Goal: Task Accomplishment & Management: Manage account settings

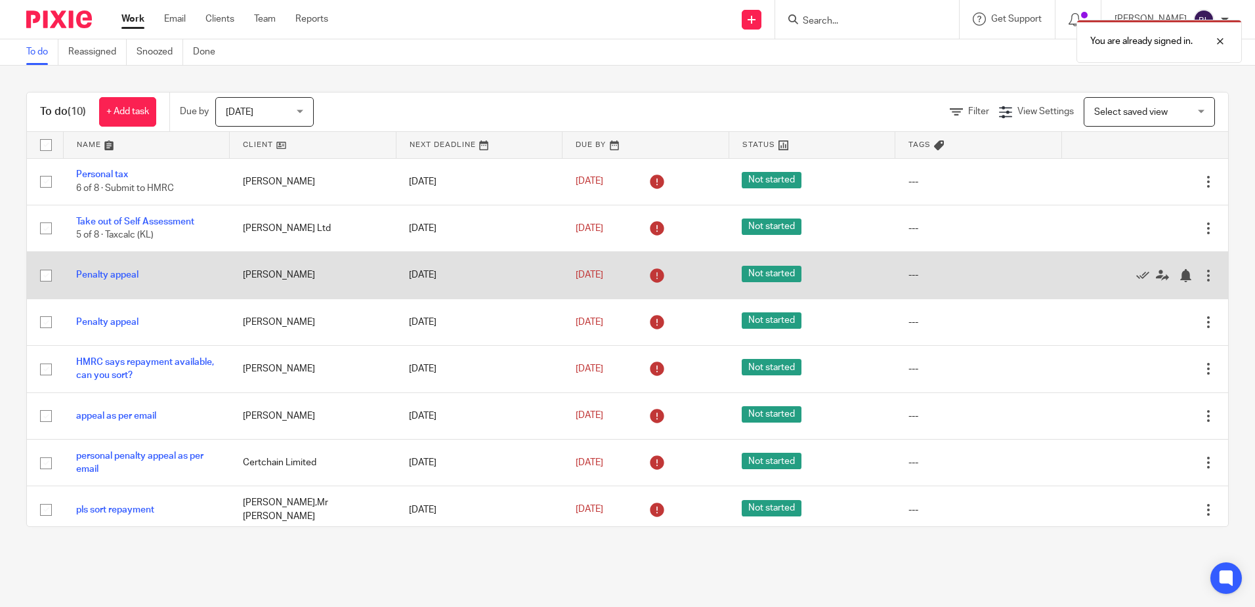
scroll to position [100, 0]
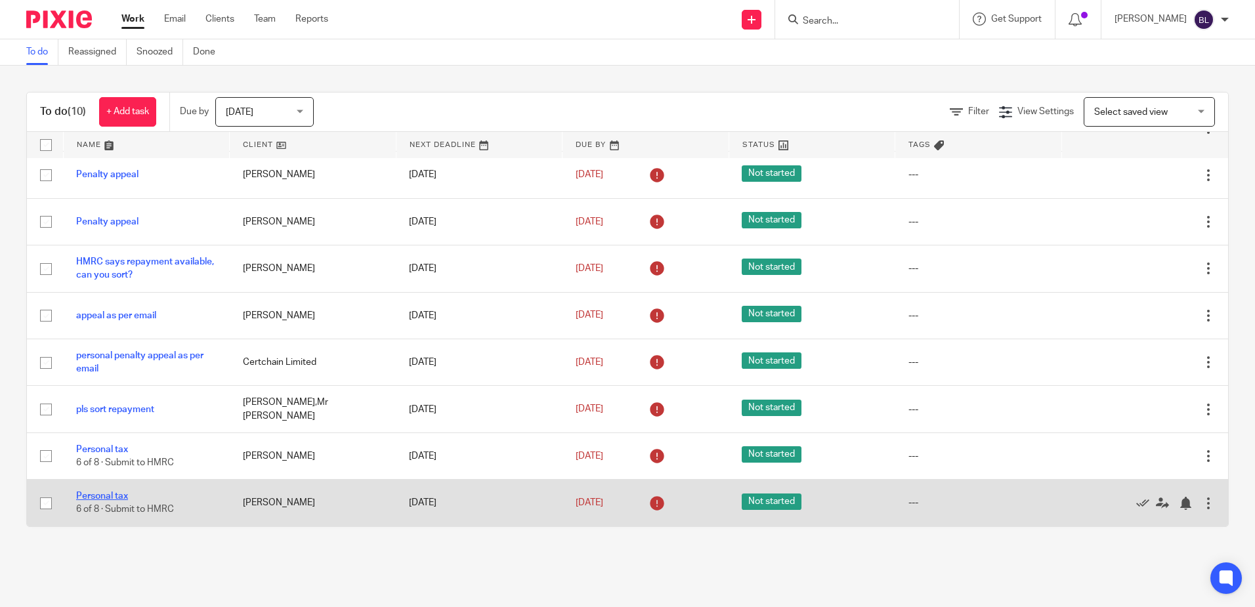
click at [85, 496] on link "Personal tax" at bounding box center [102, 496] width 52 height 9
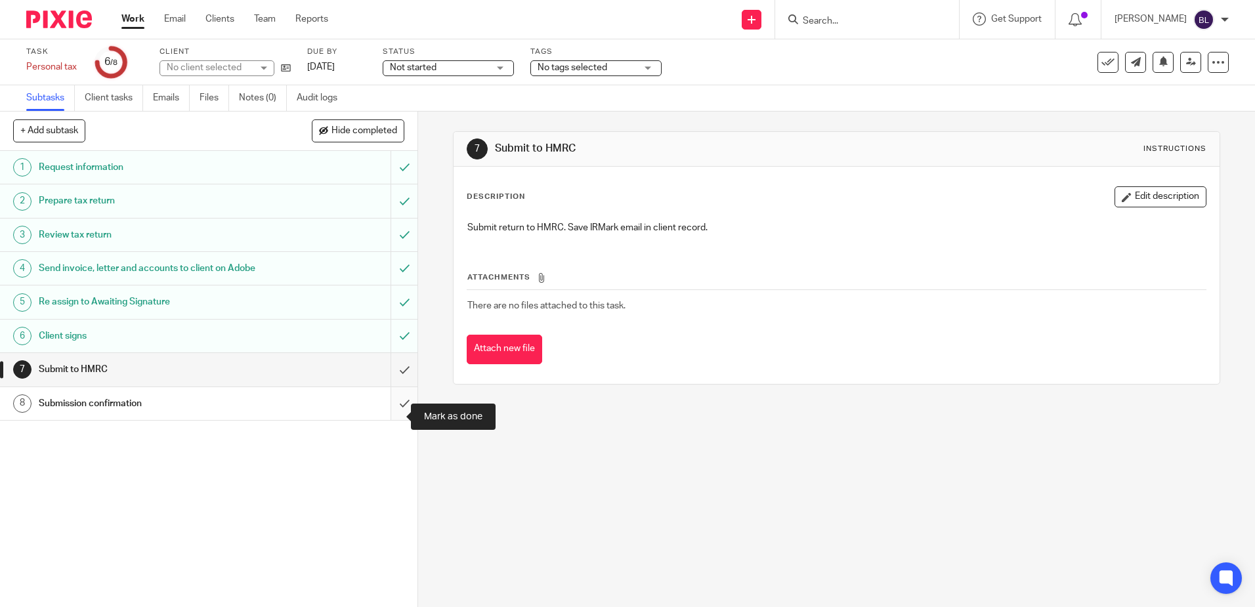
click at [392, 414] on input "submit" at bounding box center [208, 403] width 417 height 33
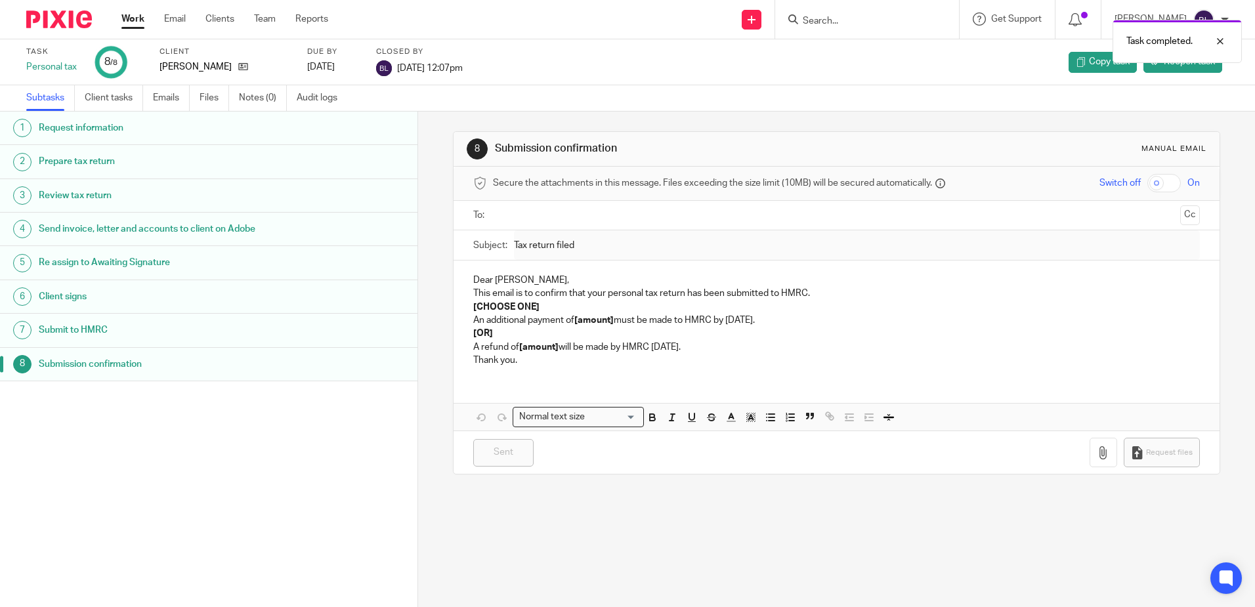
click at [127, 14] on link "Work" at bounding box center [132, 18] width 23 height 13
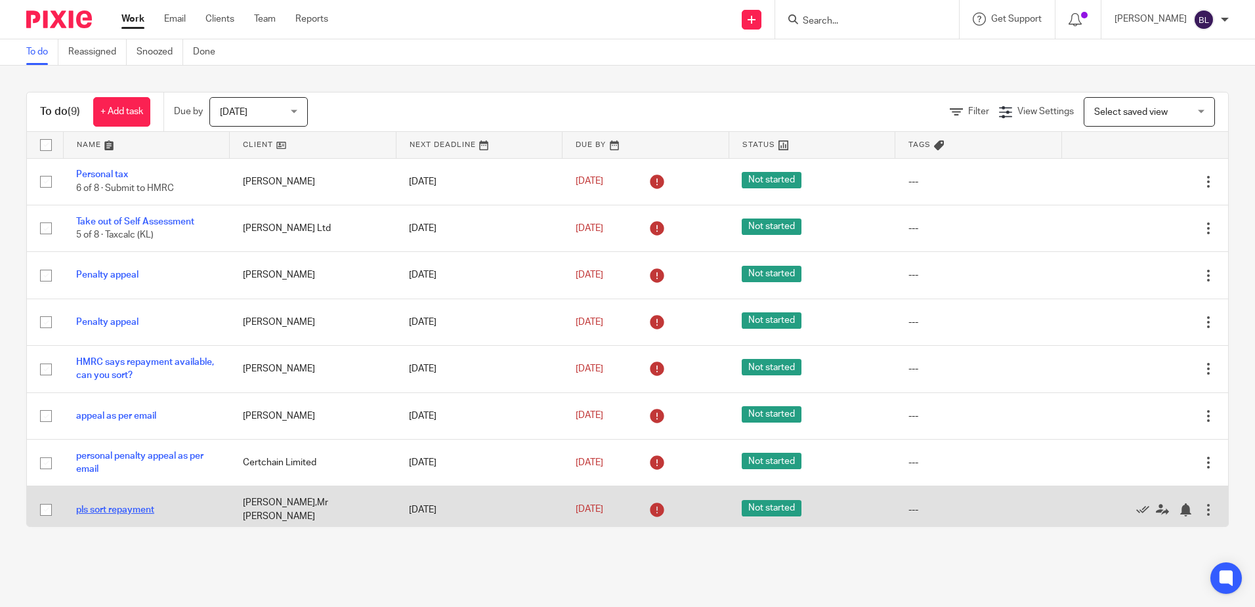
click at [95, 505] on link "pls sort repayment" at bounding box center [115, 509] width 78 height 9
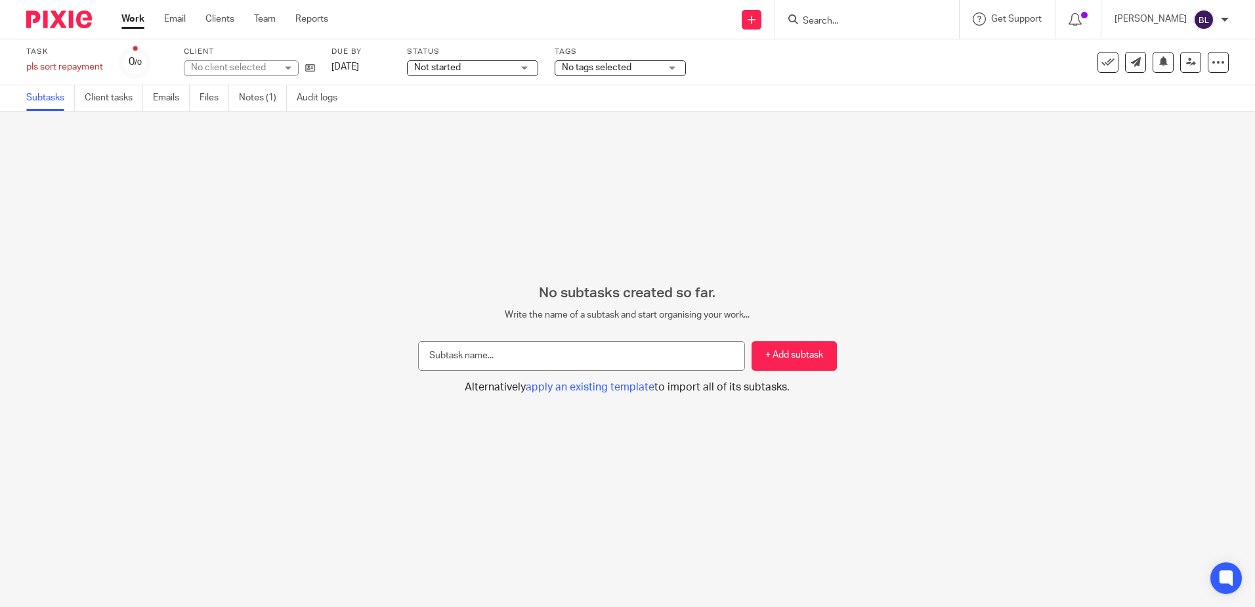
click at [134, 18] on link "Work" at bounding box center [132, 18] width 23 height 13
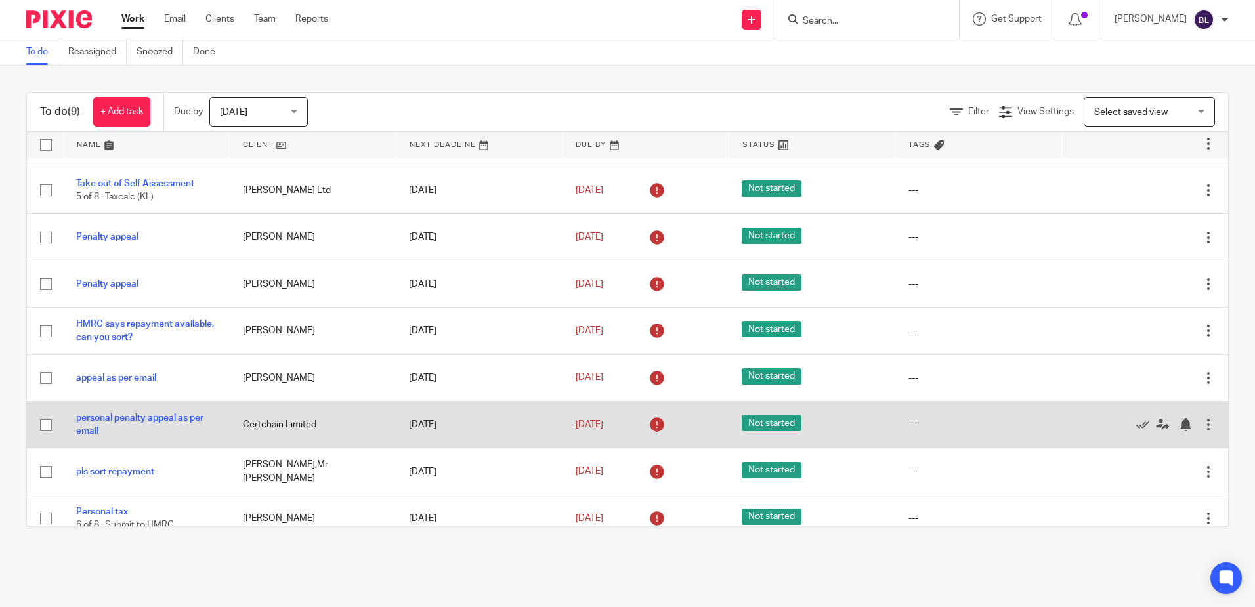
scroll to position [53, 0]
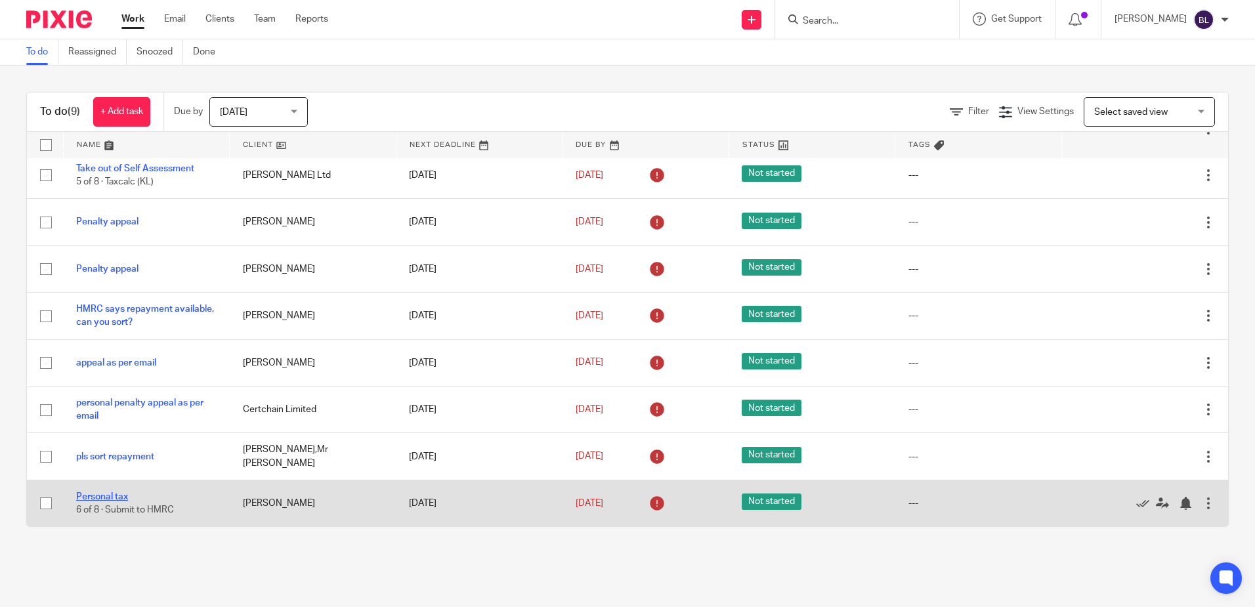
click at [96, 493] on link "Personal tax" at bounding box center [102, 496] width 52 height 9
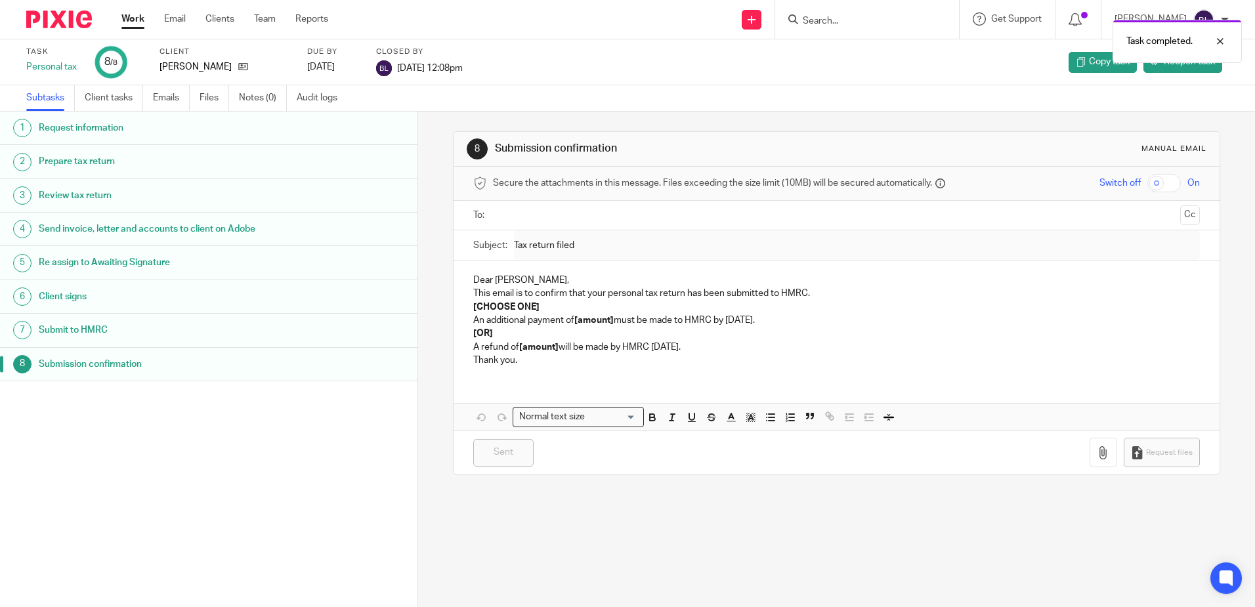
click at [131, 16] on link "Work" at bounding box center [132, 18] width 23 height 13
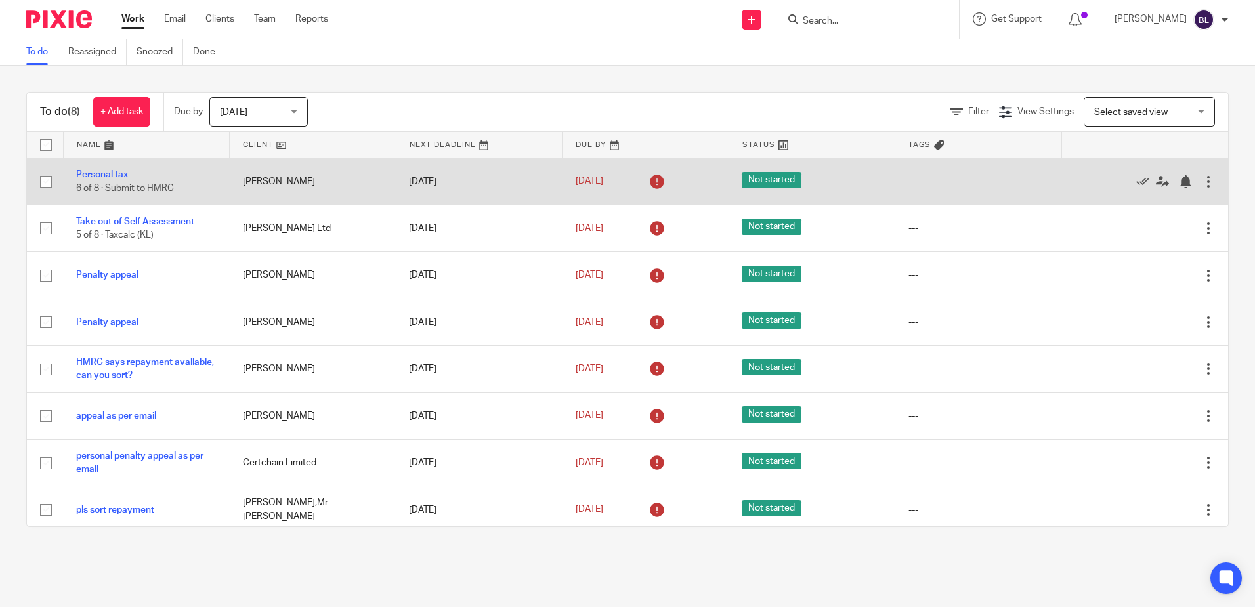
click at [107, 175] on link "Personal tax" at bounding box center [102, 174] width 52 height 9
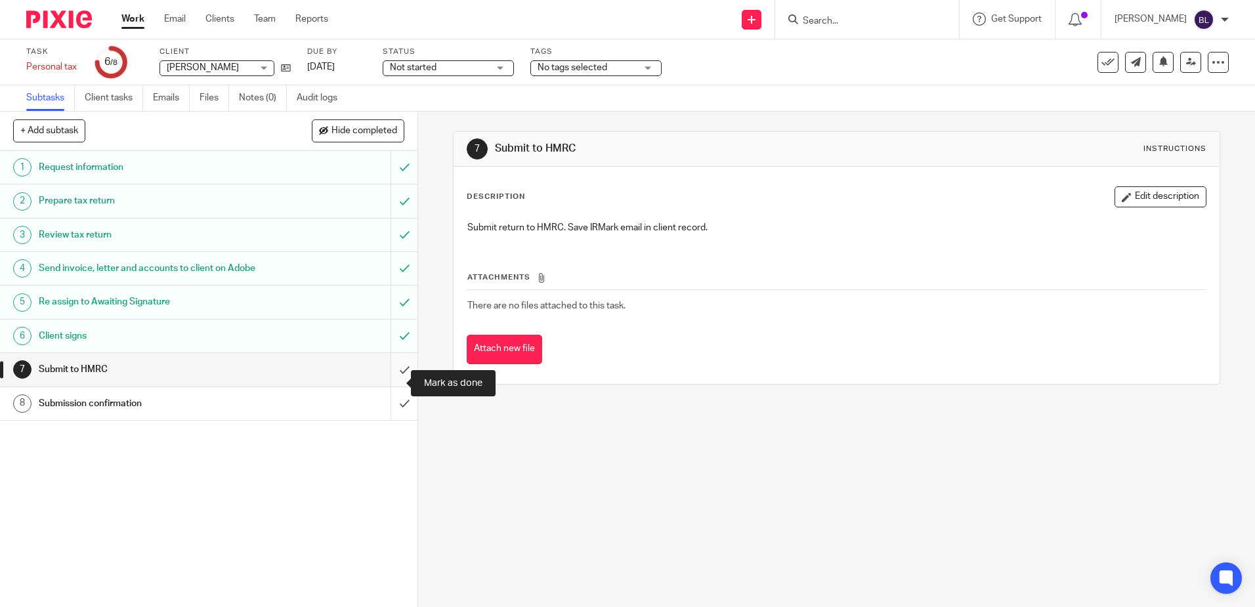
click at [384, 382] on input "submit" at bounding box center [208, 369] width 417 height 33
click at [392, 408] on input "submit" at bounding box center [208, 403] width 417 height 33
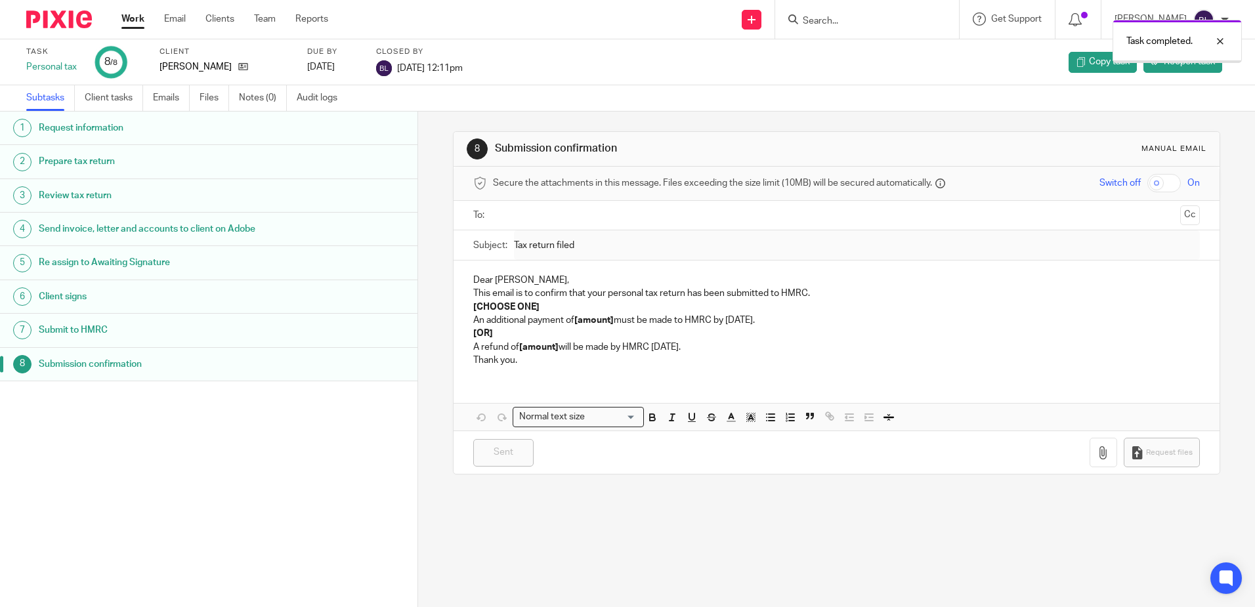
click at [132, 16] on link "Work" at bounding box center [132, 18] width 23 height 13
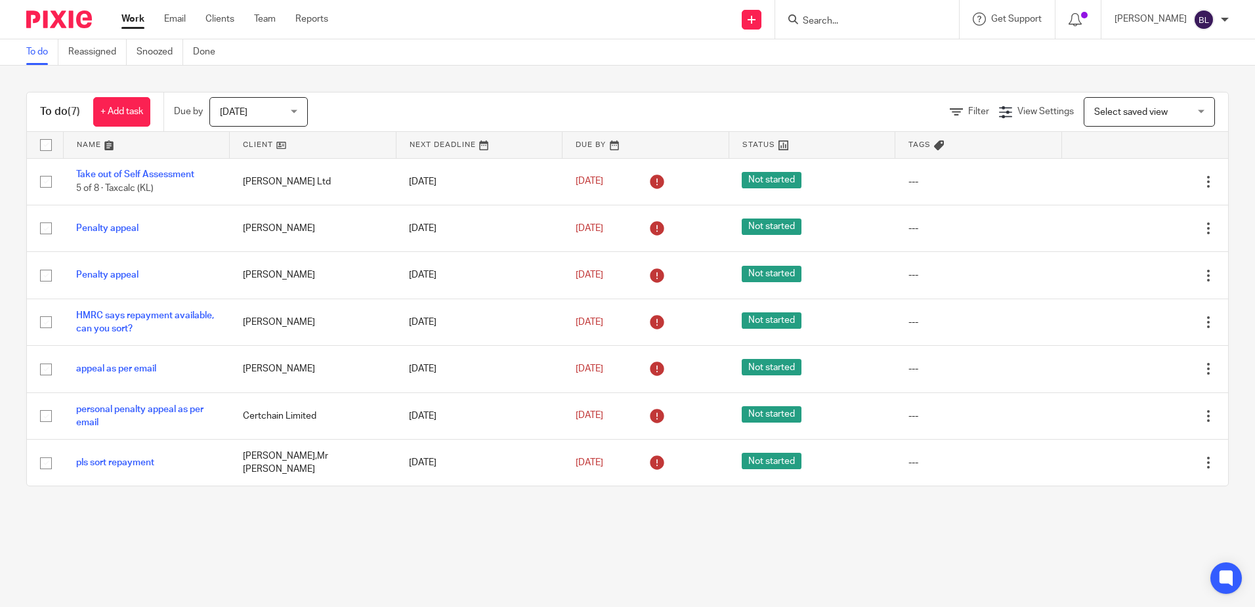
click at [816, 18] on input "Search" at bounding box center [860, 22] width 118 height 12
type input "veggie"
click at [872, 49] on link at bounding box center [910, 56] width 222 height 30
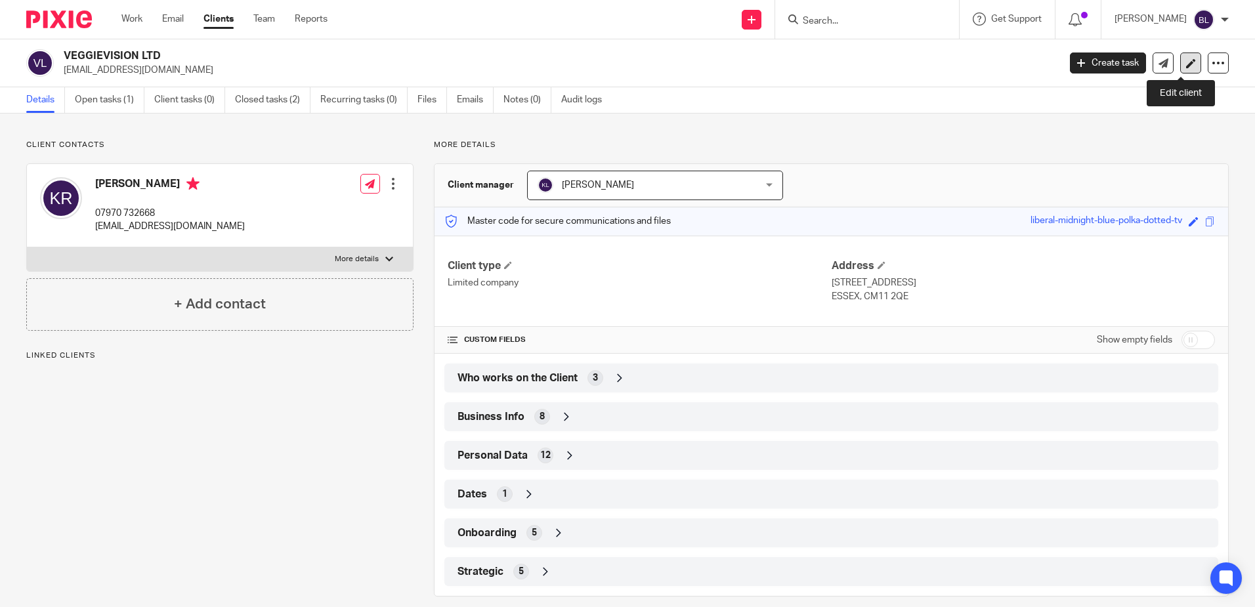
click at [1186, 62] on icon at bounding box center [1191, 63] width 10 height 10
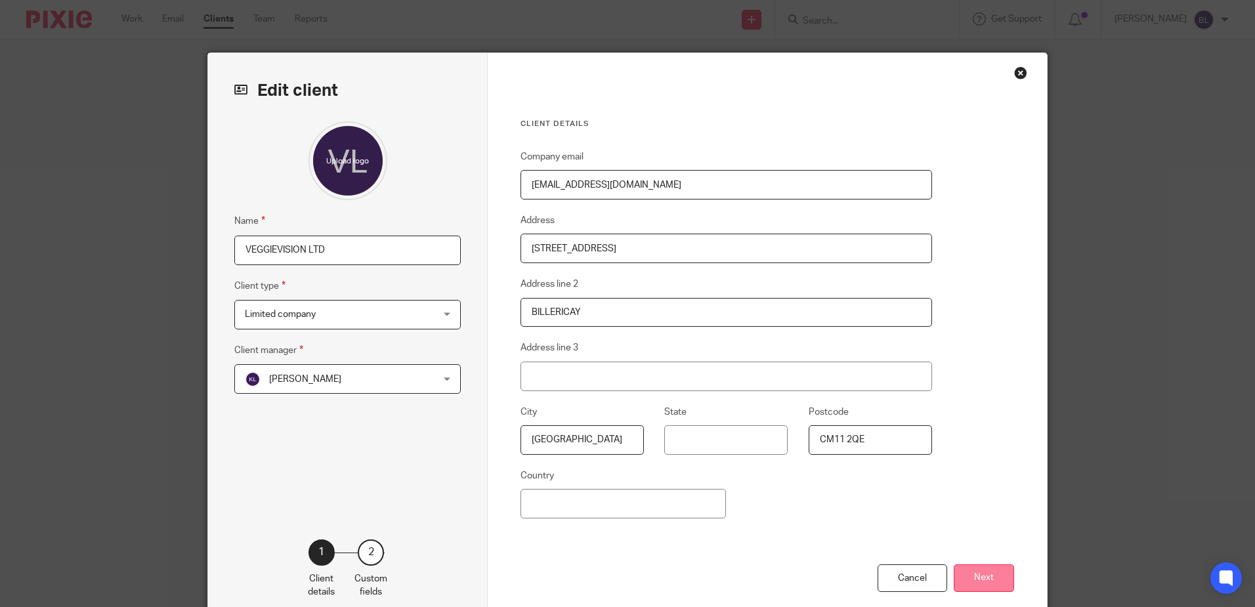
click at [973, 582] on button "Next" at bounding box center [984, 578] width 60 height 28
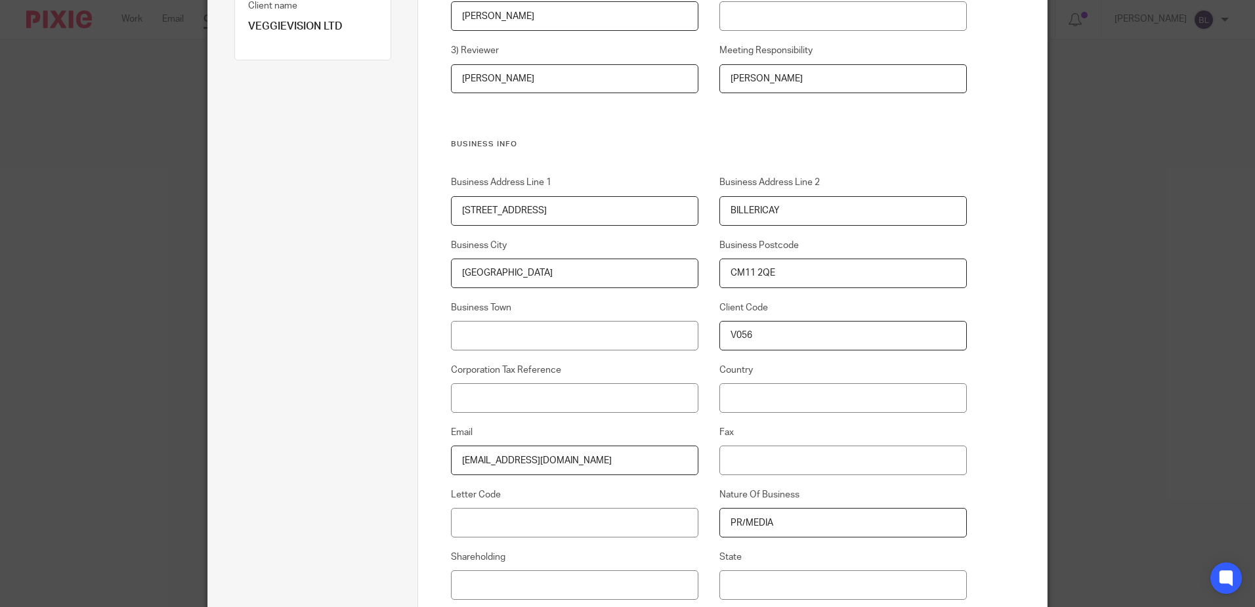
scroll to position [263, 0]
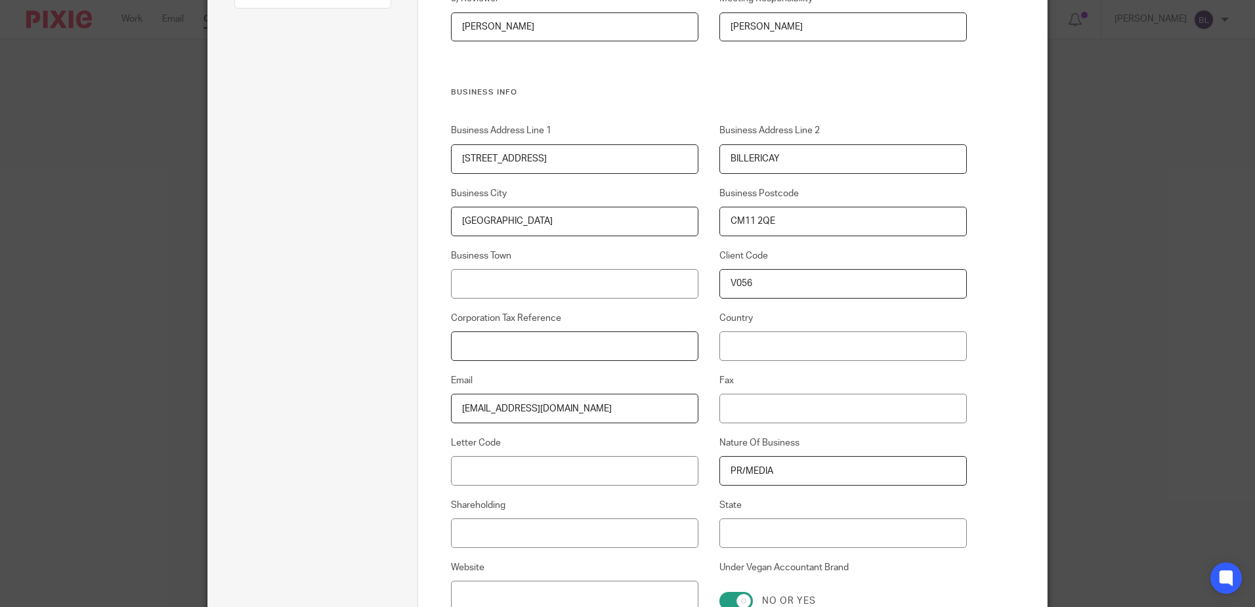
click at [451, 342] on input "Corporation Tax Reference" at bounding box center [575, 346] width 248 height 30
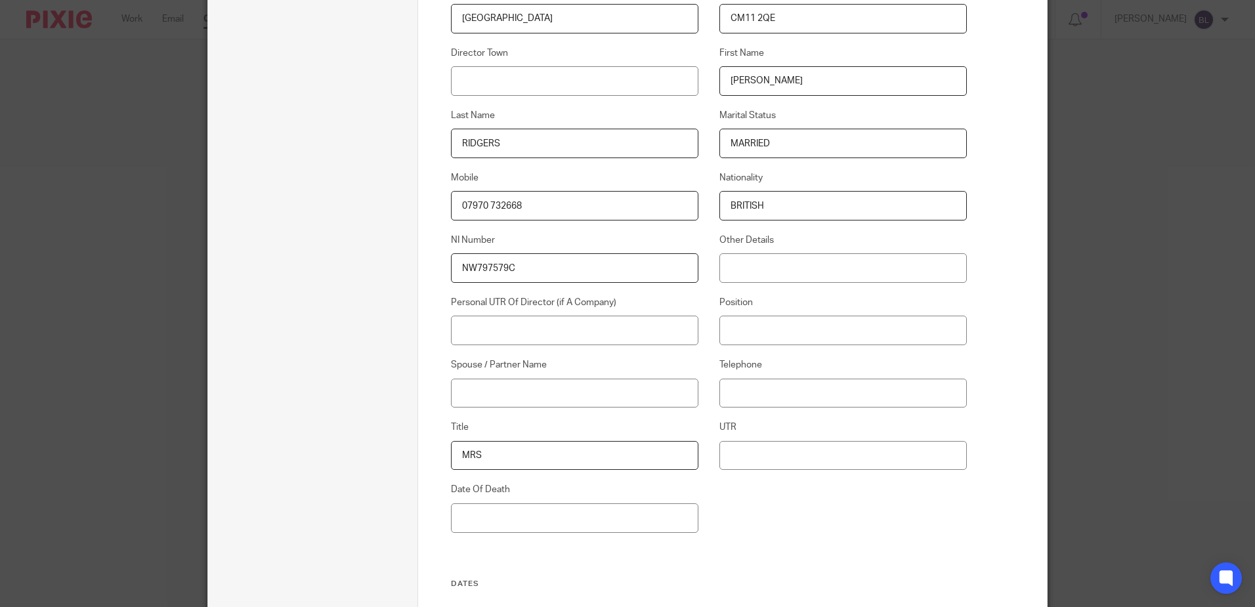
scroll to position [1181, 0]
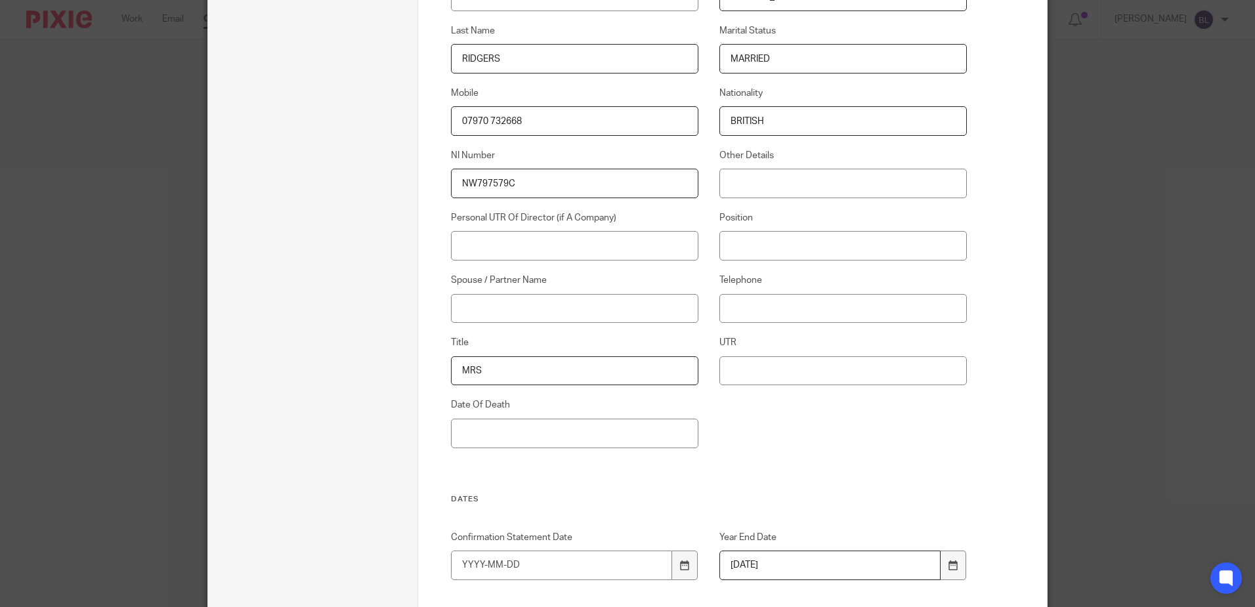
type input "7827208775"
click at [457, 241] on input "Personal UTR Of Director (if A Company)" at bounding box center [575, 246] width 248 height 30
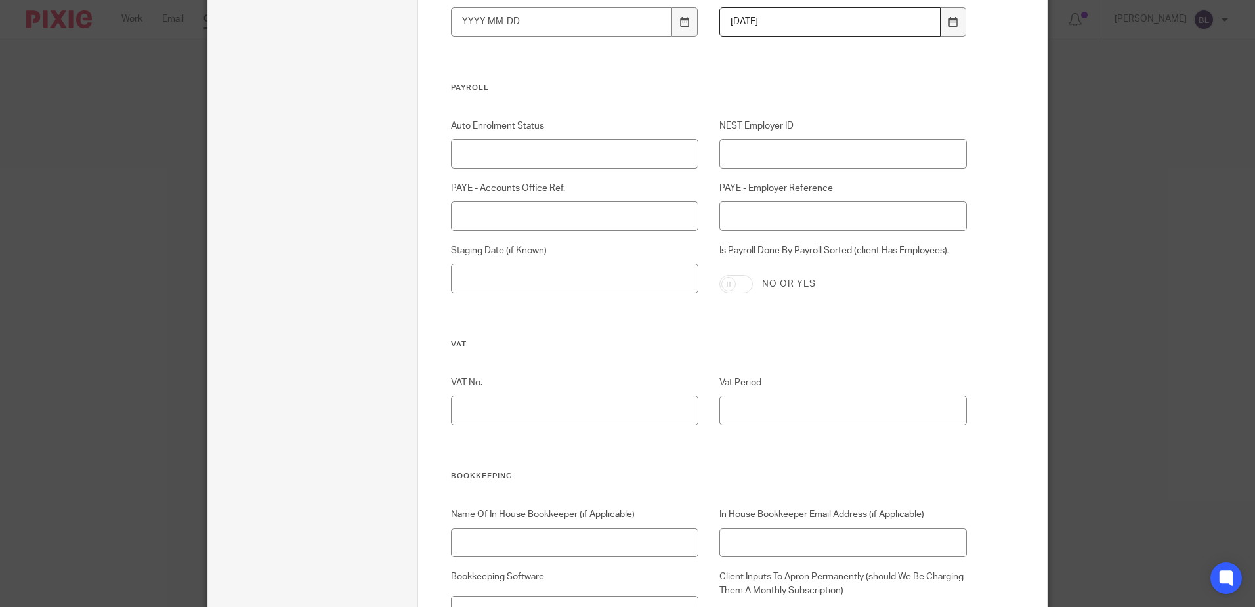
scroll to position [1772, 0]
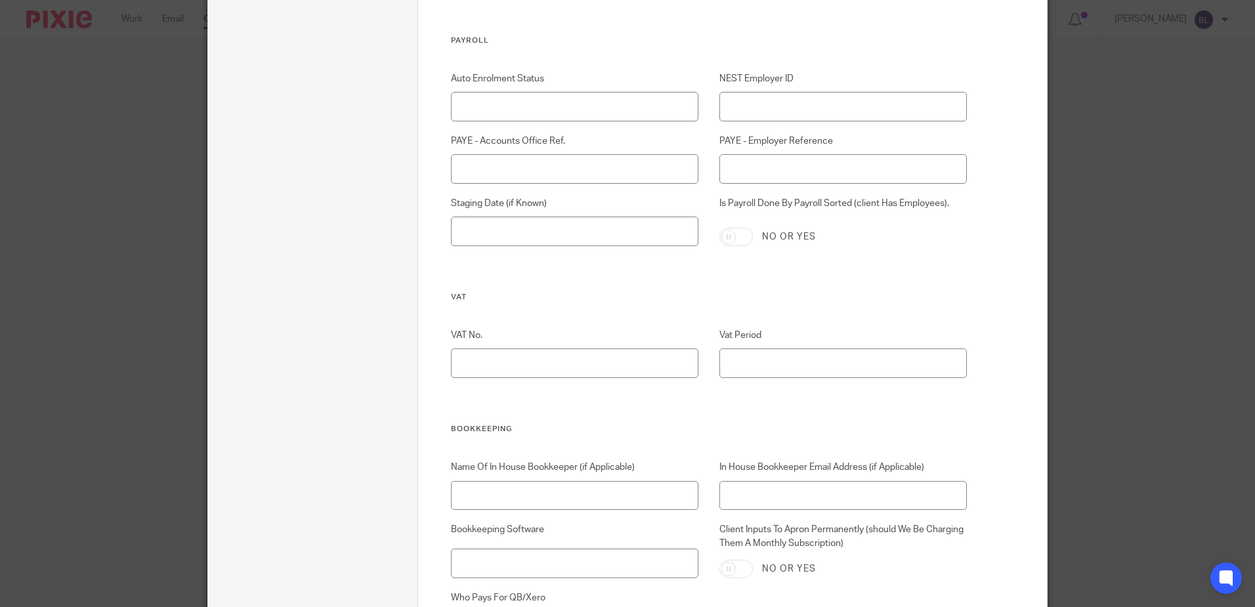
type input "6132392742"
click at [457, 161] on input "PAYE - Accounts Office Ref." at bounding box center [575, 169] width 248 height 30
type input "120PE00391191"
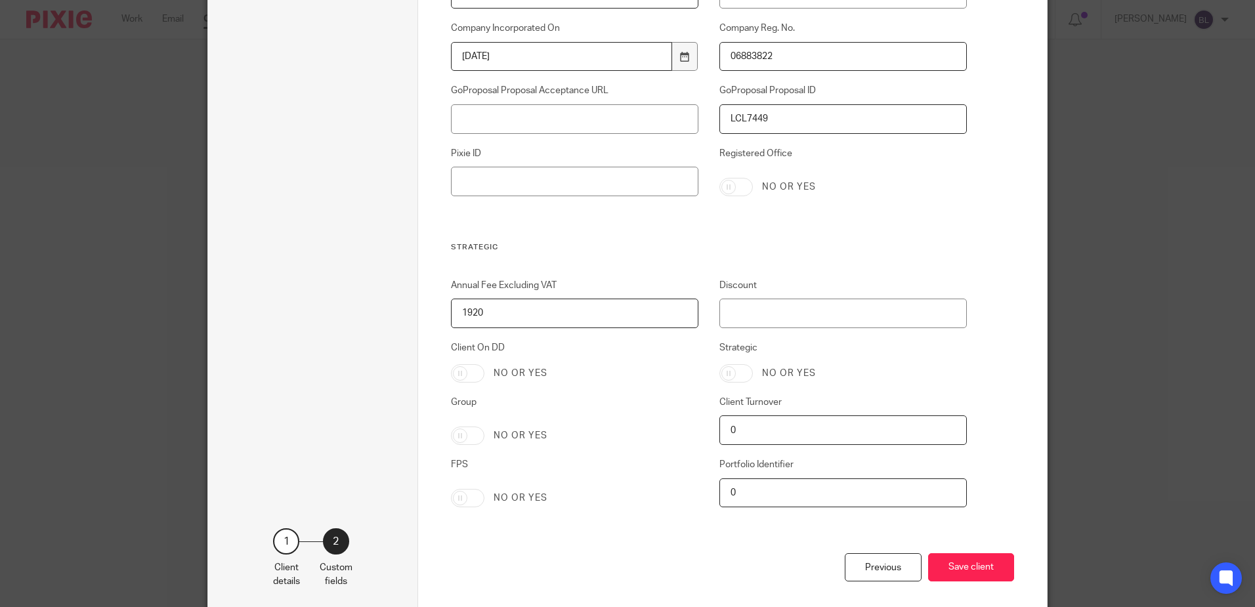
scroll to position [2560, 0]
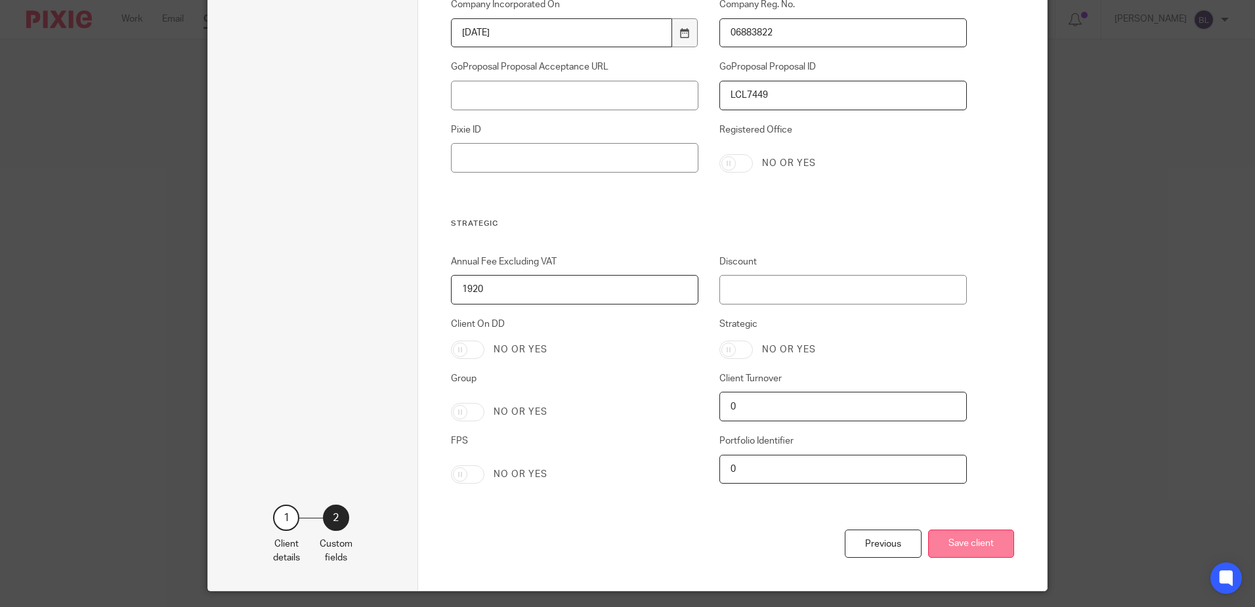
type input "120/XA67440"
click at [954, 546] on button "Save client" at bounding box center [971, 544] width 86 height 28
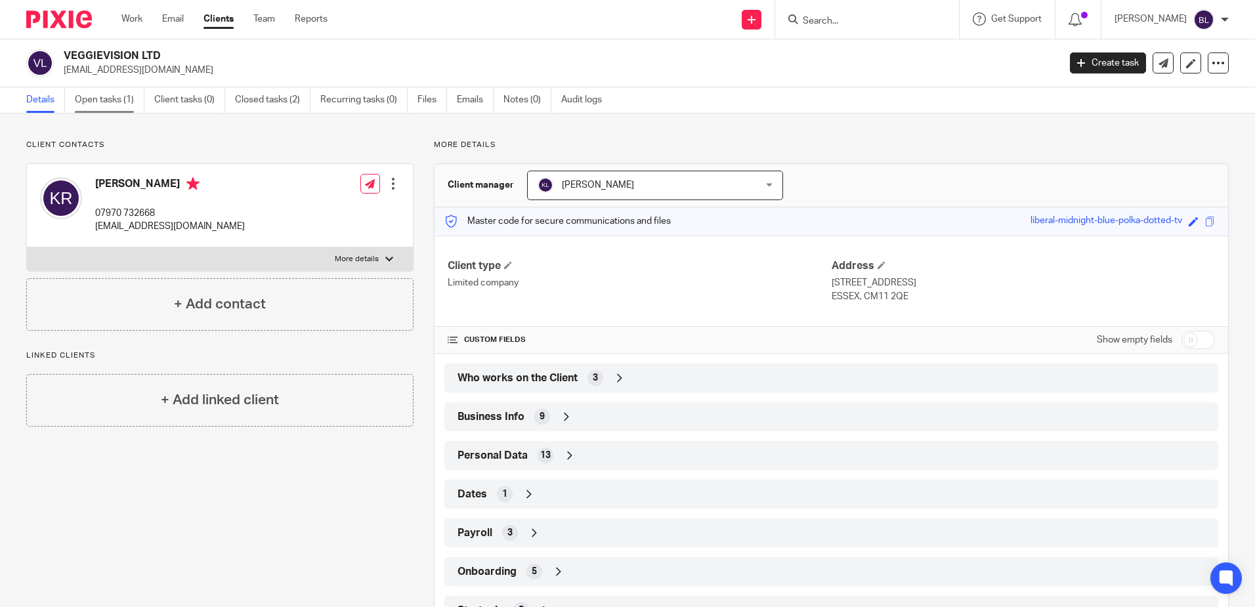
click at [104, 98] on link "Open tasks (1)" at bounding box center [110, 100] width 70 height 26
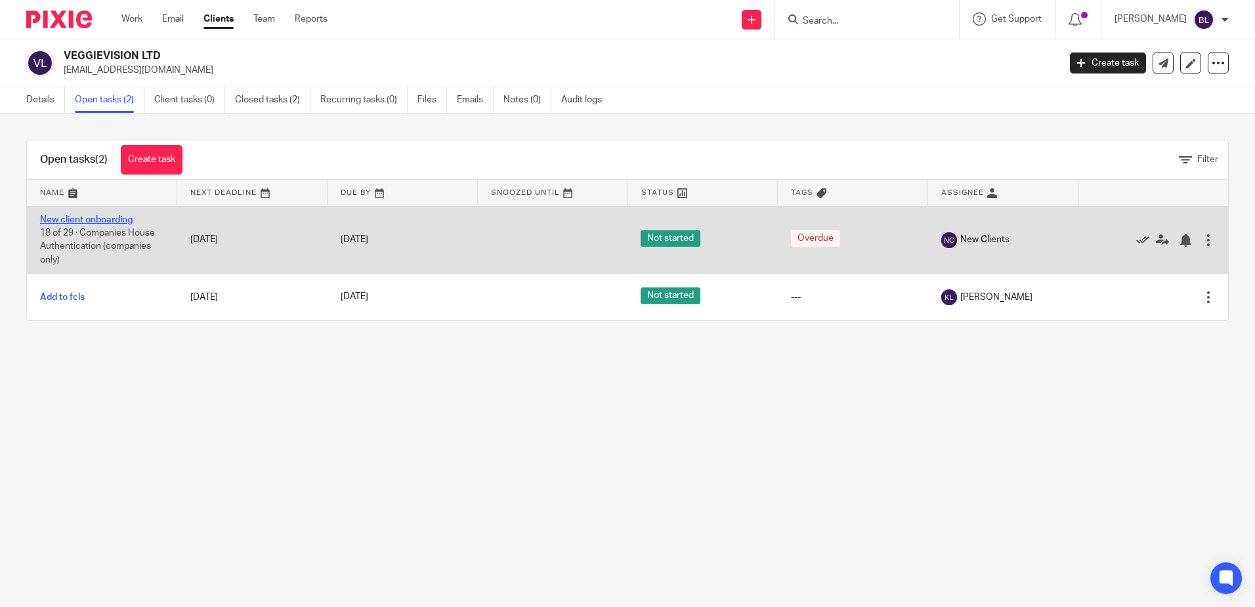
click at [73, 220] on link "New client onboarding" at bounding box center [86, 219] width 93 height 9
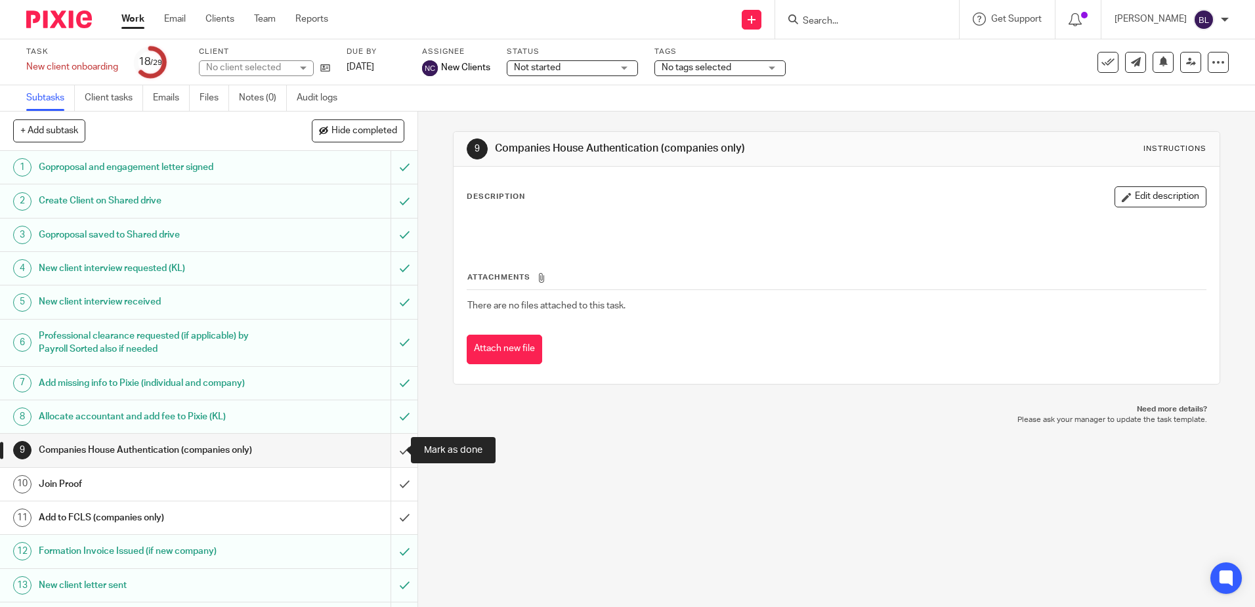
click at [389, 446] on input "submit" at bounding box center [208, 450] width 417 height 33
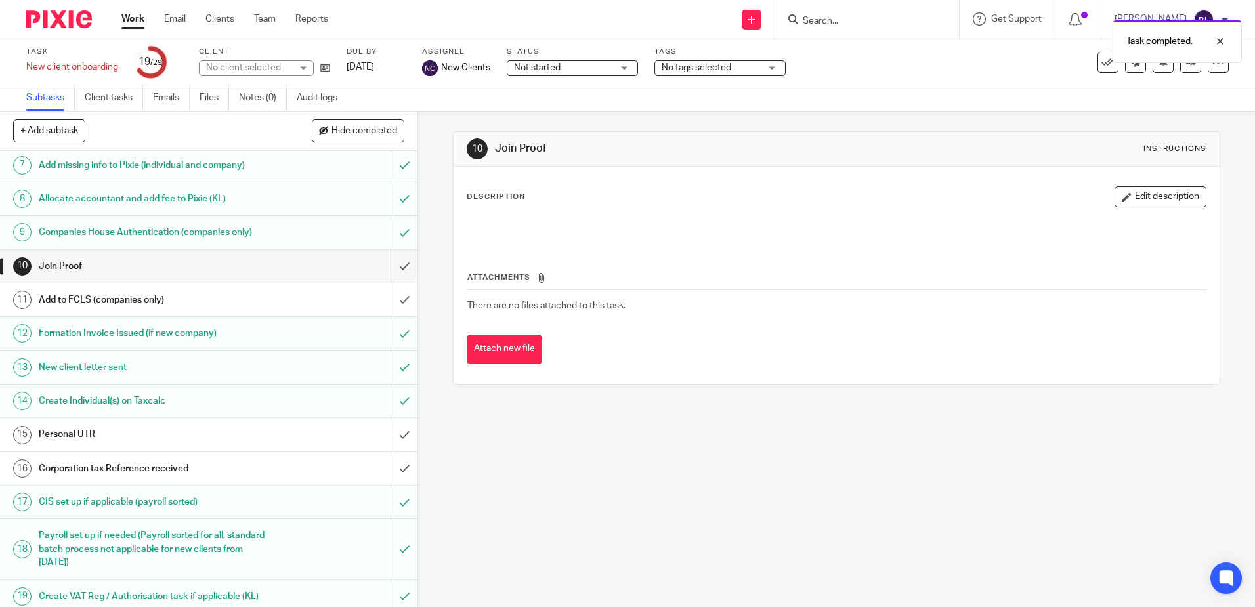
scroll to position [263, 0]
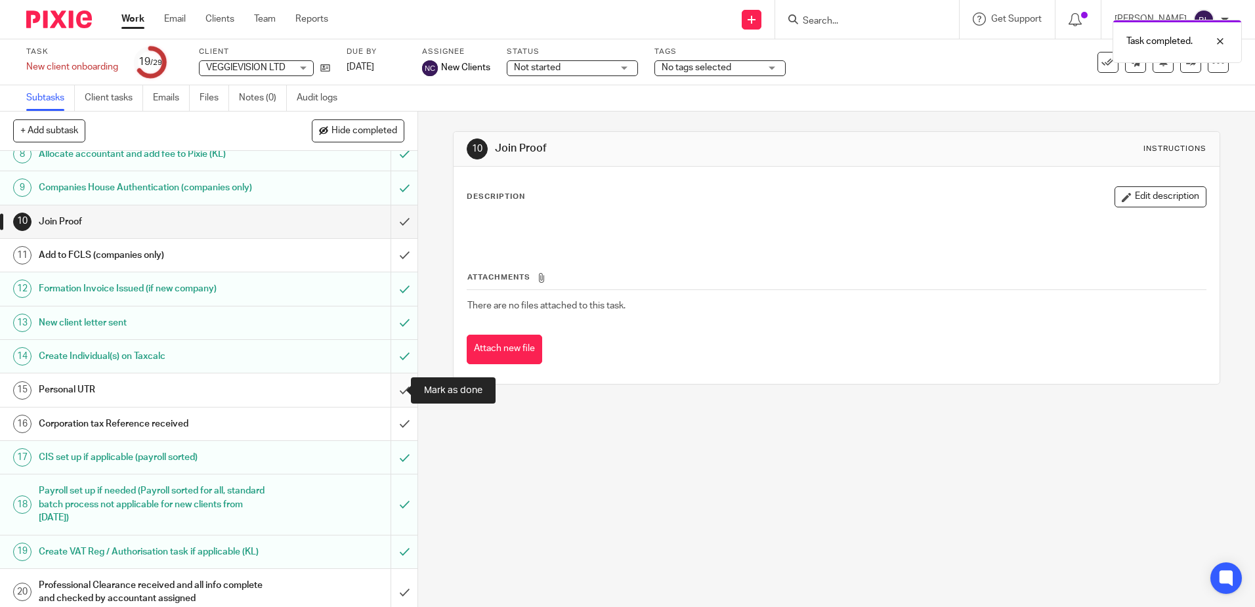
click at [393, 389] on input "submit" at bounding box center [208, 389] width 417 height 33
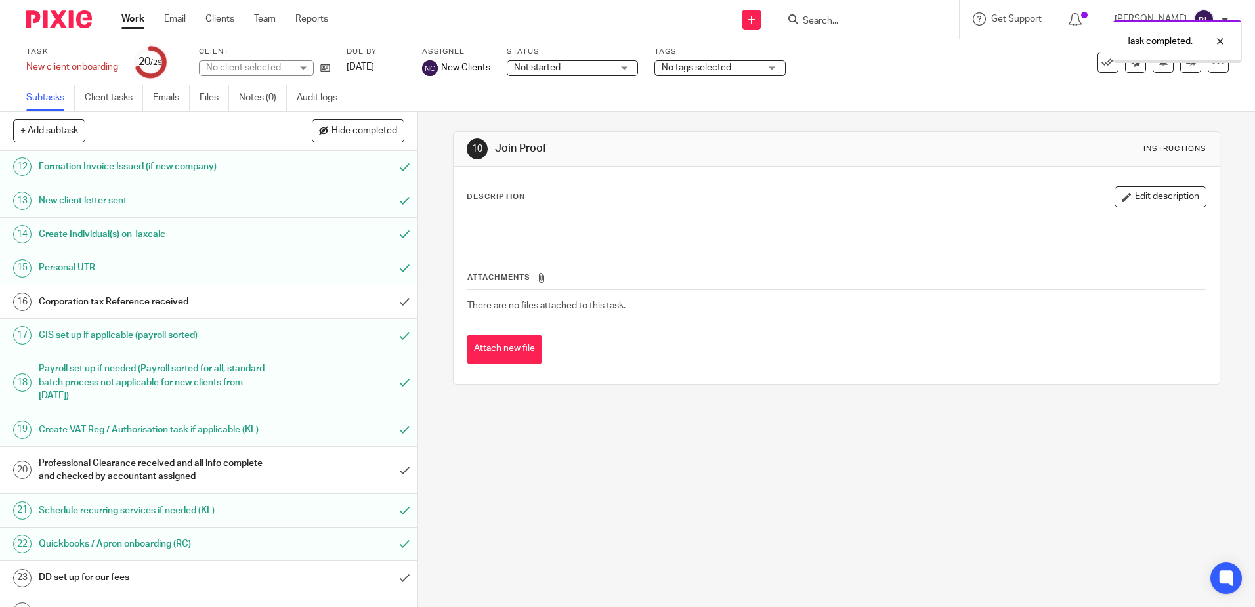
scroll to position [394, 0]
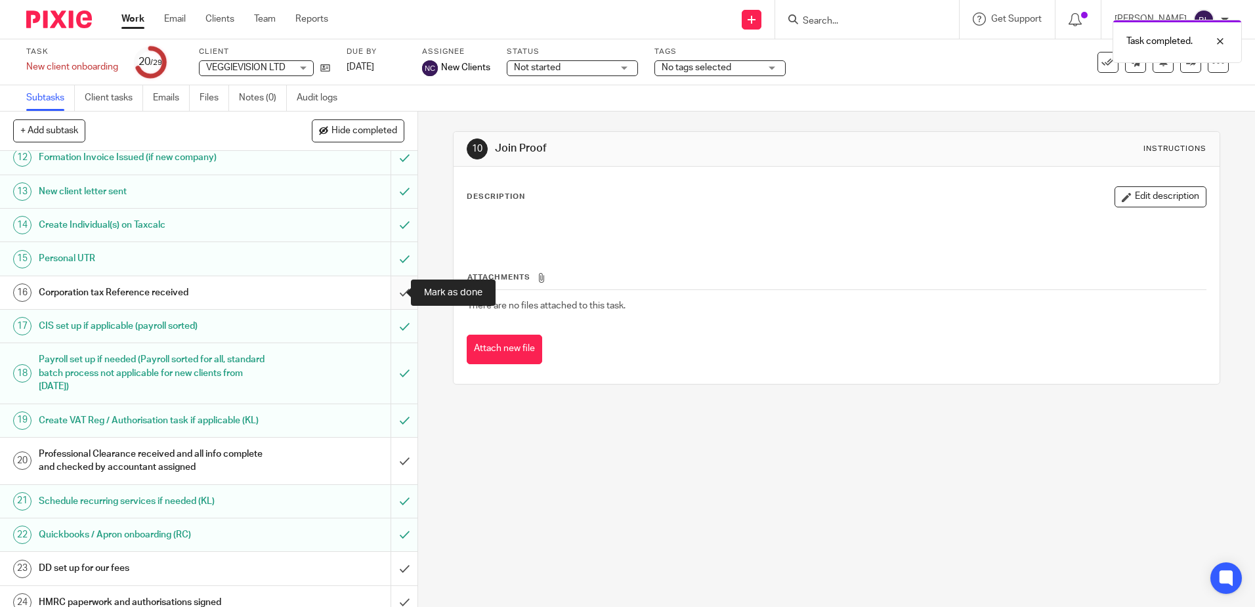
click at [393, 293] on input "submit" at bounding box center [208, 292] width 417 height 33
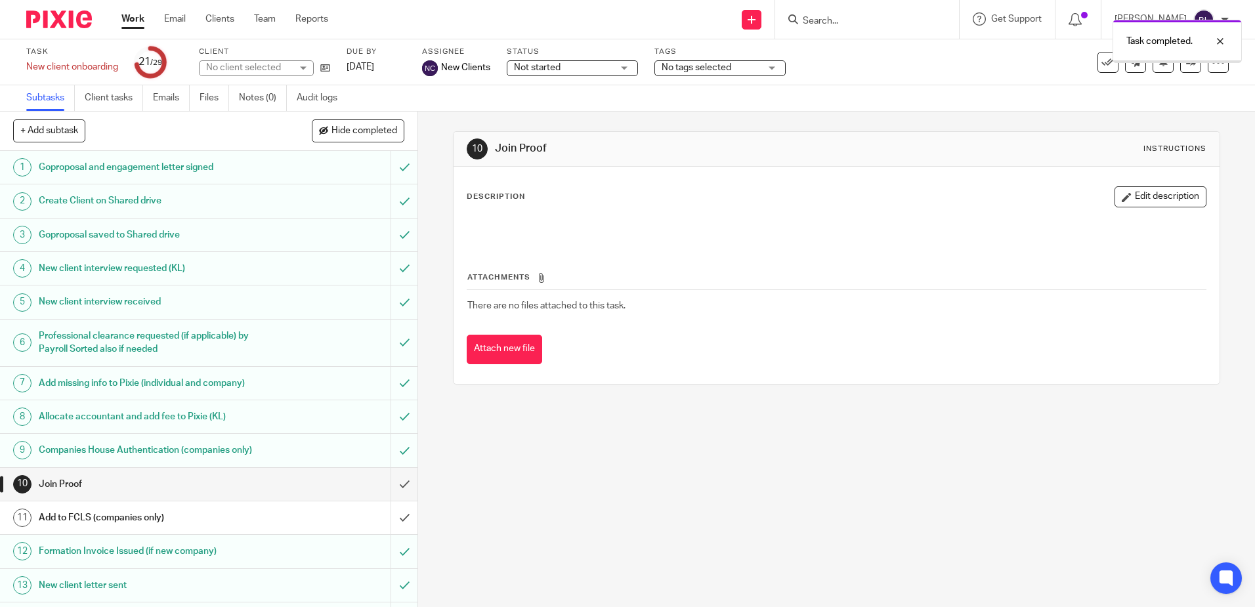
scroll to position [328, 0]
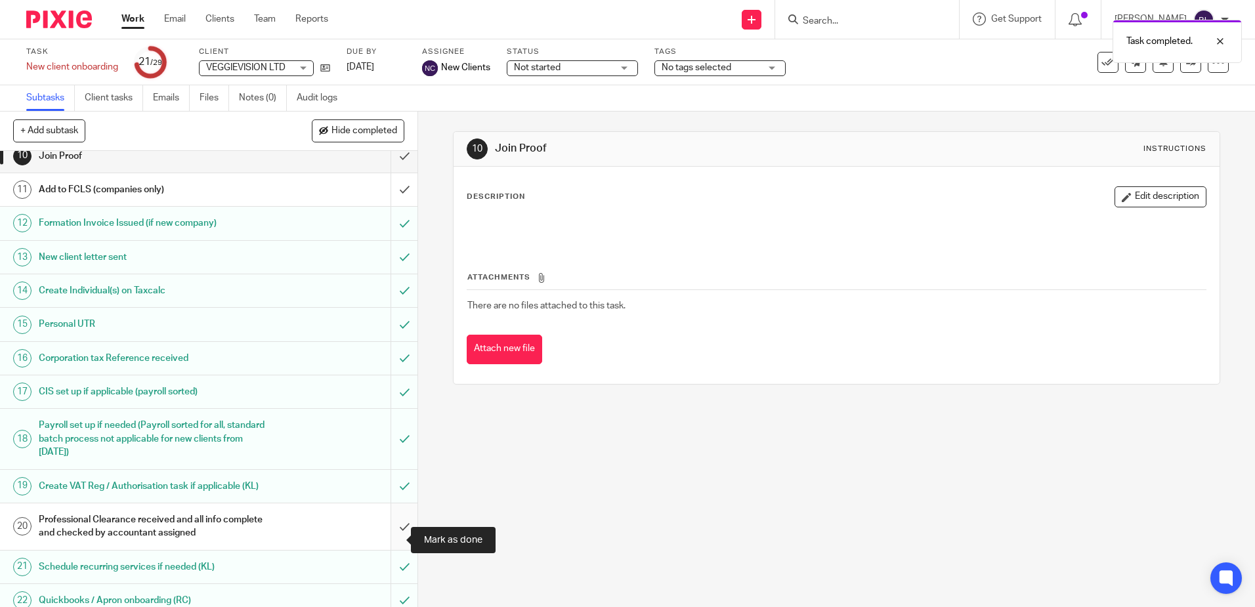
click at [393, 534] on input "submit" at bounding box center [208, 526] width 417 height 47
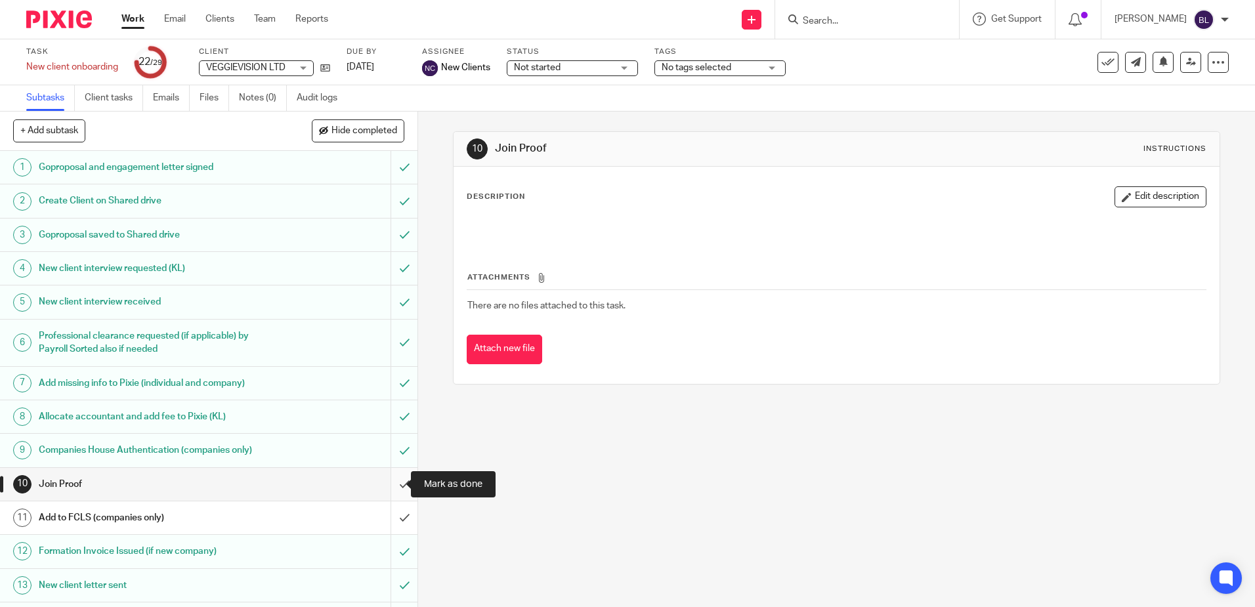
click at [392, 483] on input "submit" at bounding box center [208, 484] width 417 height 33
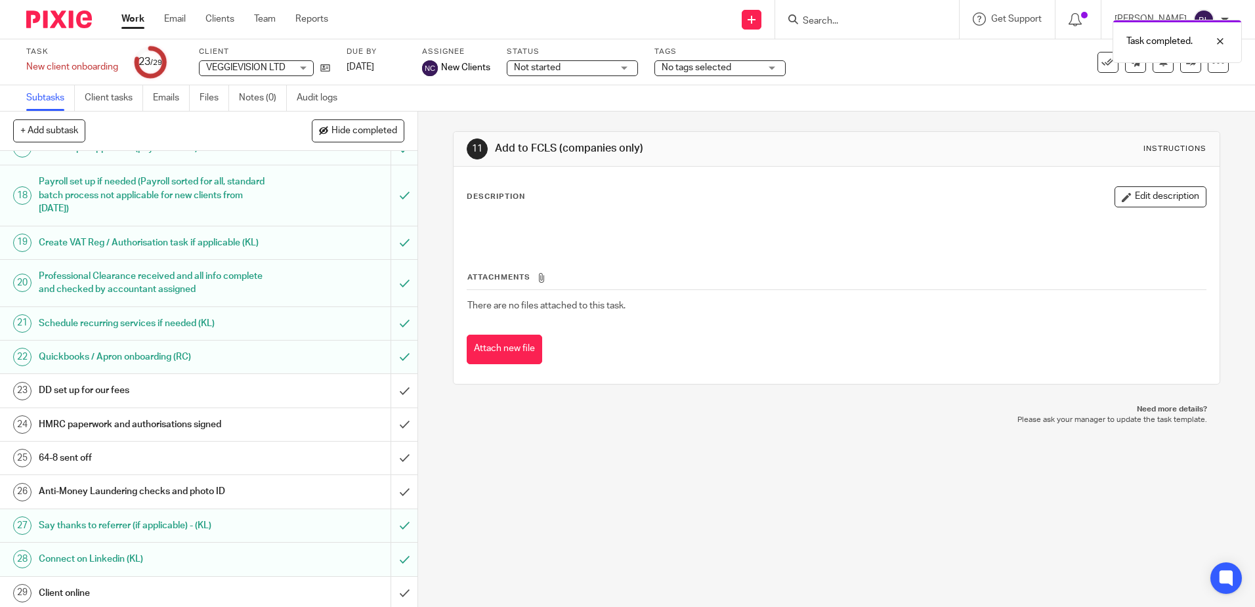
scroll to position [588, 0]
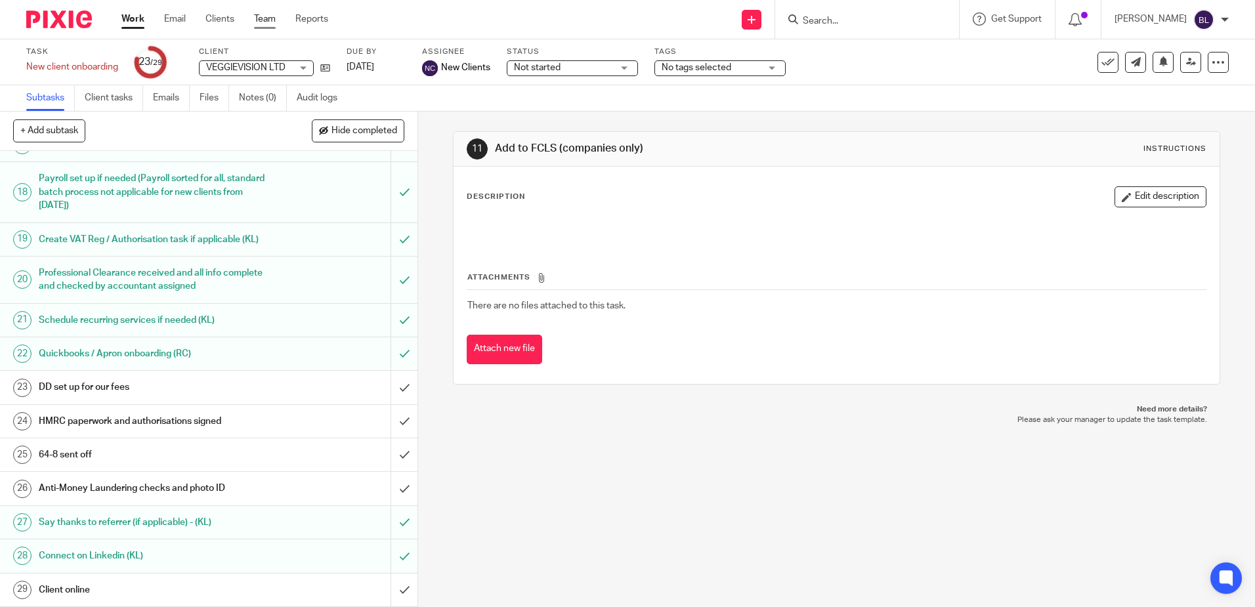
click at [264, 18] on link "Team" at bounding box center [265, 18] width 22 height 13
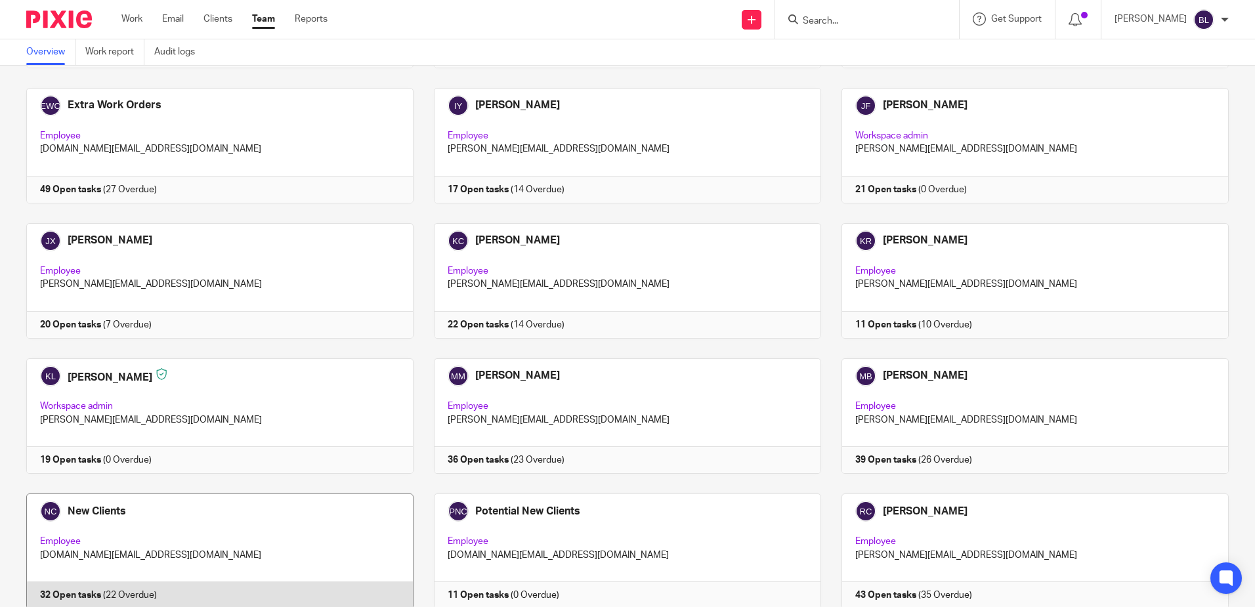
scroll to position [525, 0]
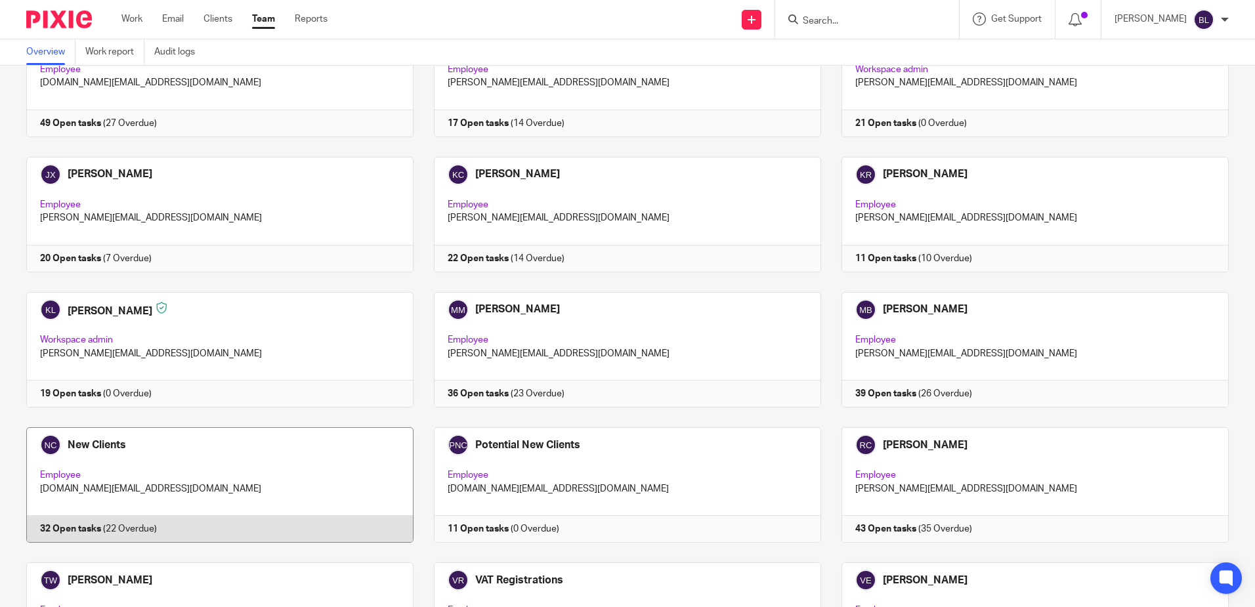
click at [93, 446] on link at bounding box center [210, 485] width 408 height 116
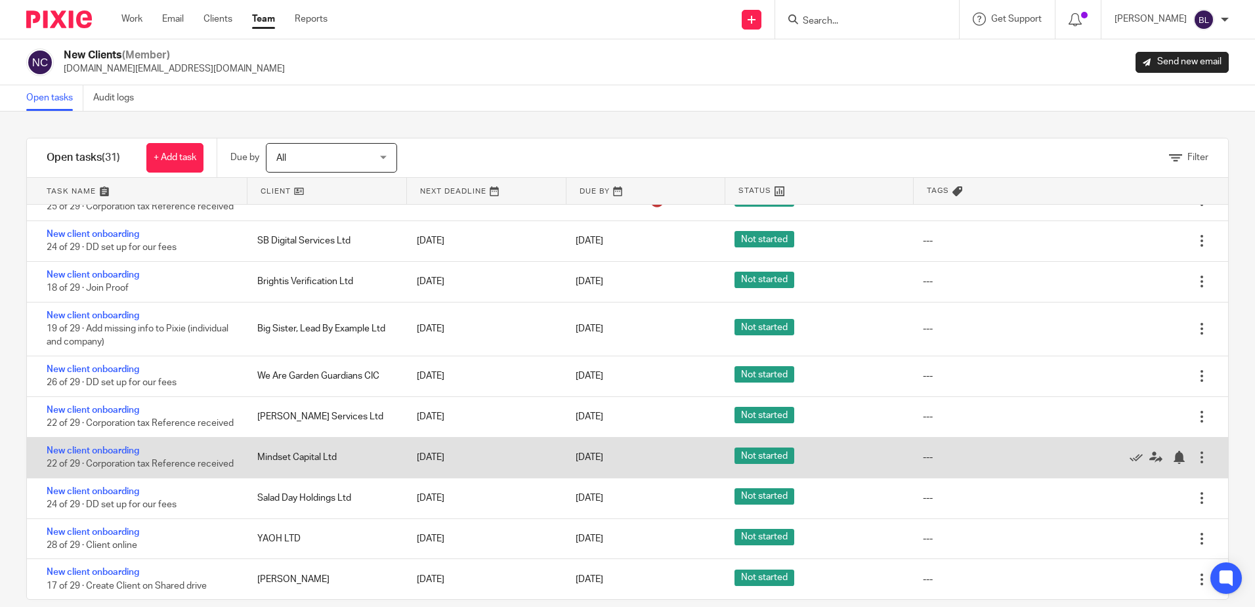
scroll to position [19, 0]
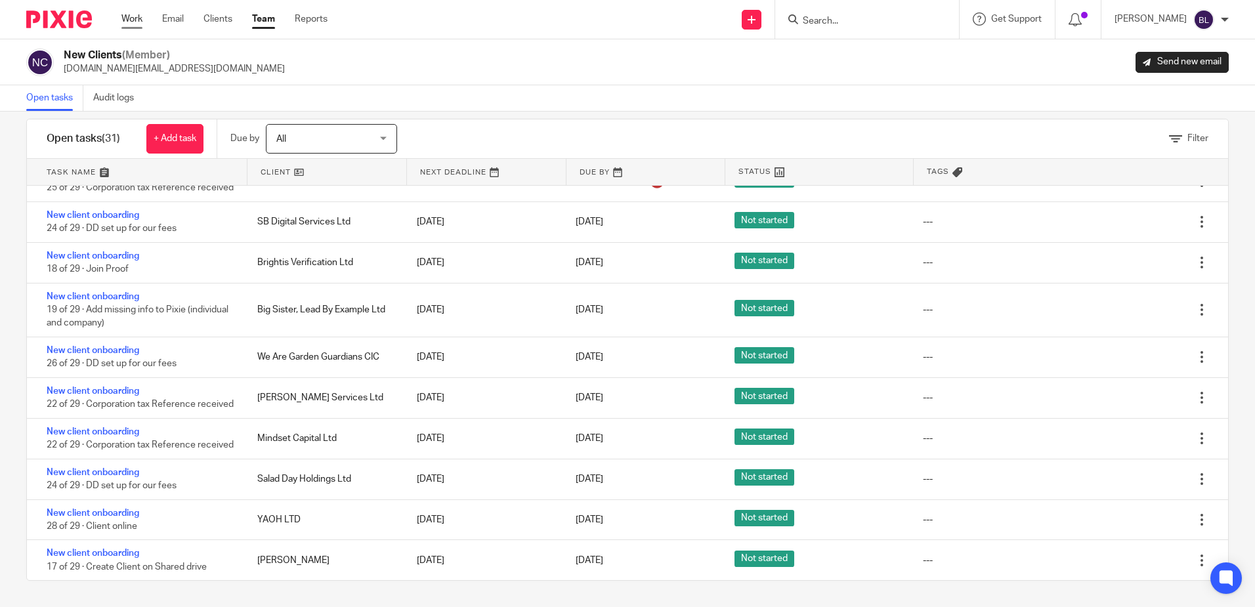
click at [127, 21] on link "Work" at bounding box center [131, 18] width 21 height 13
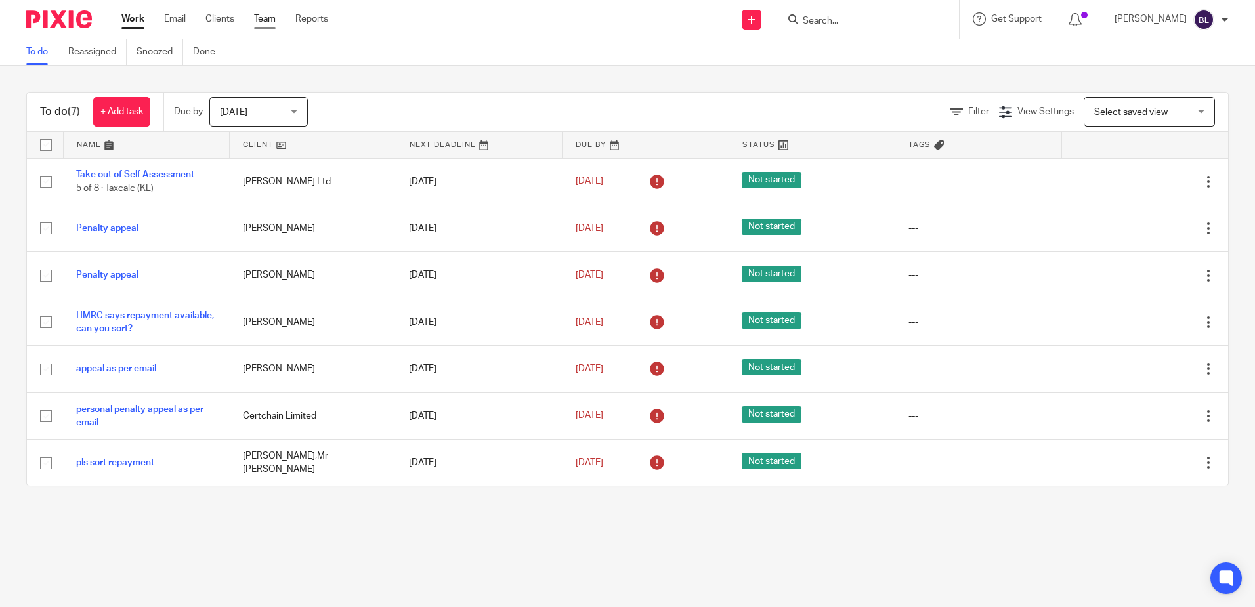
click at [260, 21] on link "Team" at bounding box center [265, 18] width 22 height 13
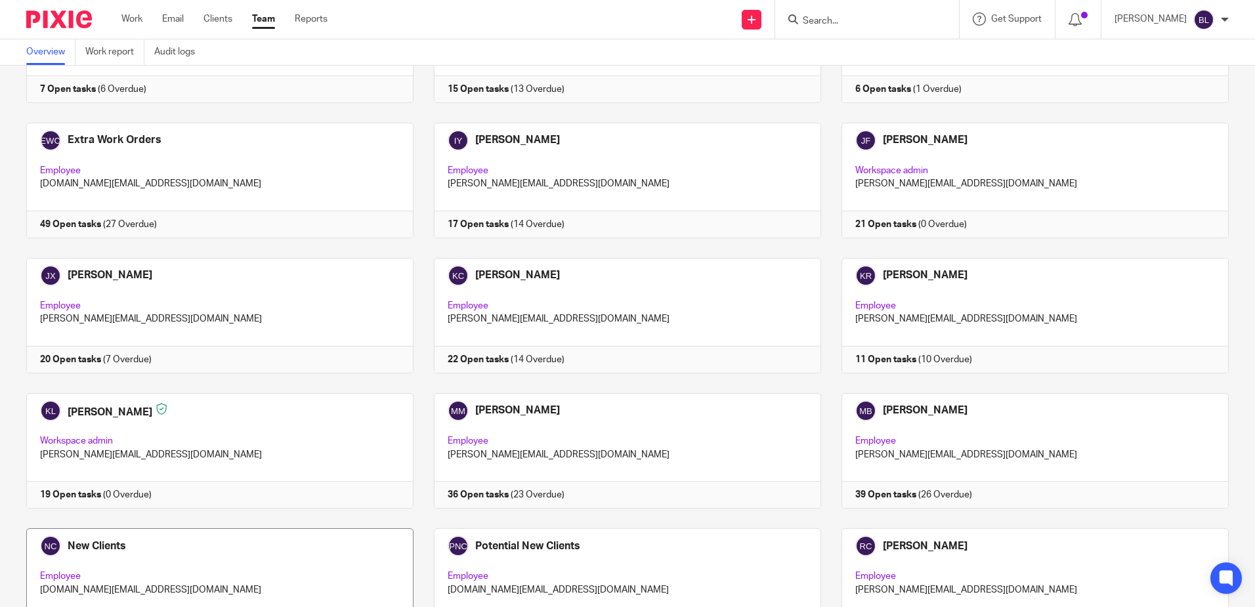
scroll to position [525, 0]
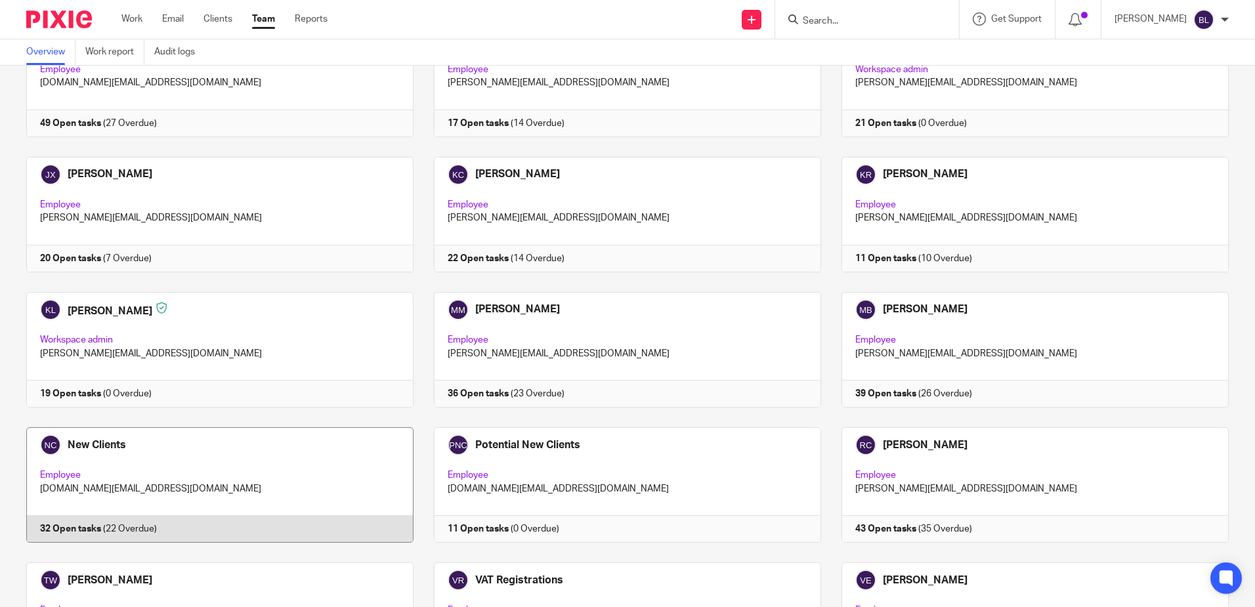
click at [102, 445] on link at bounding box center [210, 485] width 408 height 116
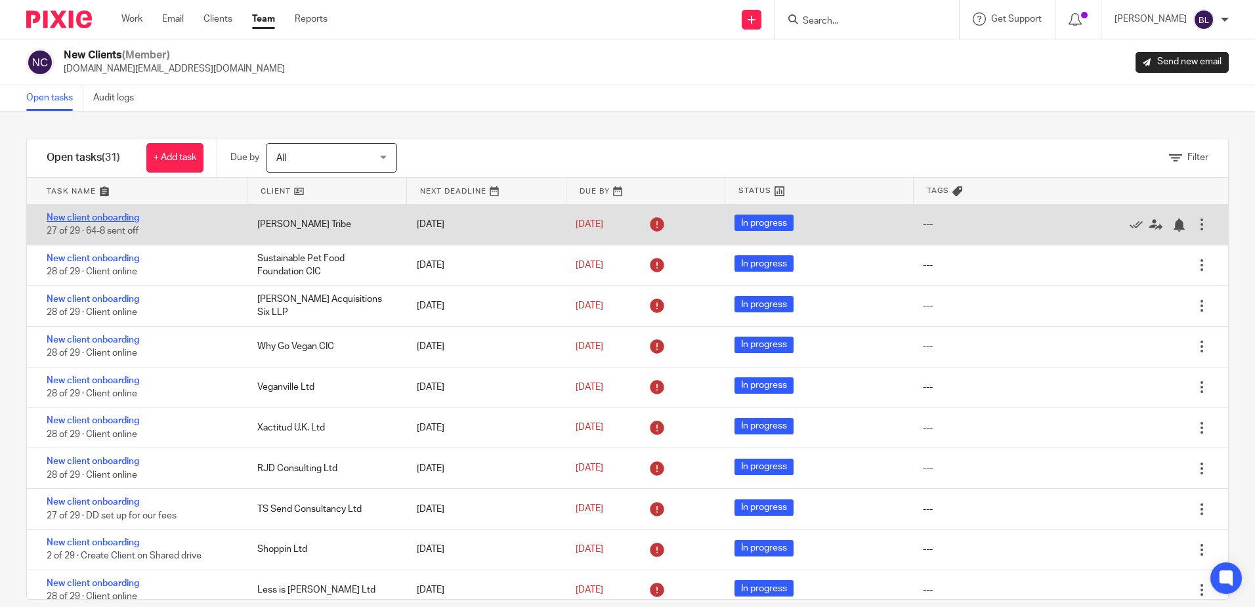
click at [110, 213] on link "New client onboarding" at bounding box center [93, 217] width 93 height 9
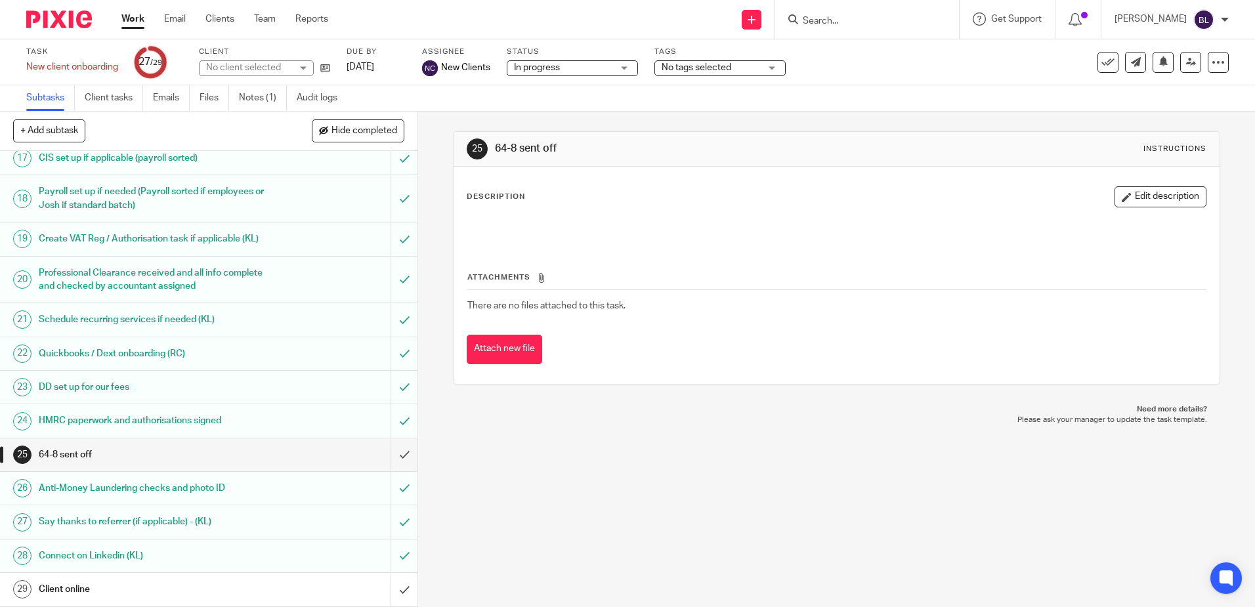
scroll to position [575, 0]
click at [390, 452] on input "submit" at bounding box center [208, 454] width 417 height 33
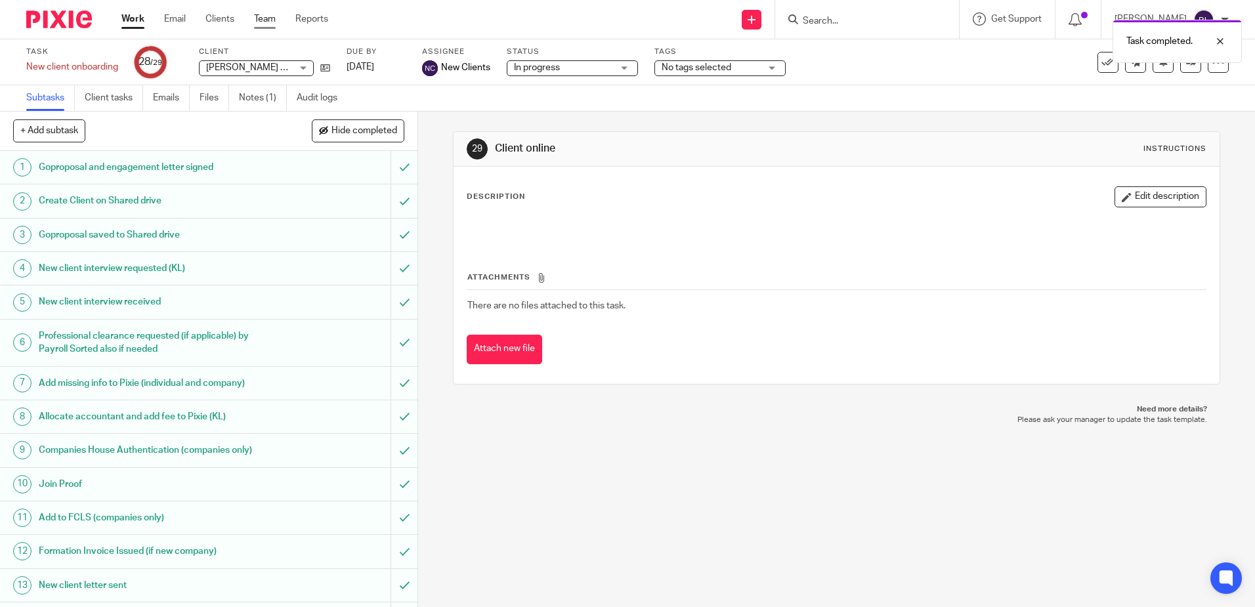
click at [261, 16] on link "Team" at bounding box center [265, 18] width 22 height 13
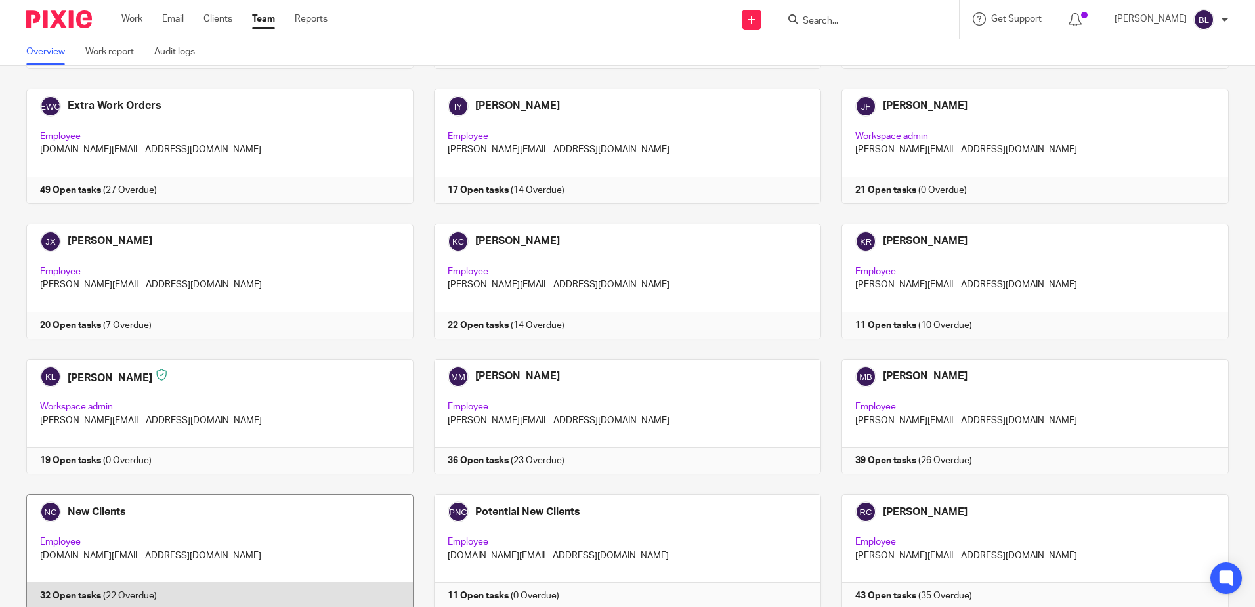
scroll to position [459, 0]
click at [95, 511] on link at bounding box center [210, 551] width 408 height 116
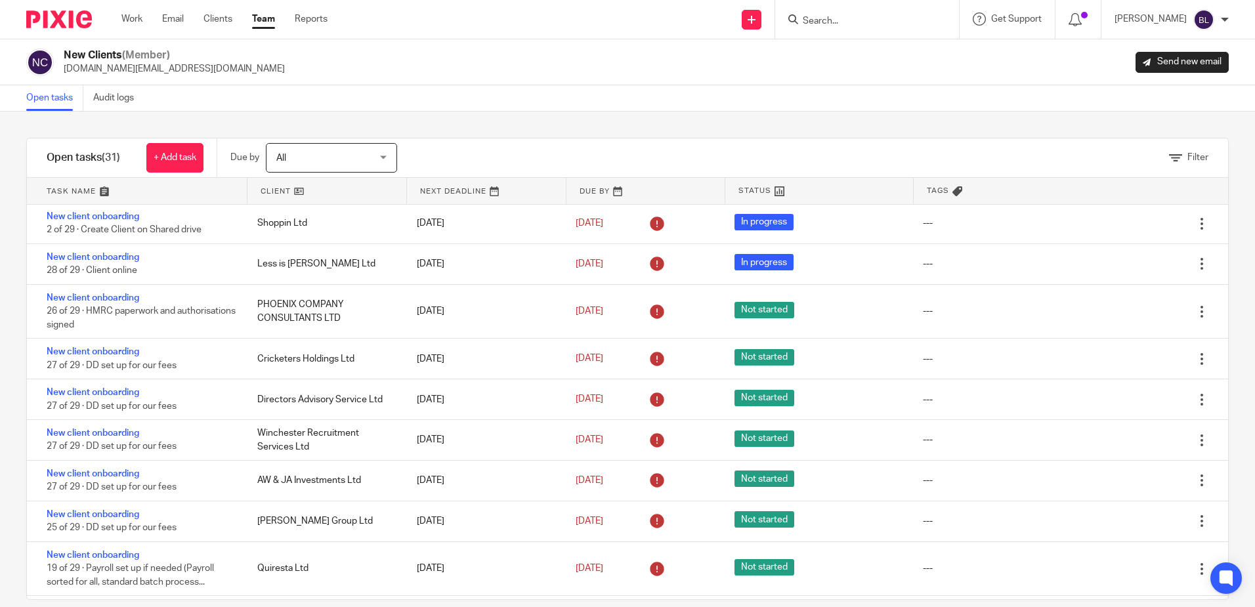
scroll to position [328, 0]
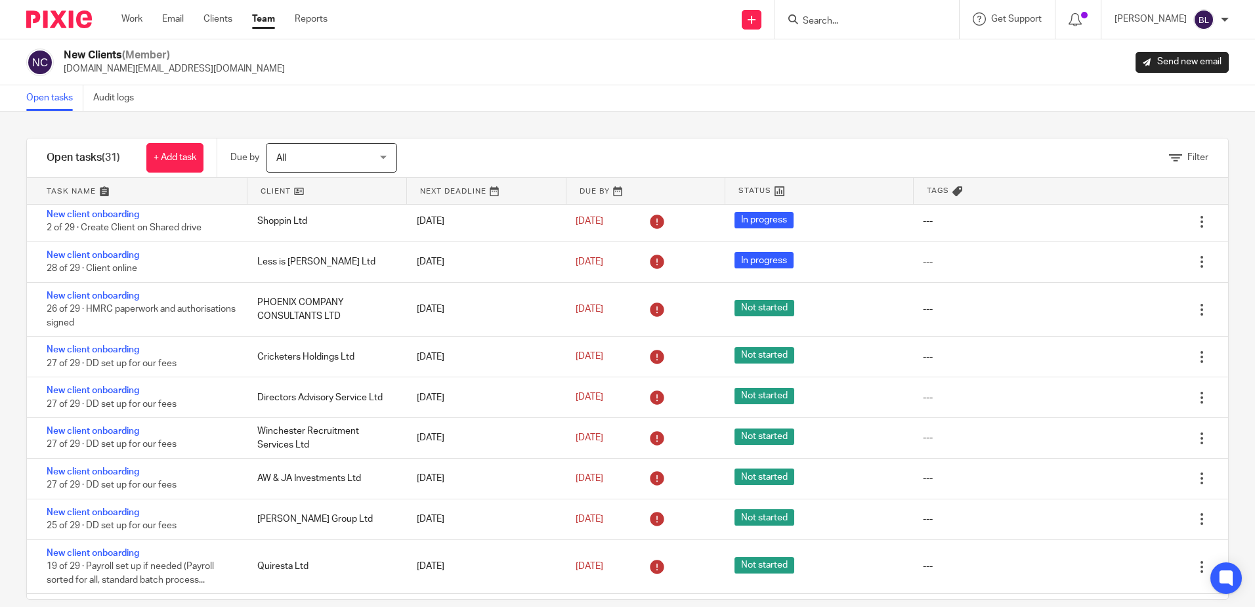
click at [828, 19] on input "Search" at bounding box center [860, 22] width 118 height 12
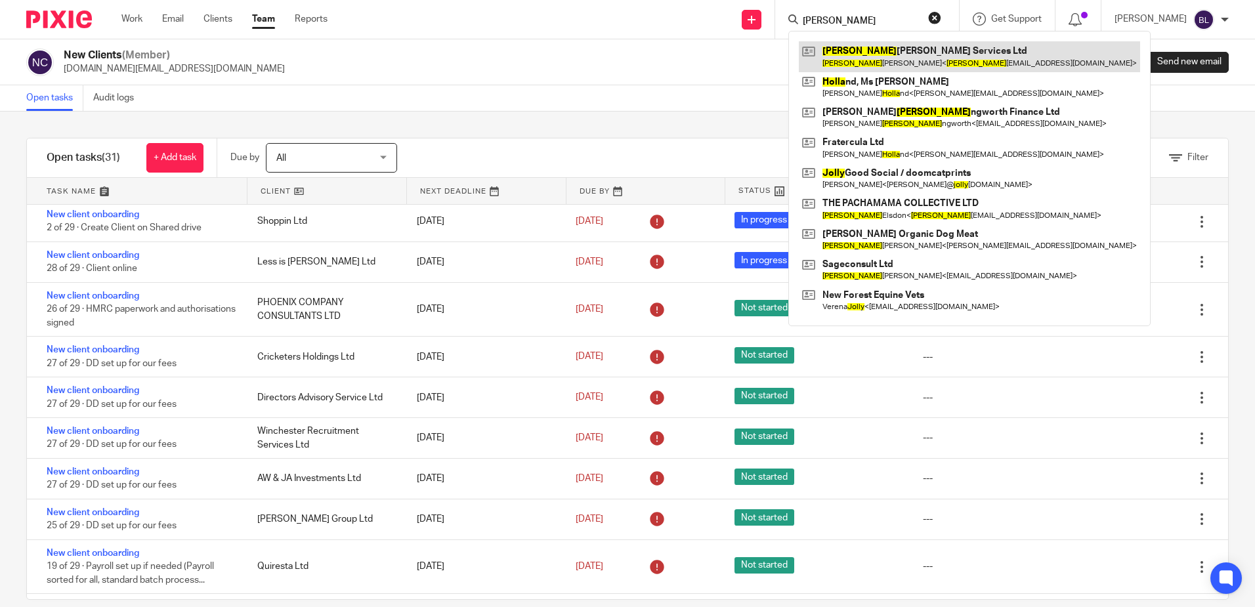
type input "holly"
click at [898, 56] on link at bounding box center [969, 56] width 341 height 30
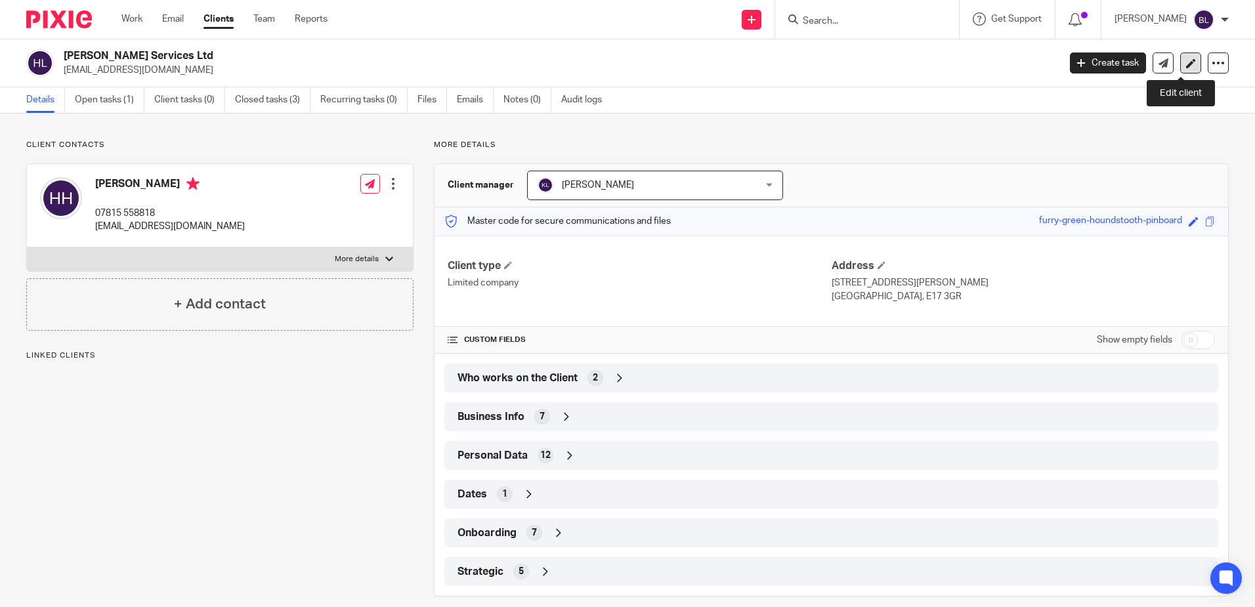
click at [1186, 67] on icon at bounding box center [1191, 63] width 10 height 10
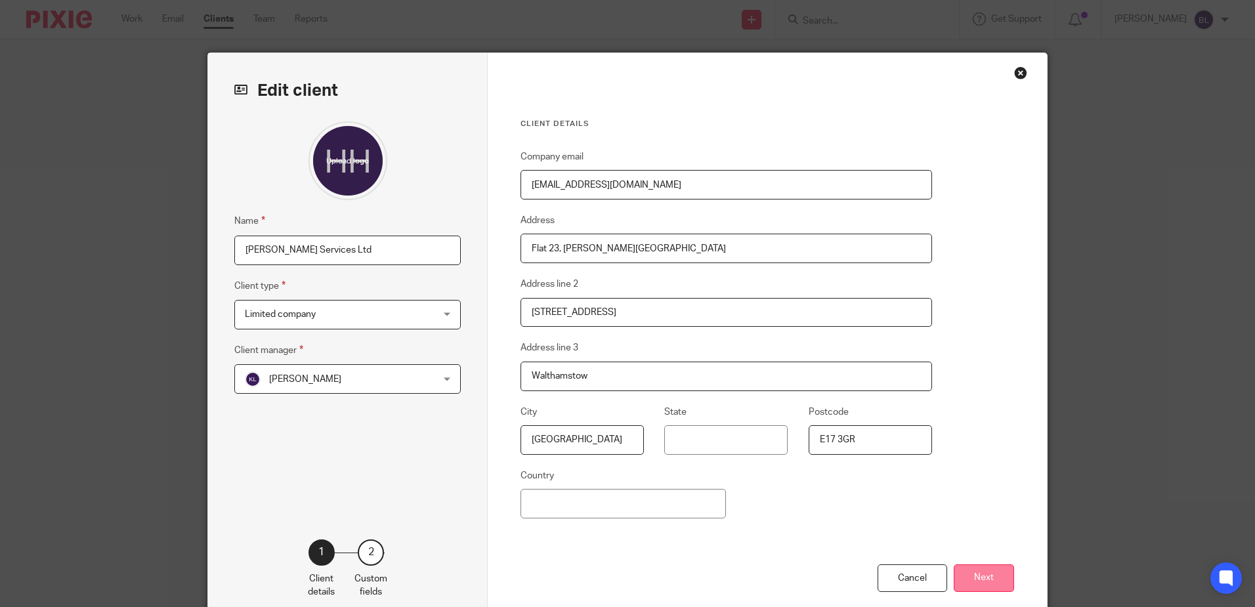
click at [973, 571] on button "Next" at bounding box center [984, 578] width 60 height 28
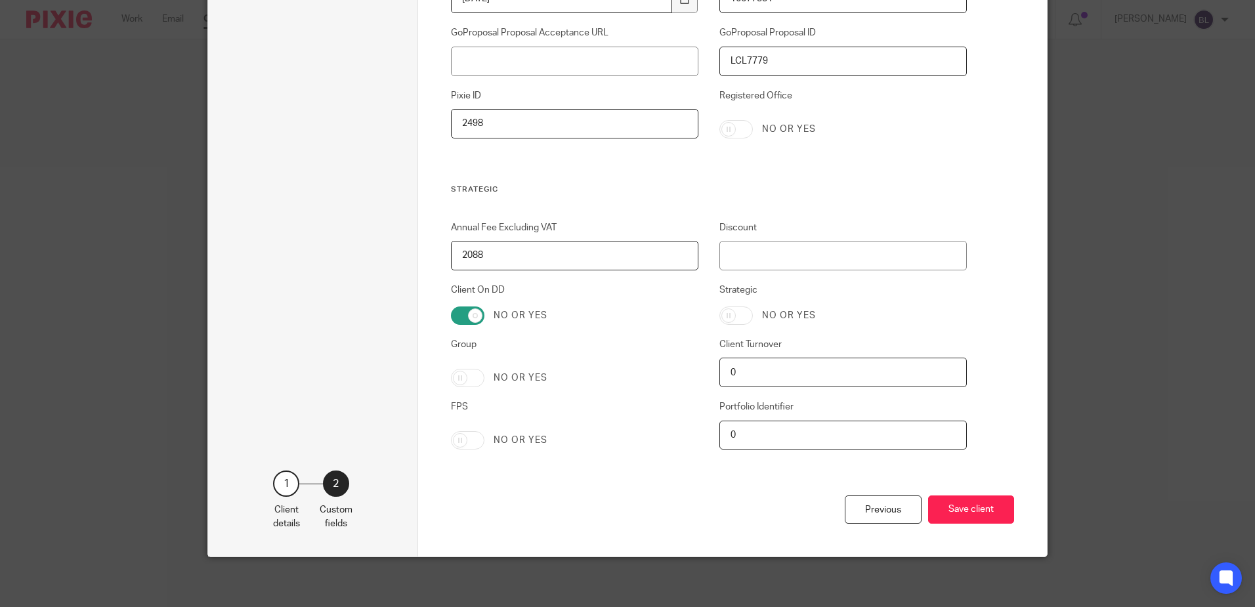
scroll to position [2596, 0]
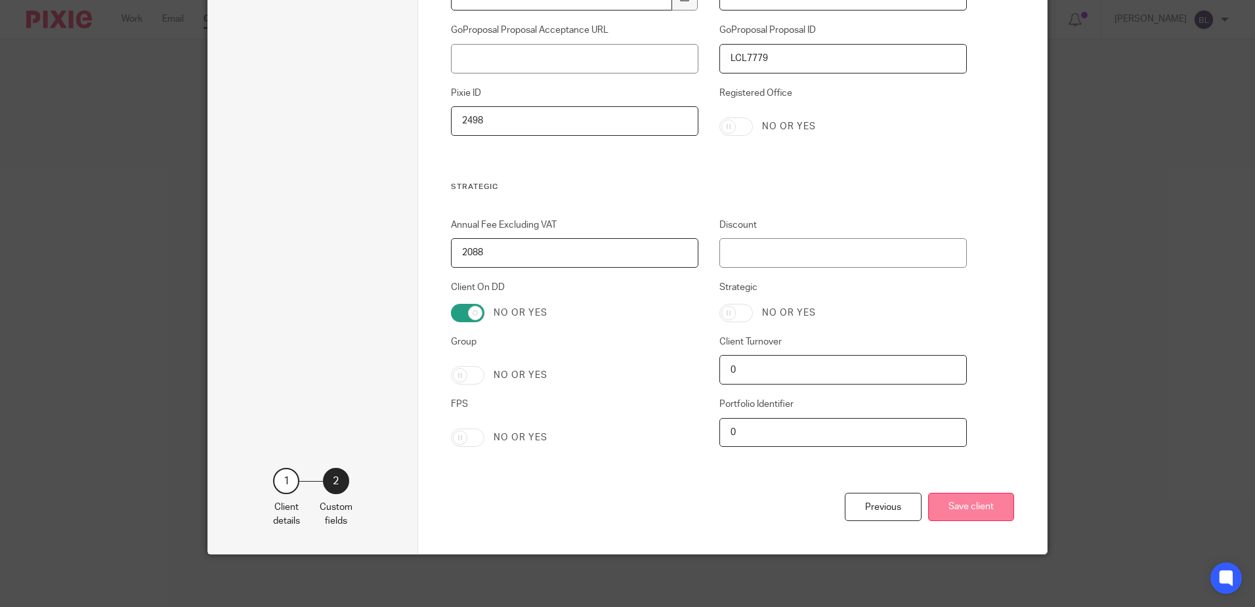
click at [973, 501] on button "Save client" at bounding box center [971, 507] width 86 height 28
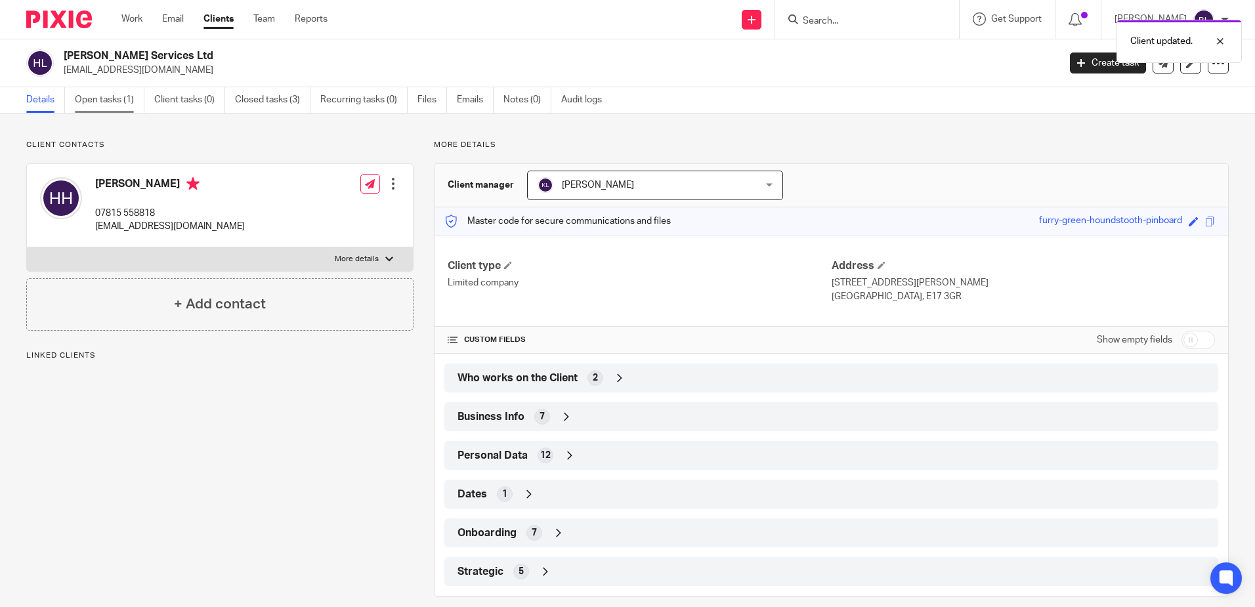
click at [116, 101] on link "Open tasks (1)" at bounding box center [110, 100] width 70 height 26
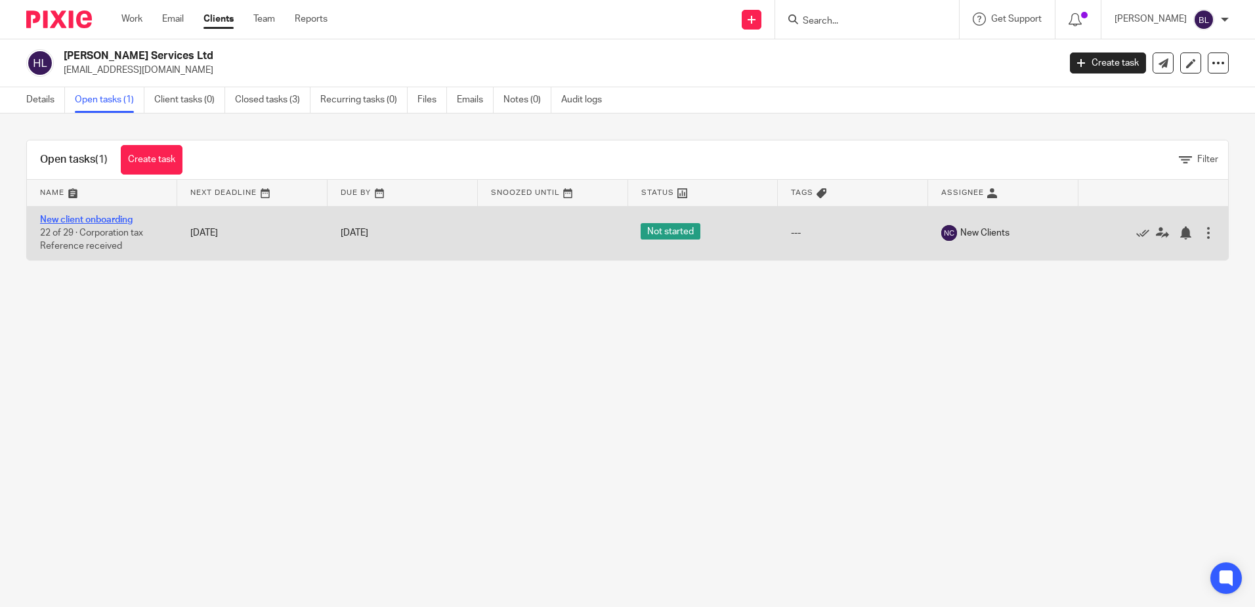
click at [95, 217] on link "New client onboarding" at bounding box center [86, 219] width 93 height 9
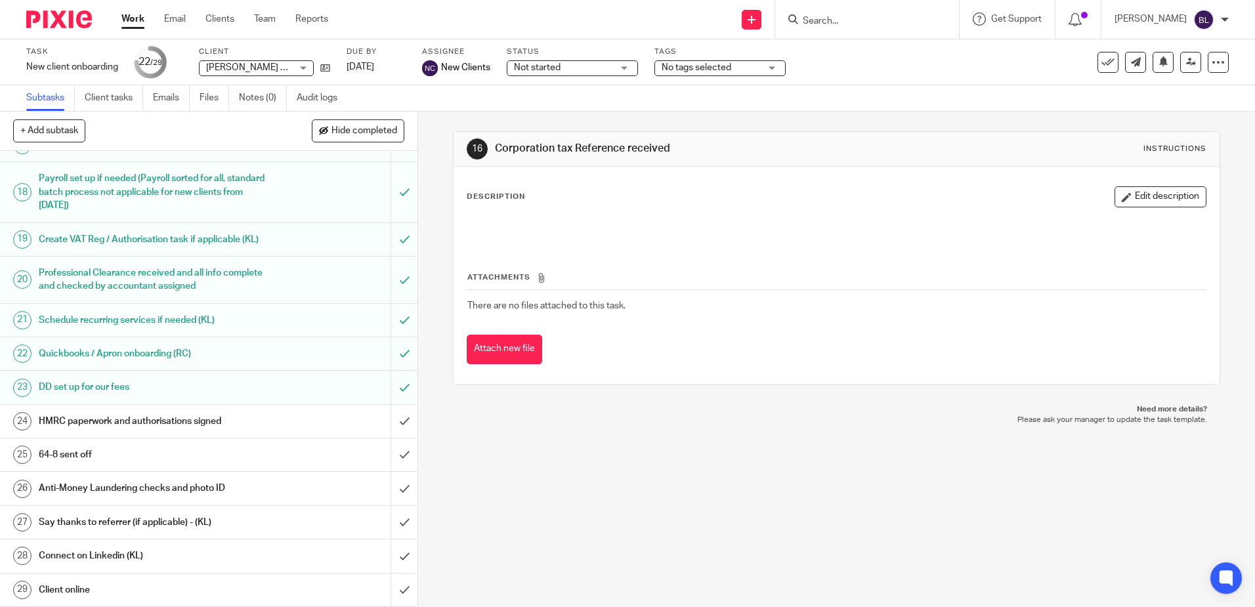
scroll to position [588, 0]
click at [266, 18] on link "Team" at bounding box center [265, 18] width 22 height 13
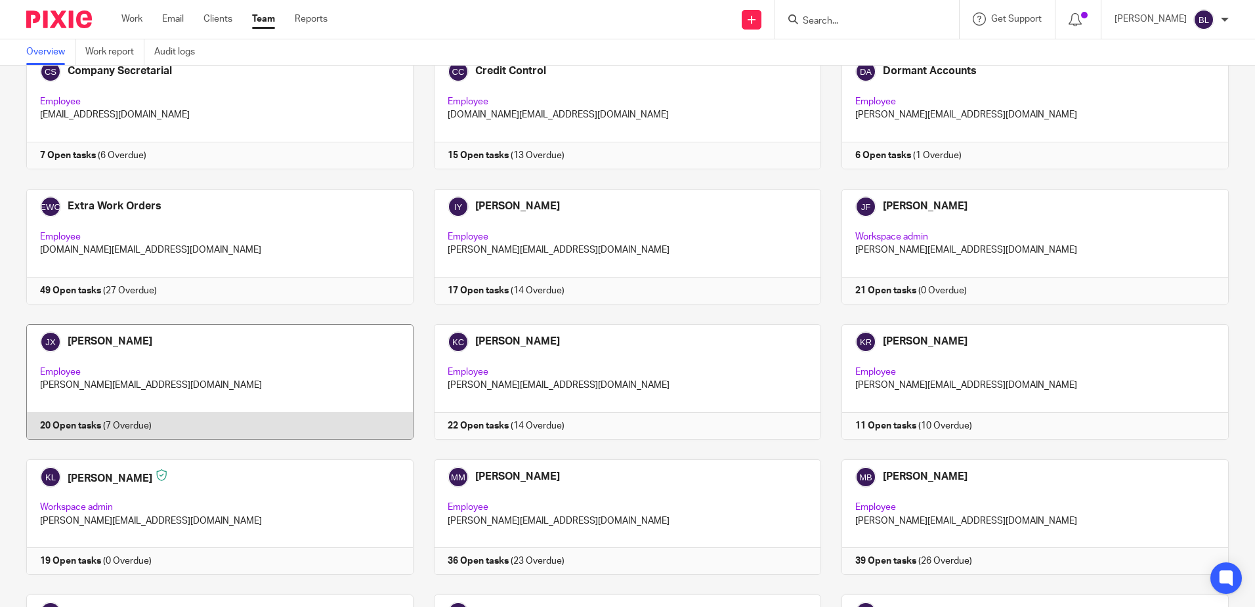
scroll to position [394, 0]
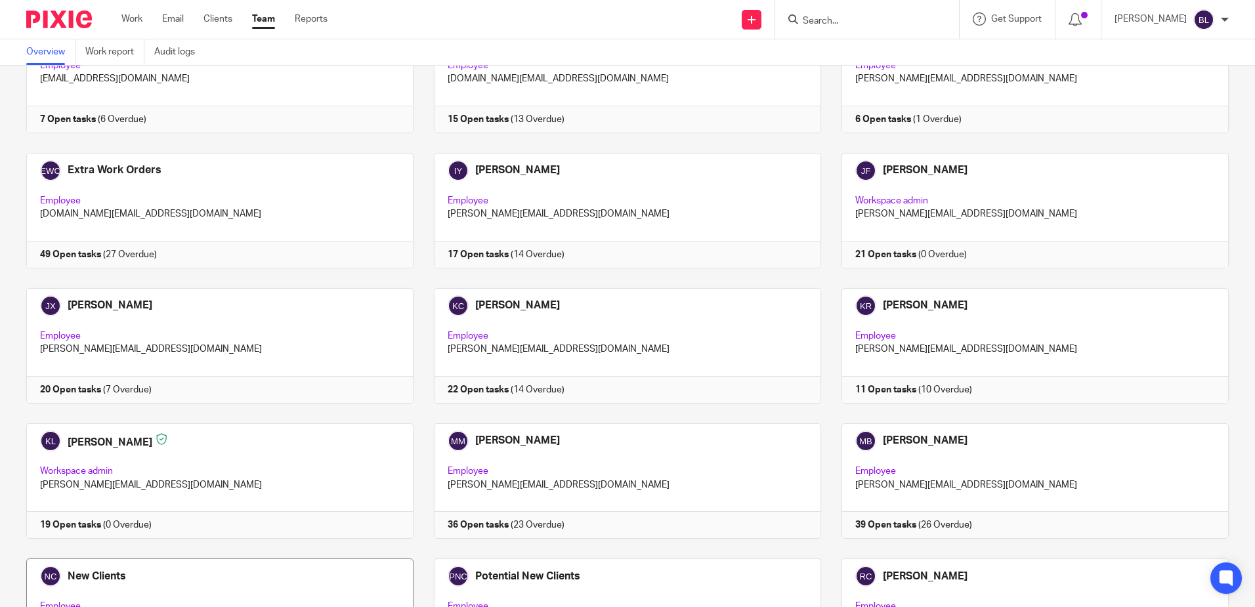
click at [79, 574] on link at bounding box center [210, 617] width 408 height 116
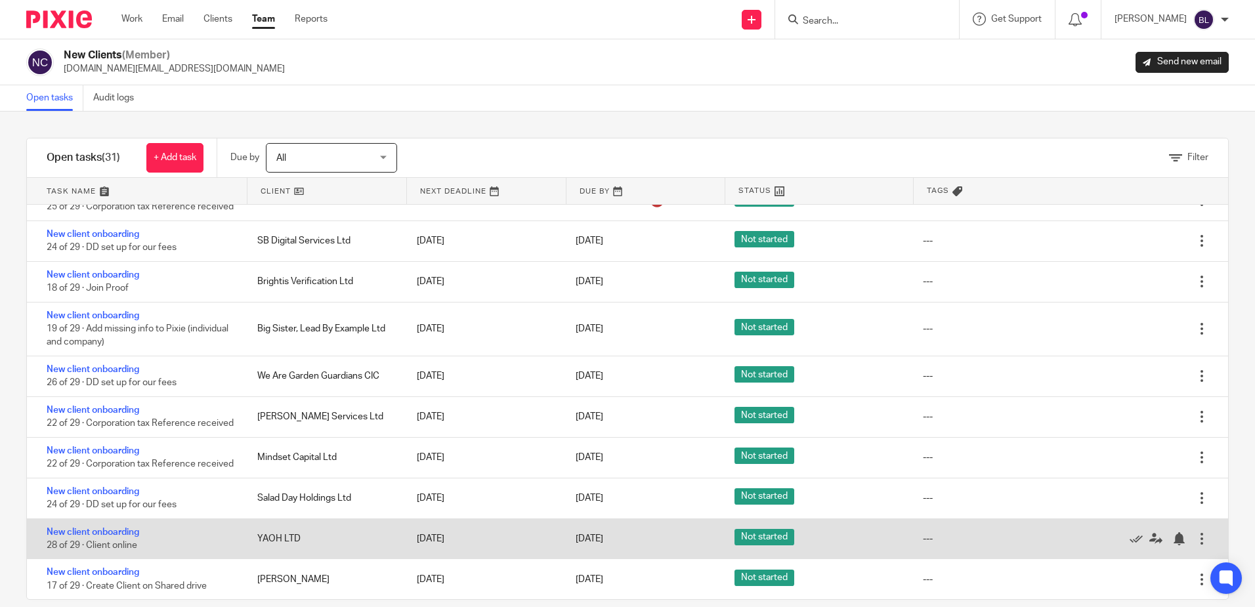
scroll to position [19, 0]
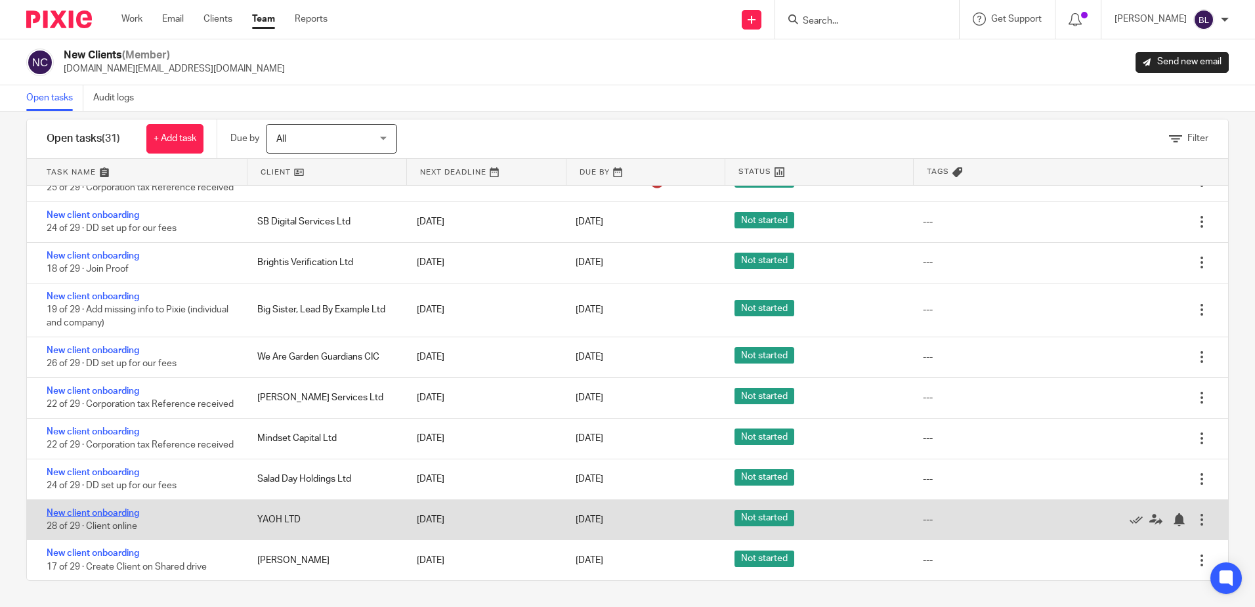
click at [112, 510] on link "New client onboarding" at bounding box center [93, 513] width 93 height 9
click at [125, 511] on link "New client onboarding" at bounding box center [93, 513] width 93 height 9
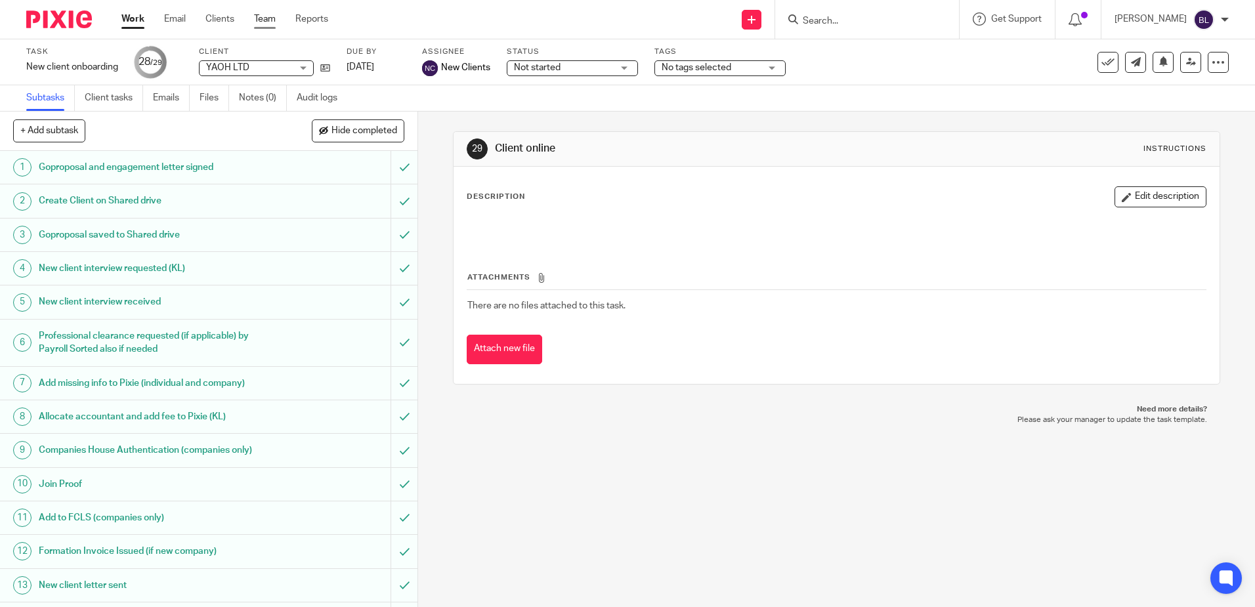
click at [264, 16] on link "Team" at bounding box center [265, 18] width 22 height 13
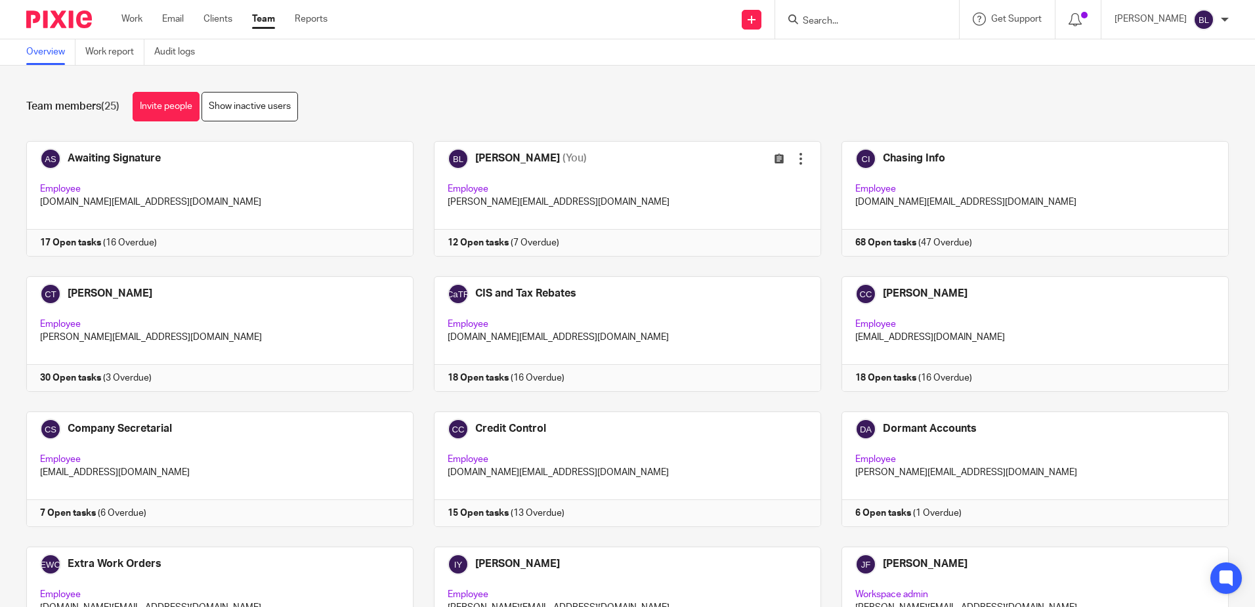
scroll to position [459, 0]
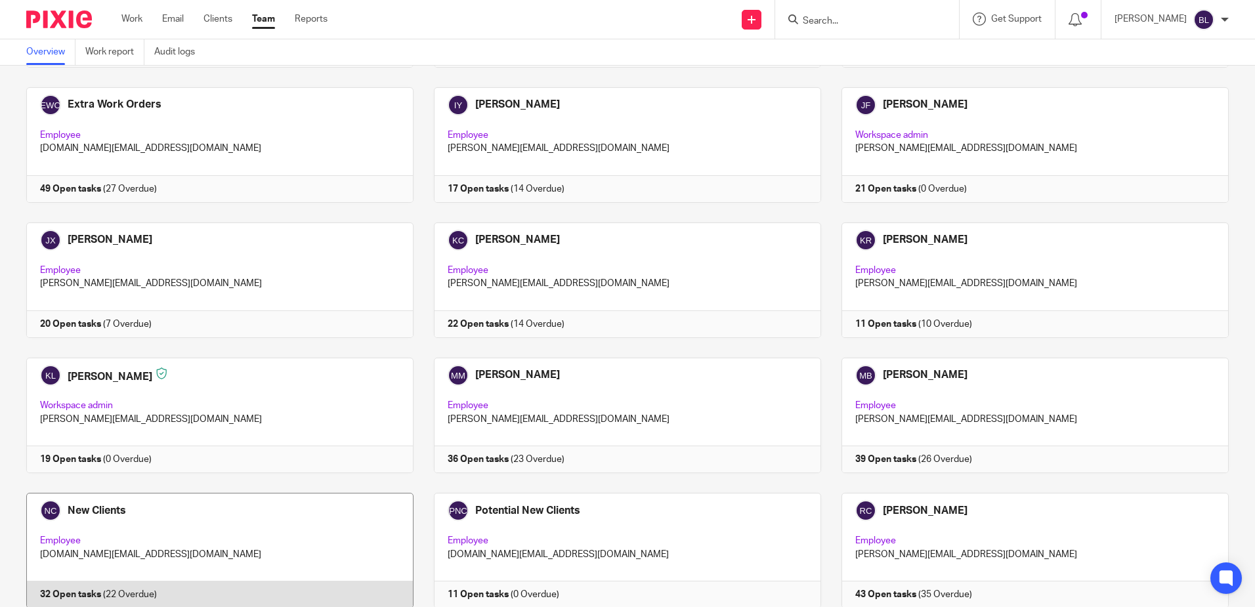
click at [106, 508] on link at bounding box center [210, 551] width 408 height 116
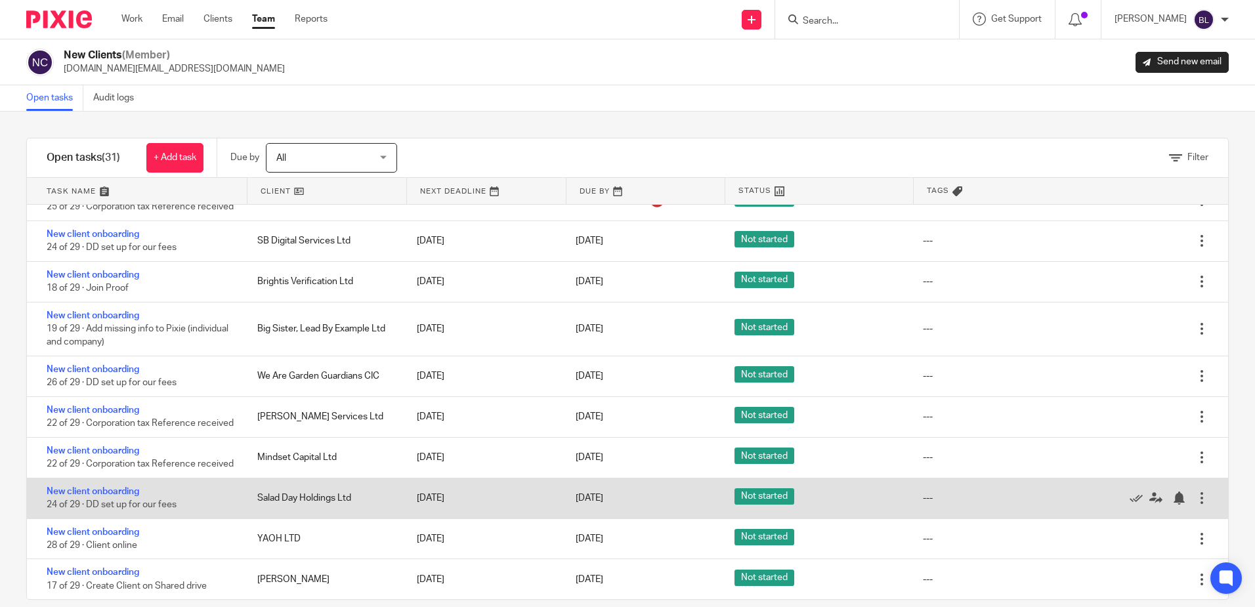
scroll to position [19, 0]
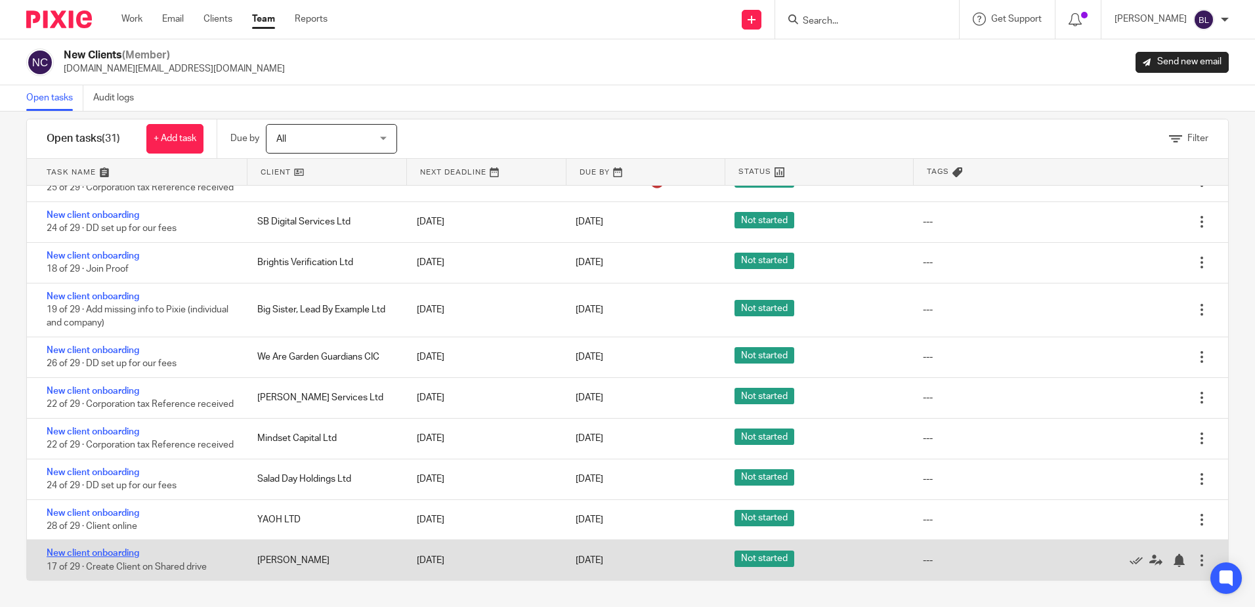
click at [108, 551] on link "New client onboarding" at bounding box center [93, 553] width 93 height 9
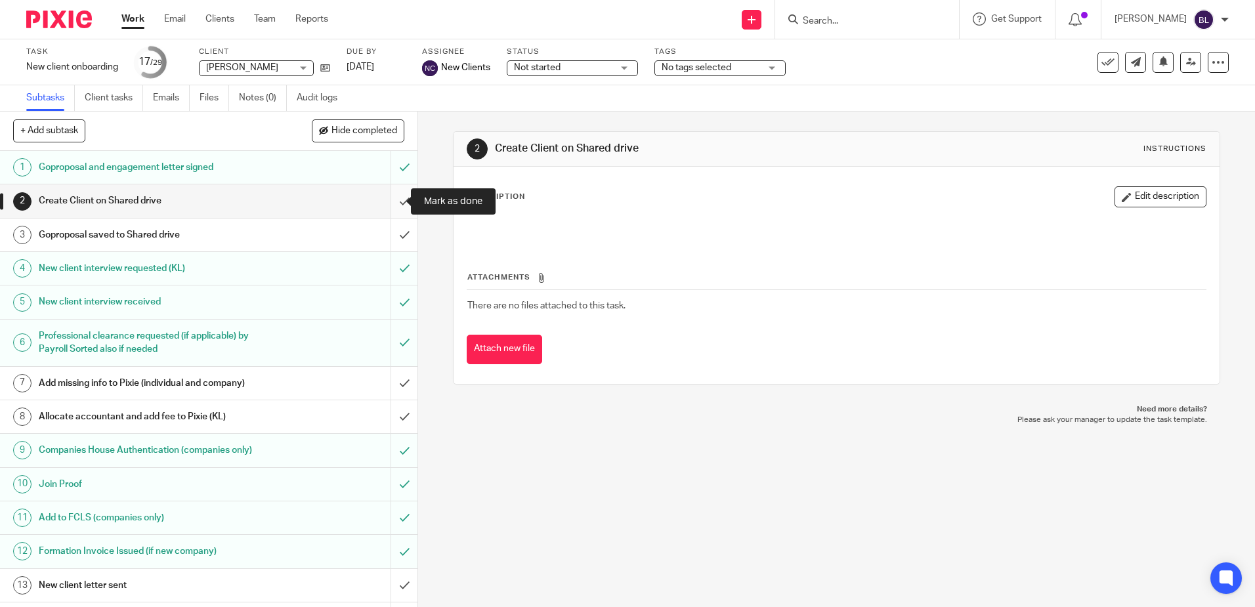
click at [388, 200] on input "submit" at bounding box center [208, 200] width 417 height 33
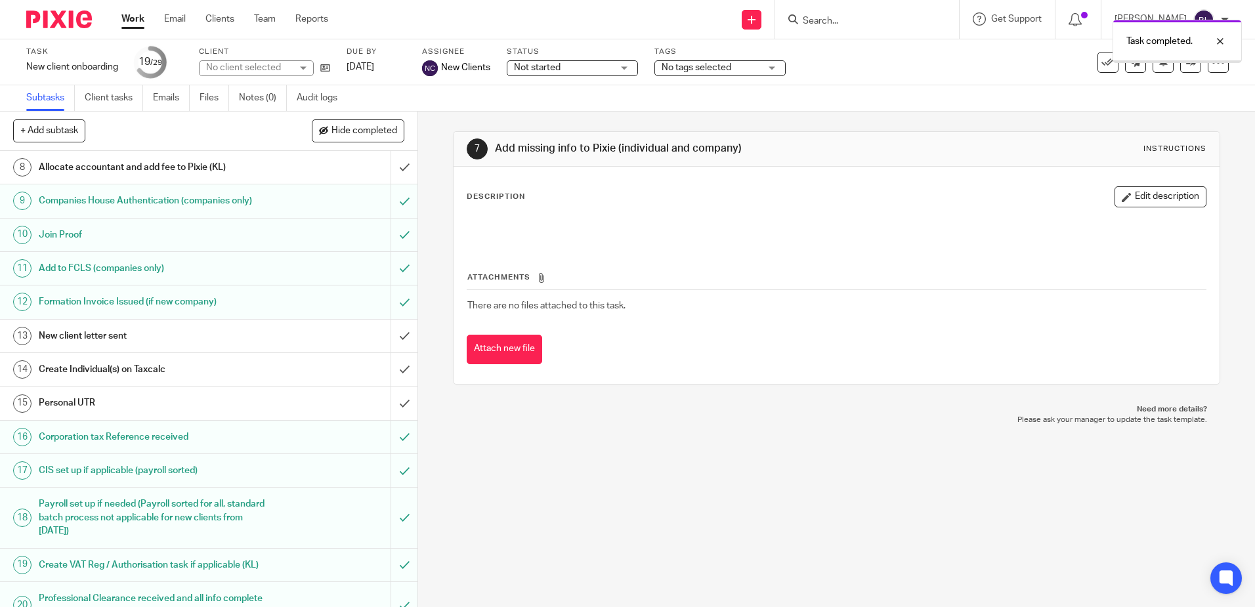
scroll to position [263, 0]
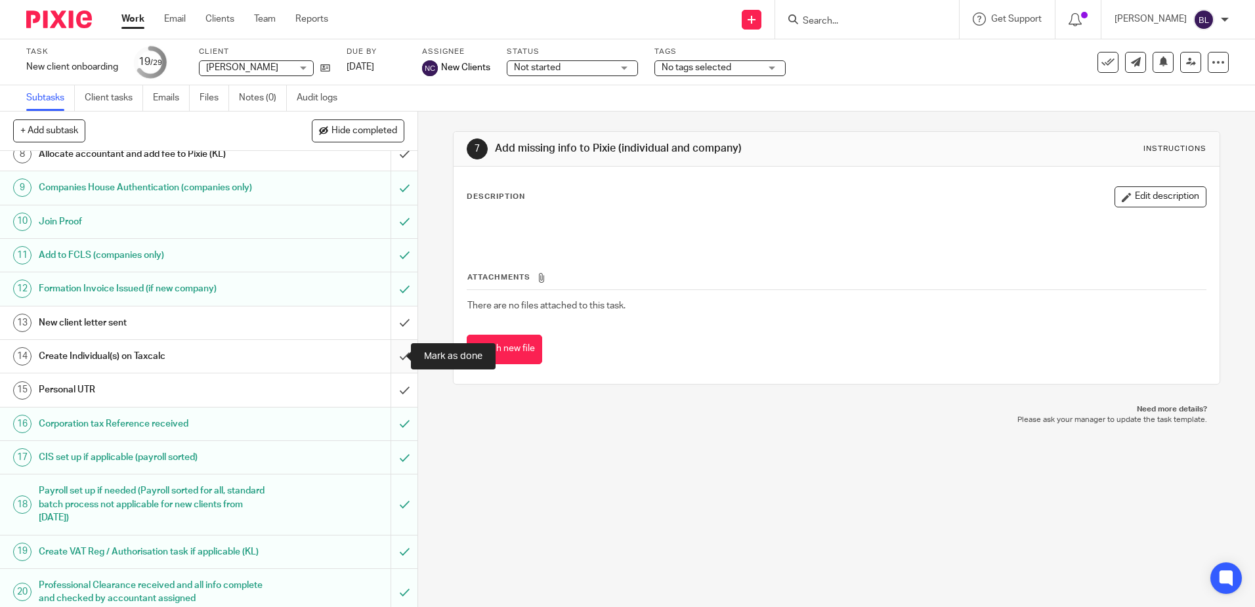
click at [388, 352] on input "submit" at bounding box center [208, 356] width 417 height 33
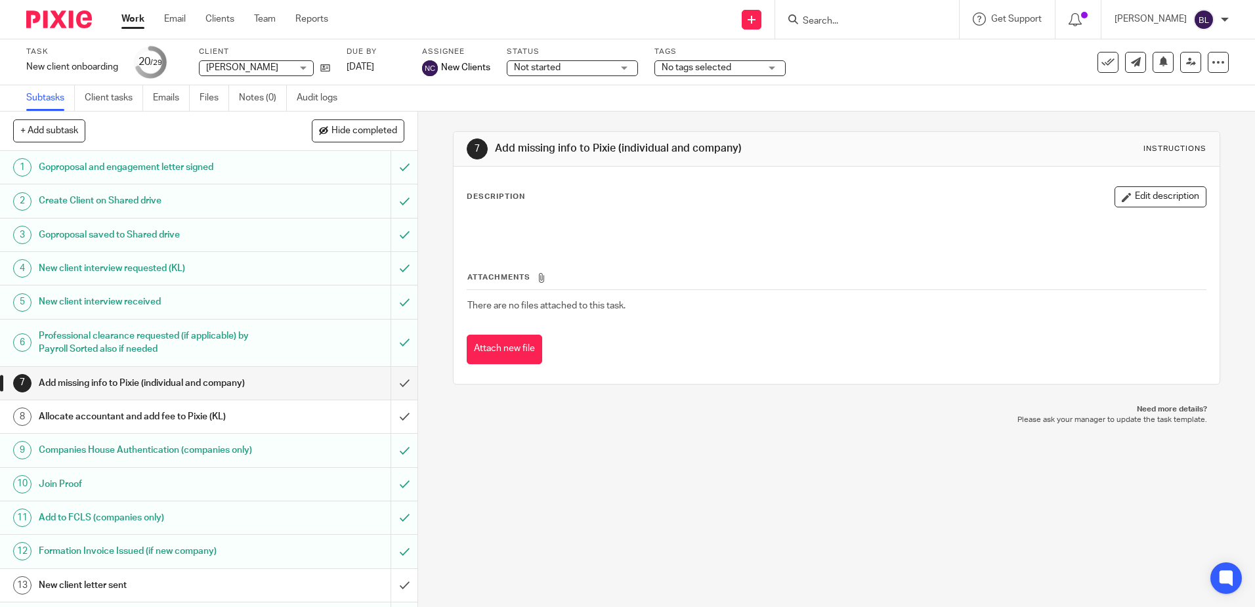
click at [815, 18] on input "Search" at bounding box center [860, 22] width 118 height 12
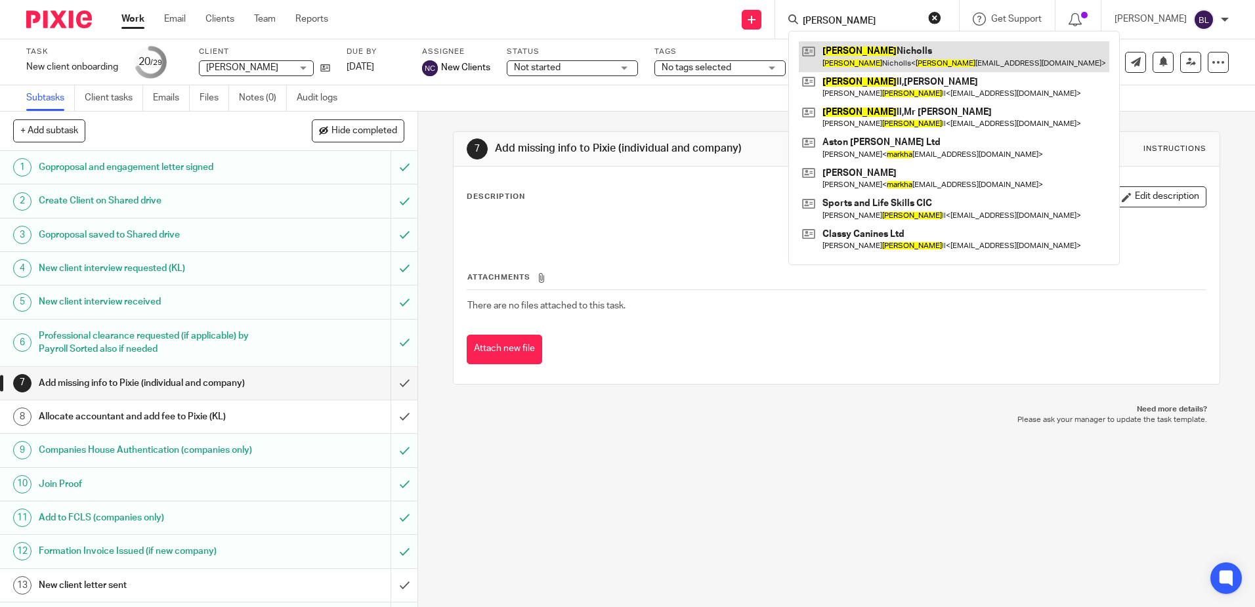
type input "MARTHA"
click at [853, 59] on link at bounding box center [954, 56] width 310 height 30
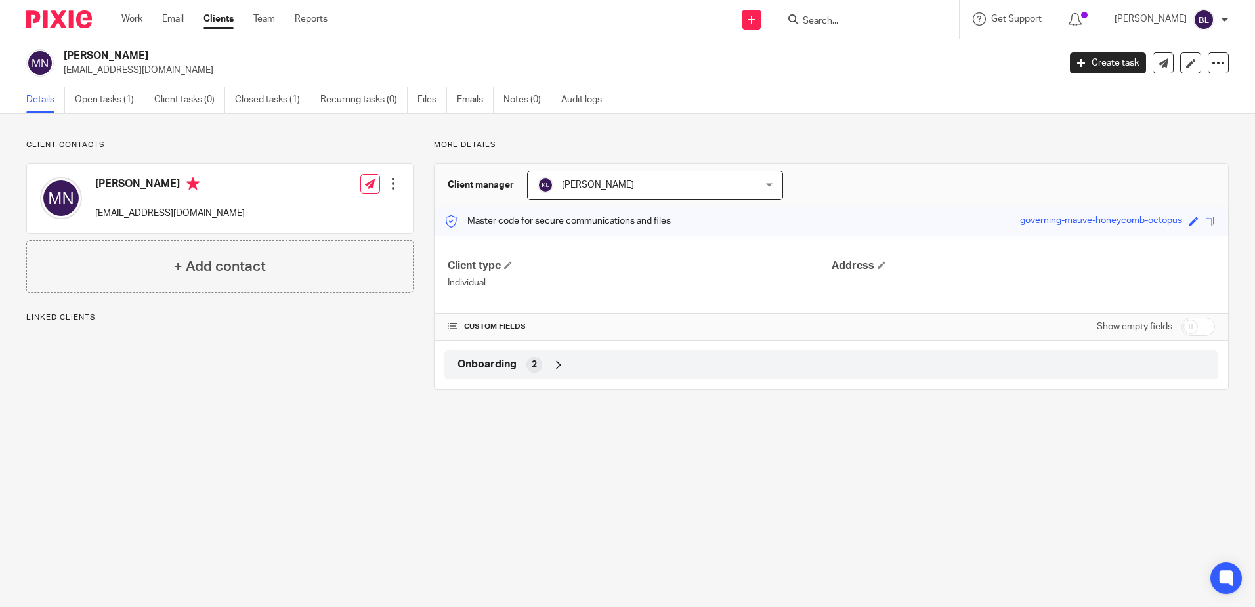
click at [388, 184] on div at bounding box center [393, 183] width 13 height 13
click at [328, 210] on link "Edit contact" at bounding box center [330, 212] width 125 height 19
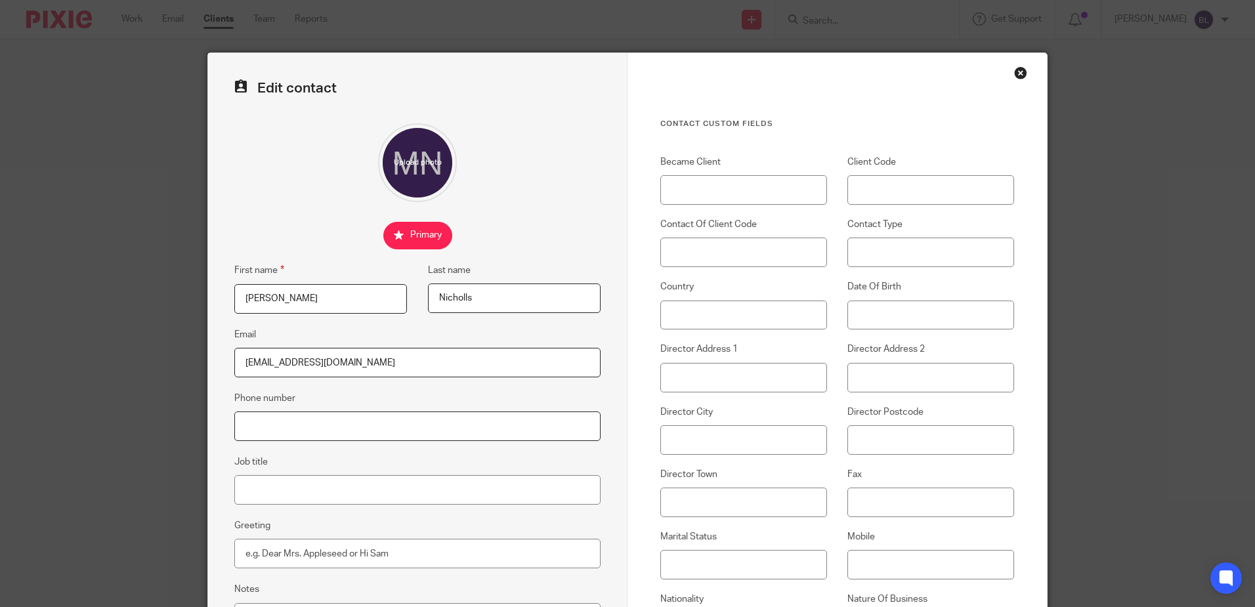
drag, startPoint x: 240, startPoint y: 424, endPoint x: 247, endPoint y: 412, distance: 13.5
click at [243, 419] on input "Phone number" at bounding box center [417, 427] width 366 height 30
type input "07917 034105"
click at [875, 562] on input "Mobile" at bounding box center [930, 565] width 167 height 30
type input "07917 034105"
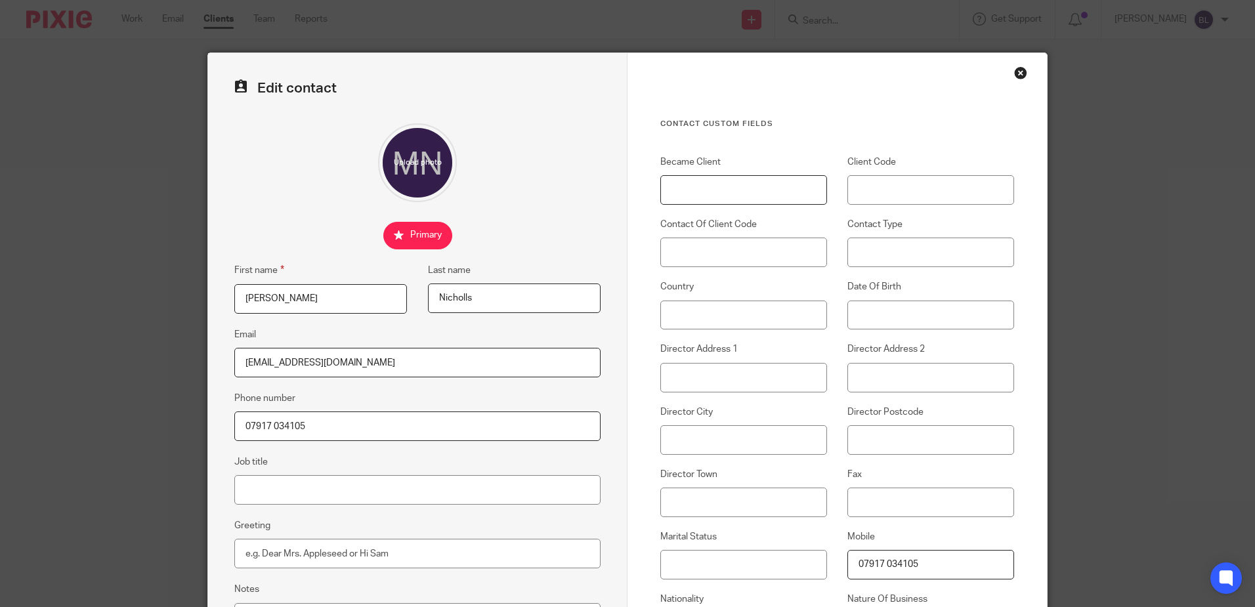
click at [660, 191] on input "Became Client" at bounding box center [743, 190] width 167 height 30
type input "[DATE]"
type input "N066"
type input "[DATE]"
type input "FLAT 48"
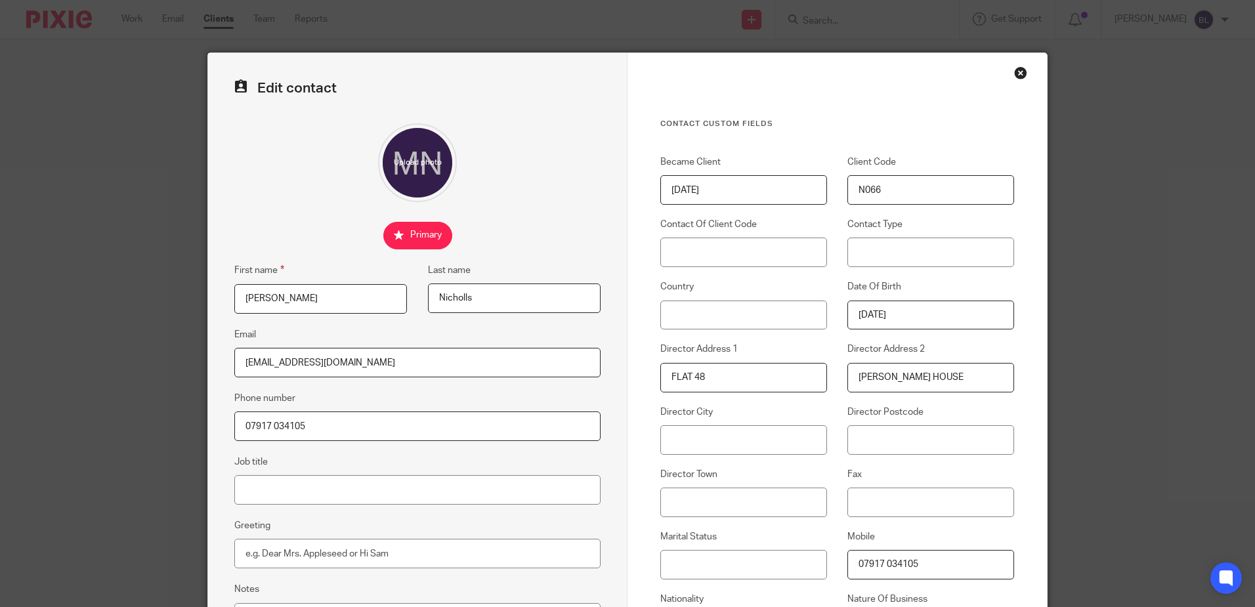
type input "[PERSON_NAME] HOUSE"
type input "[GEOGRAPHIC_DATA]"
type input "E2 0QH"
type input "[GEOGRAPHIC_DATA]"
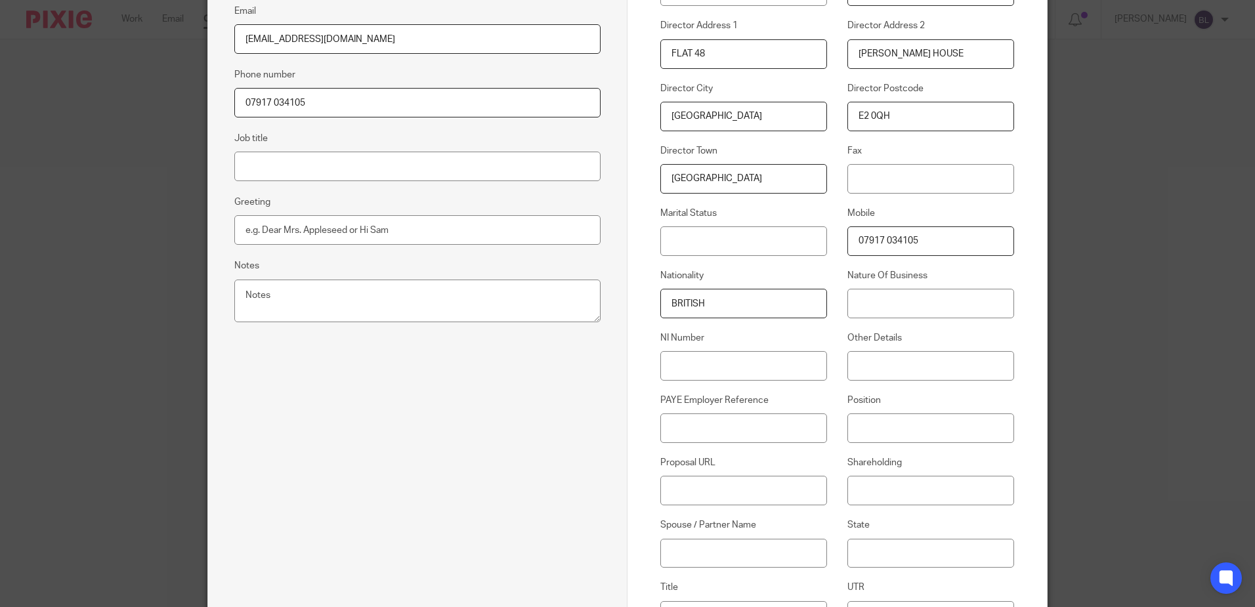
type input "BRITISH"
type input "JZ132041B"
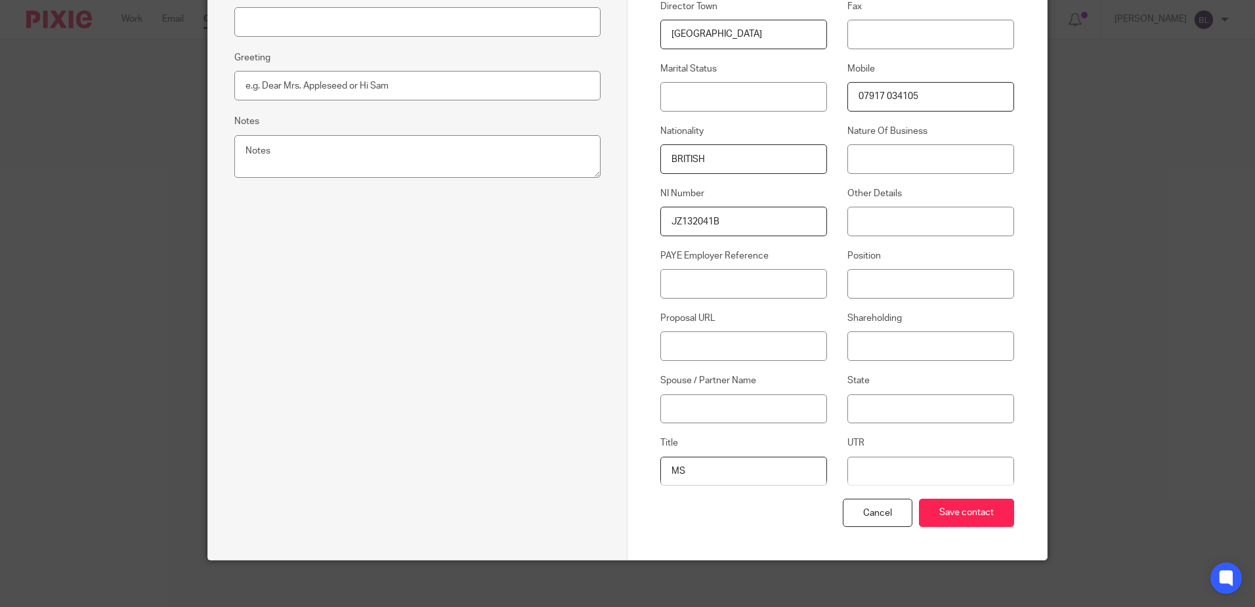
scroll to position [474, 0]
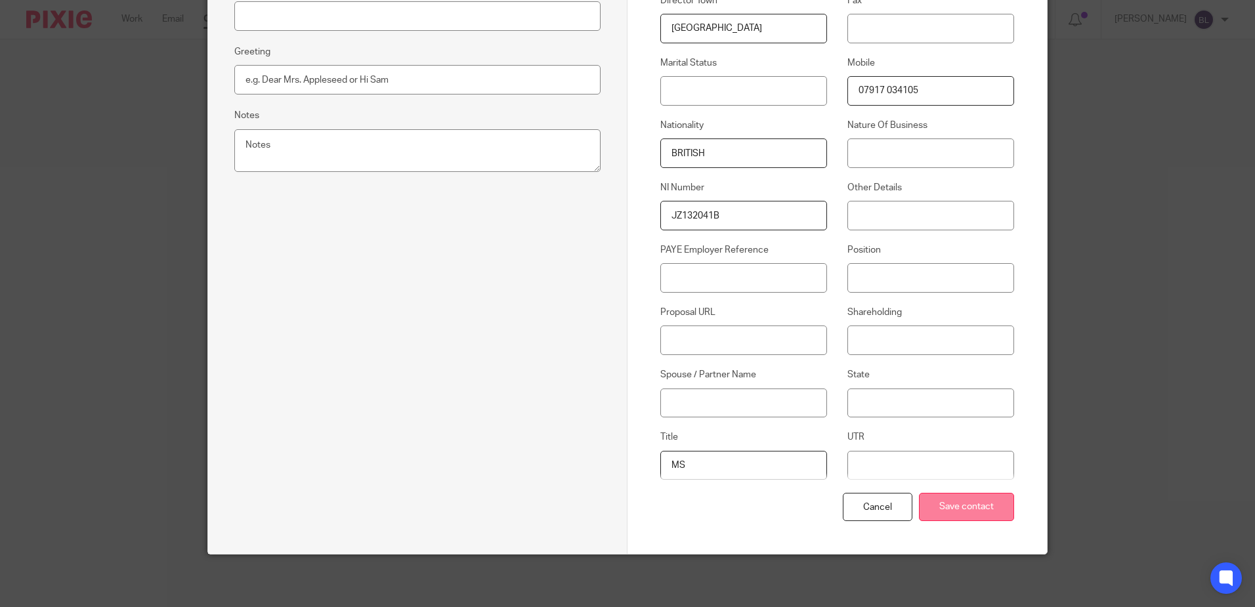
type input "MS"
click at [955, 511] on input "Save contact" at bounding box center [966, 507] width 95 height 28
click at [954, 505] on input "Save contact" at bounding box center [966, 507] width 95 height 28
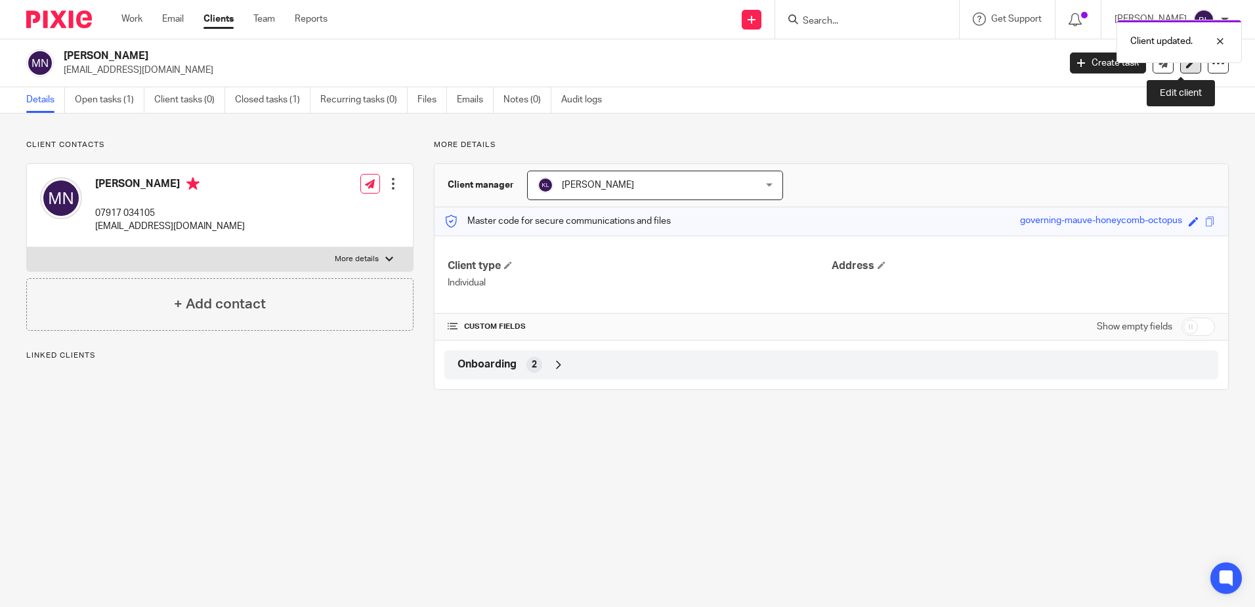
click at [1186, 66] on icon at bounding box center [1191, 63] width 10 height 10
click at [1186, 64] on icon at bounding box center [1191, 63] width 10 height 10
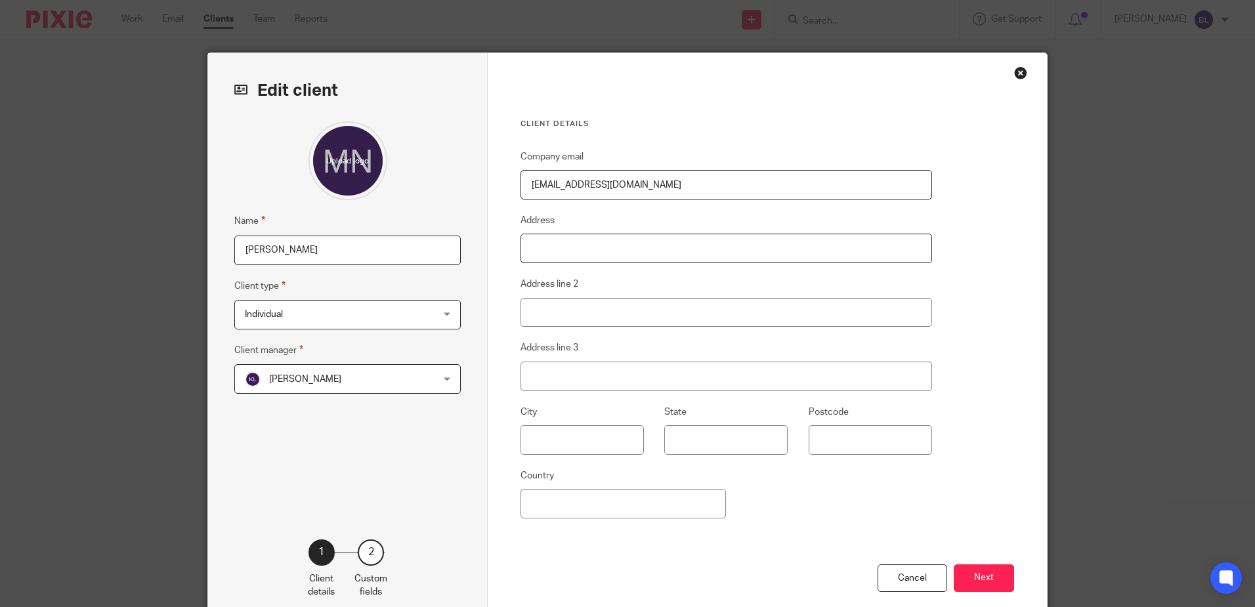
click at [556, 243] on input "Address" at bounding box center [726, 249] width 412 height 30
type input "FLAT 48"
type input "ELLEN WILKINSON HOUSE"
type input "USK STREET"
type input "LONDON"
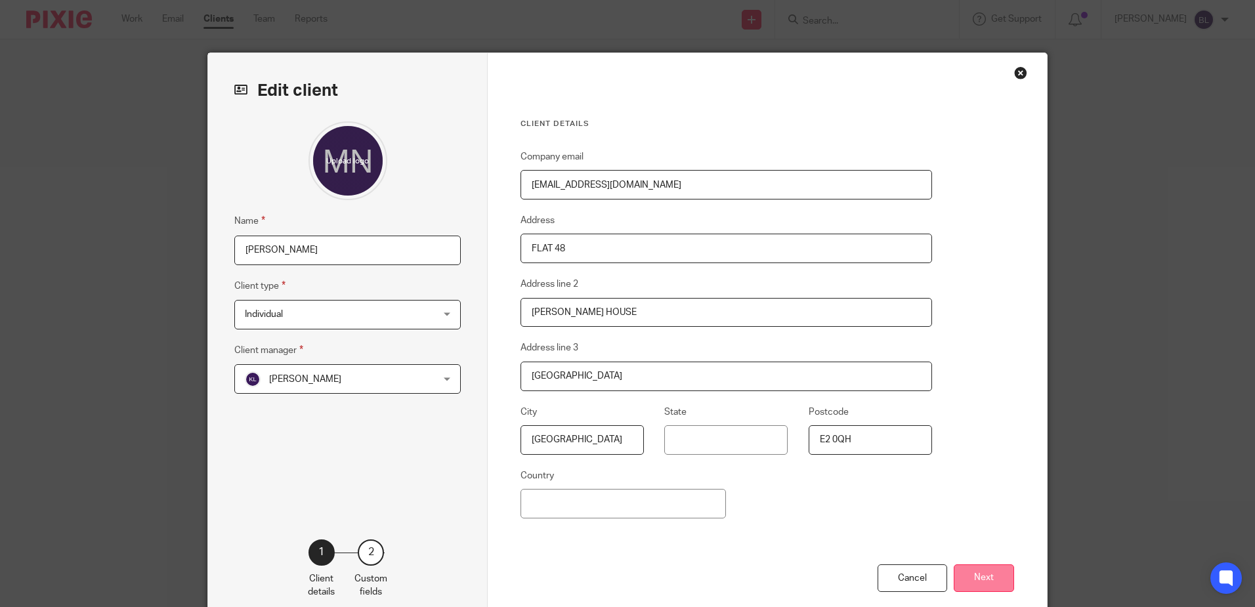
type input "E2 0QH"
click at [981, 576] on button "Next" at bounding box center [984, 578] width 60 height 28
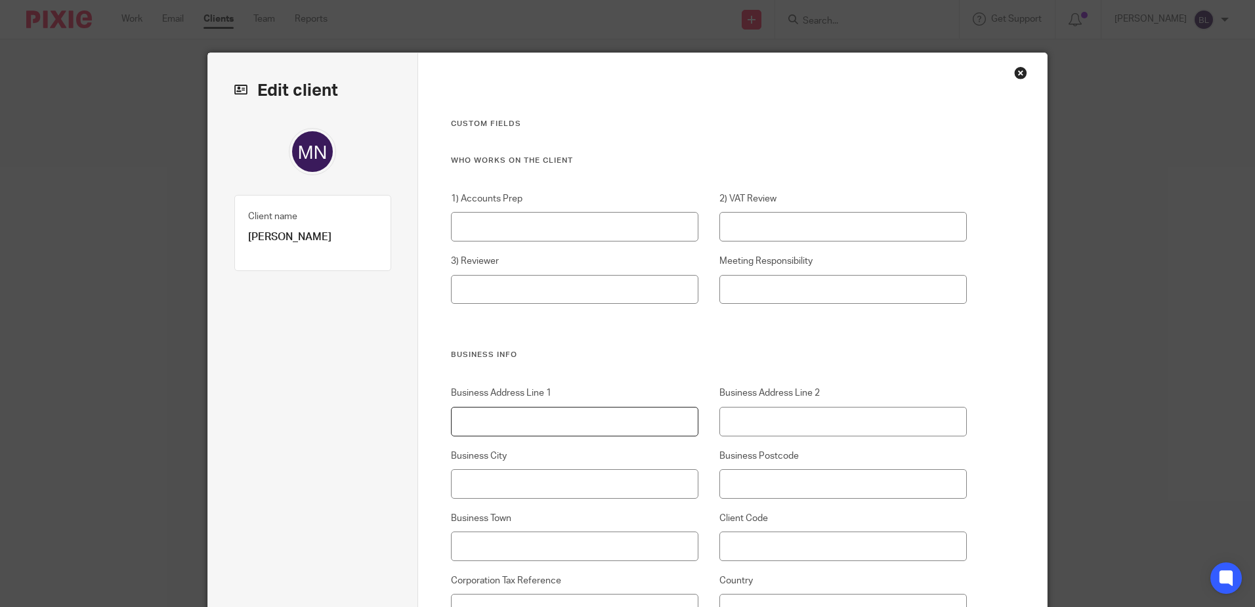
click at [457, 417] on input "Business Address Line 1" at bounding box center [575, 422] width 248 height 30
type input "FLAT 48"
type input "ELLEN WILKINSON HOUSE"
type input "USK STREET"
type input "E2 0QH"
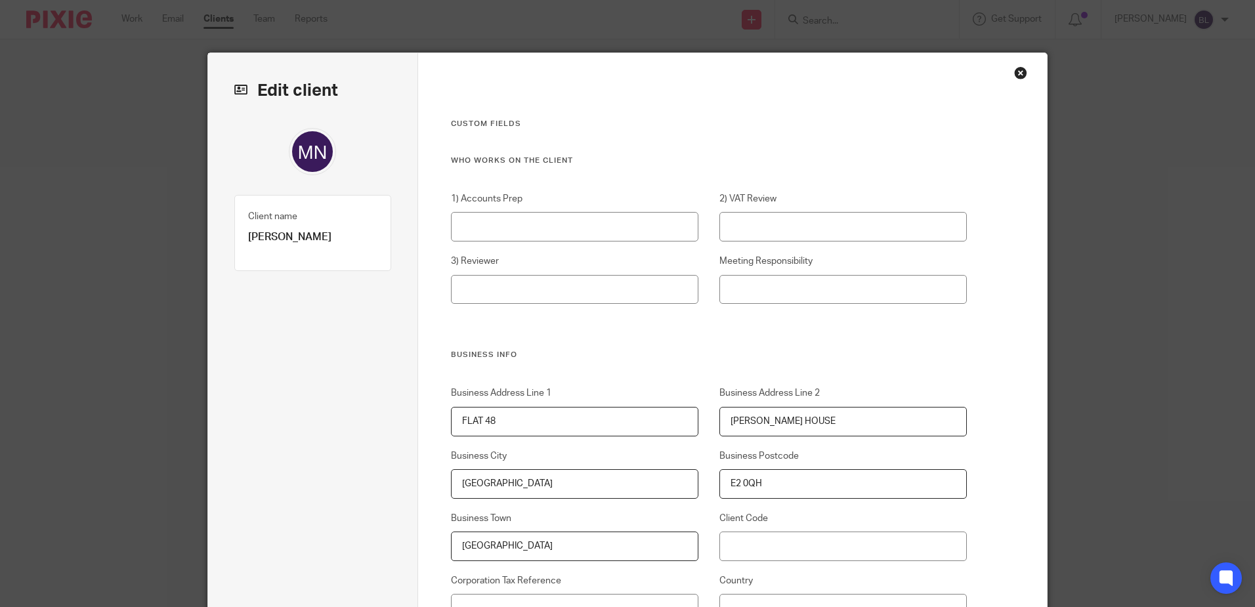
type input "LONDON"
type input "N066"
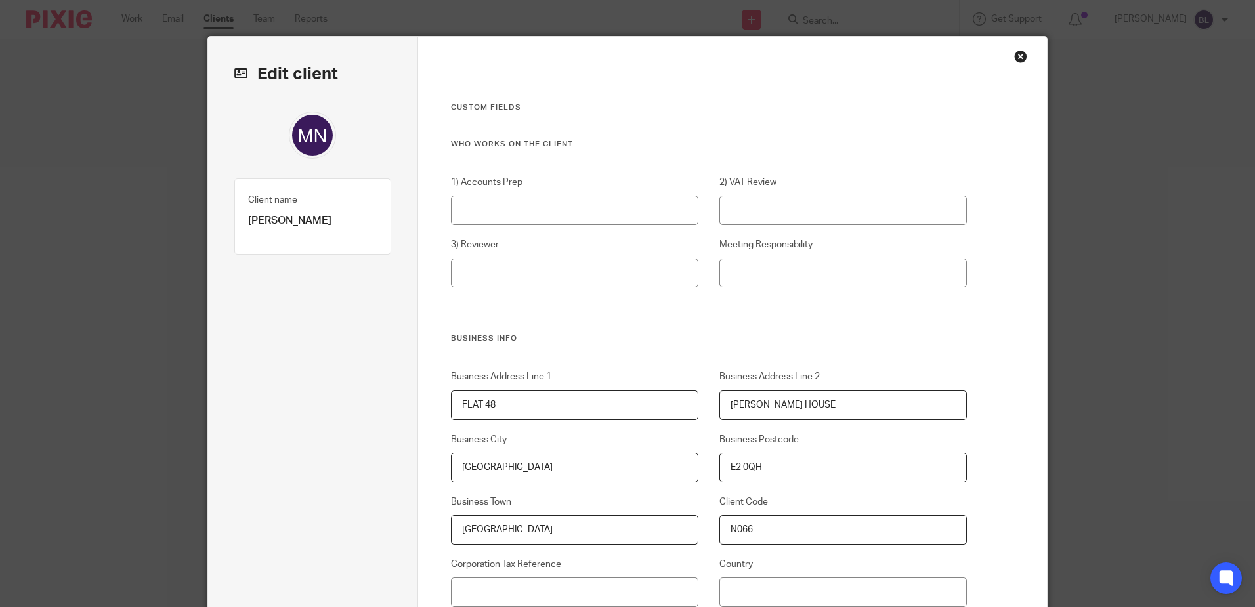
scroll to position [368, 0]
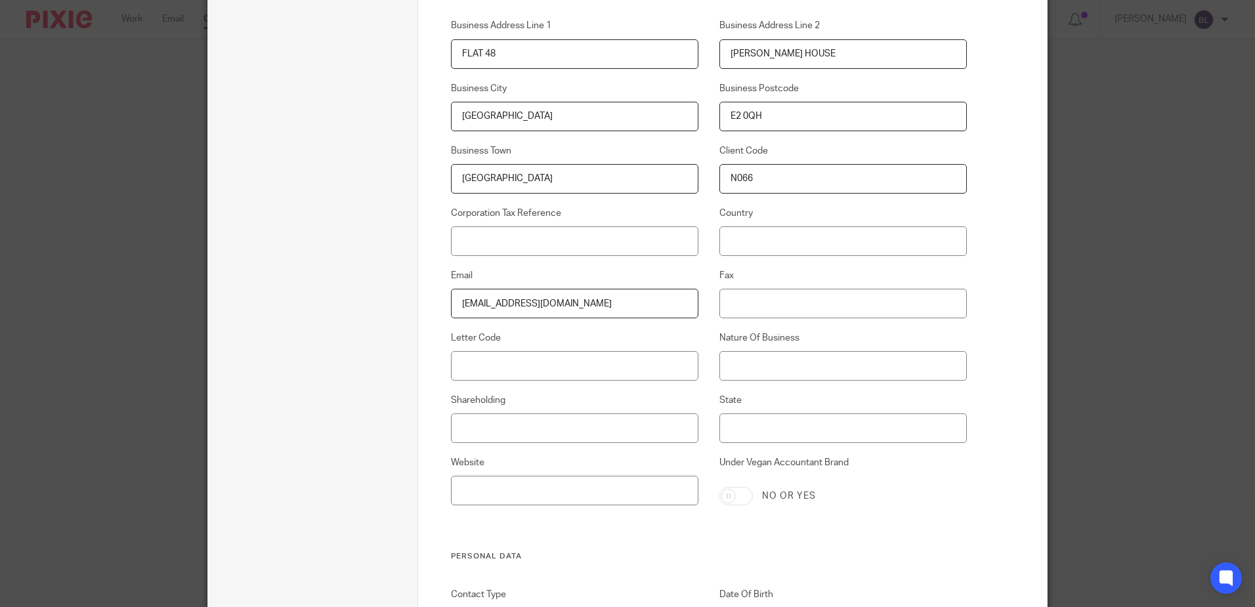
type input "marthanicholls@hotmail.co.uk"
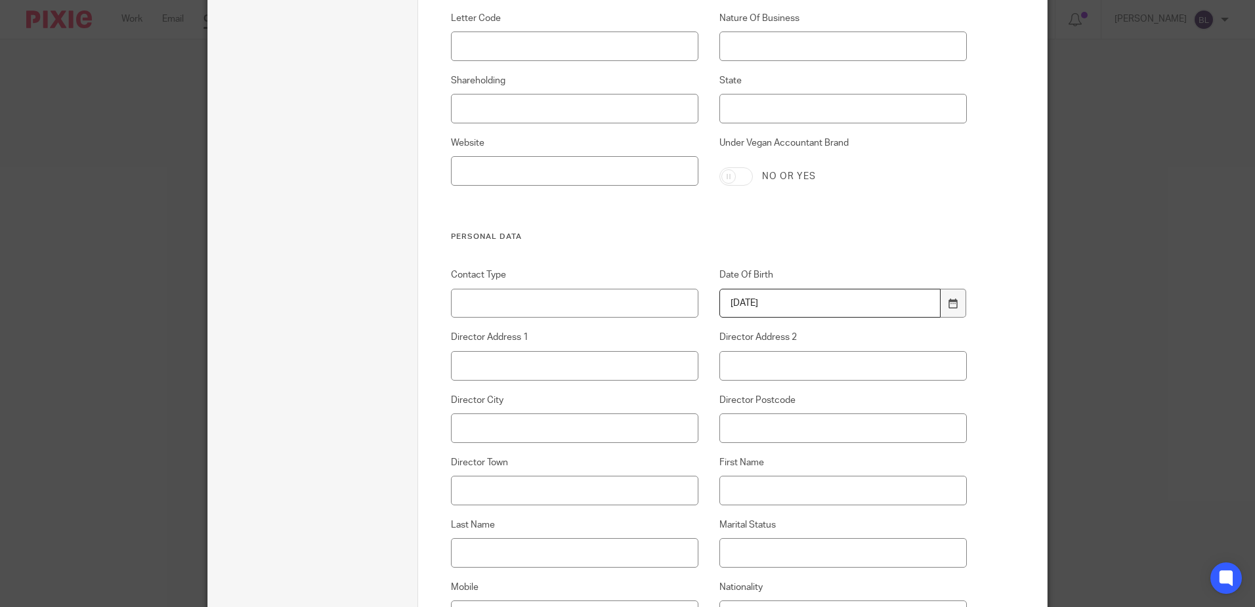
type input "1993-12-19"
type input "FLAT 48"
type input "ELLEN WILKINSON HOUSE"
type input "USK STREET"
type input "E2 0QH"
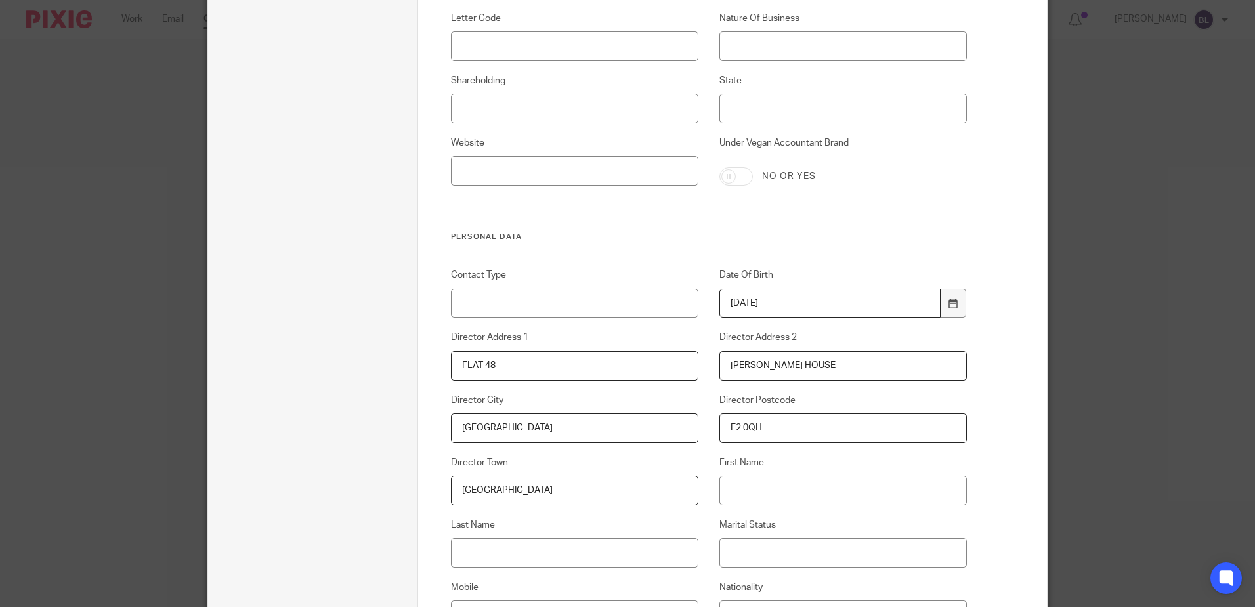
type input "LONDON"
type input "MARTHA"
type input "NICHOLLS"
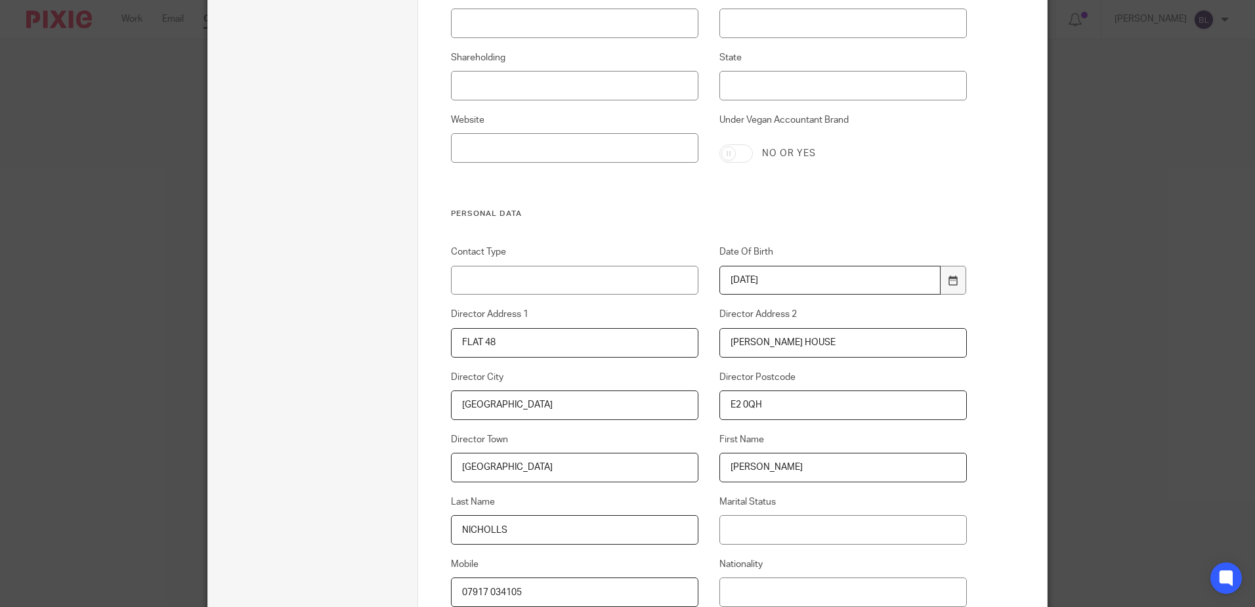
type input "07917 034105"
type input "BRITISH"
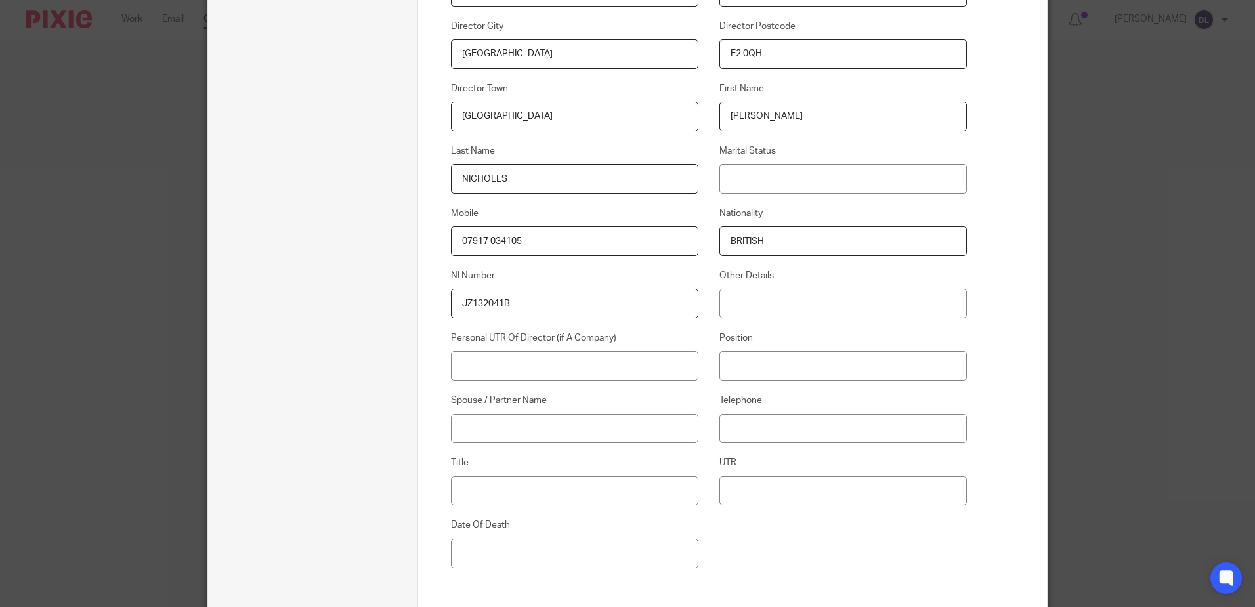
type input "JZ132041B"
type input "MS"
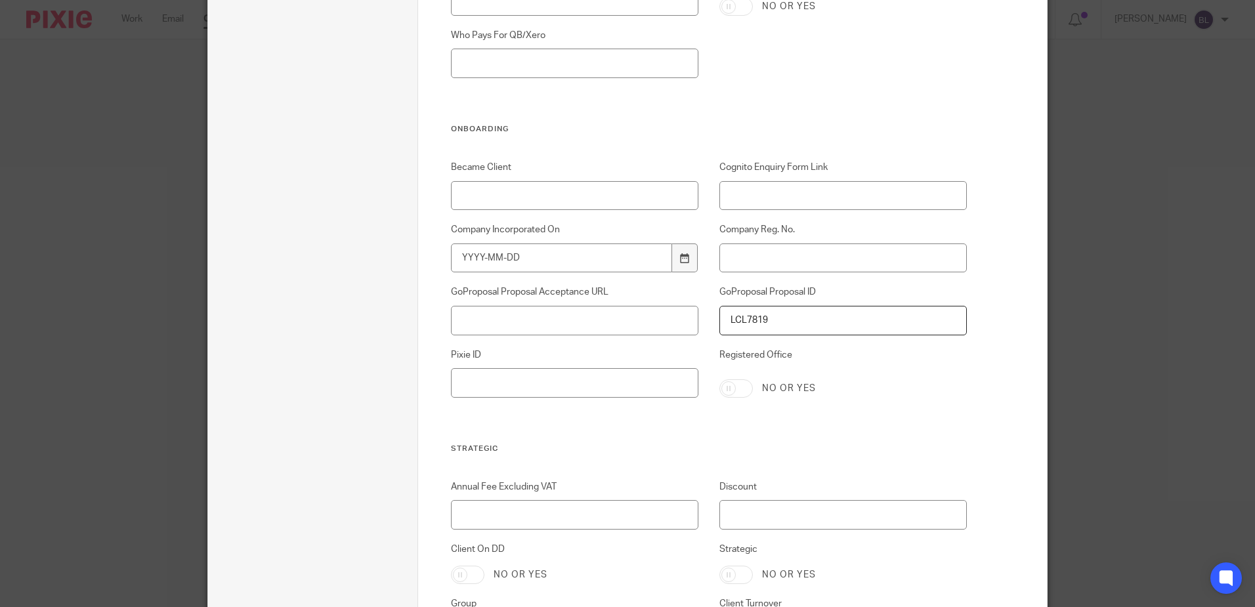
scroll to position [2334, 0]
click at [465, 193] on input "Became Client" at bounding box center [575, 197] width 248 height 30
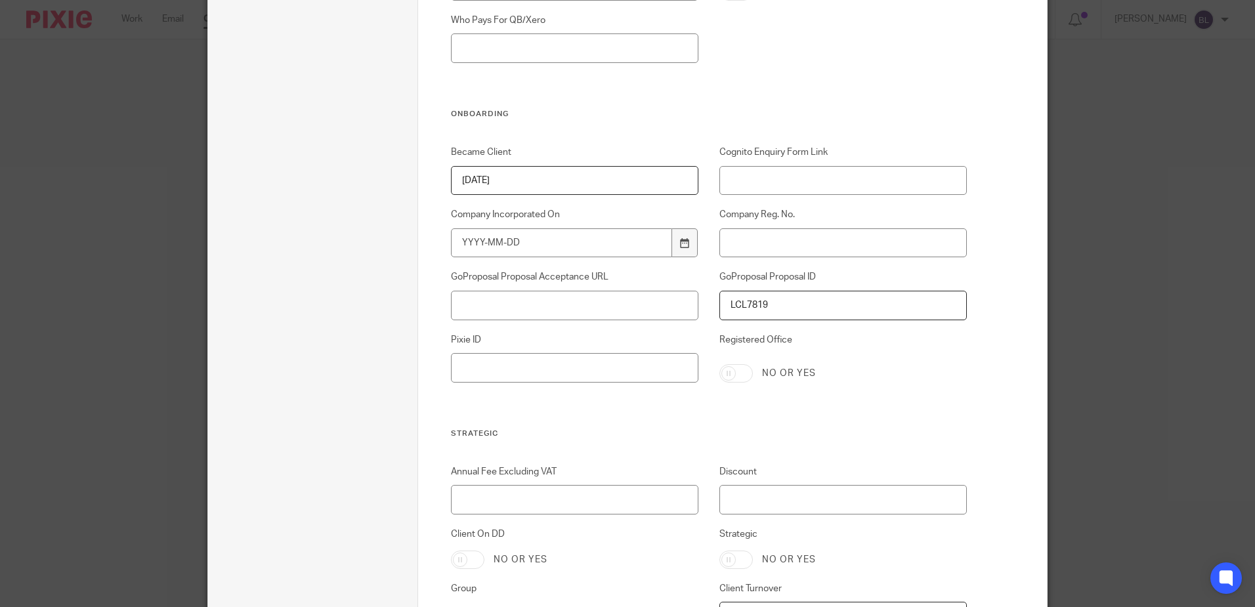
scroll to position [2596, 0]
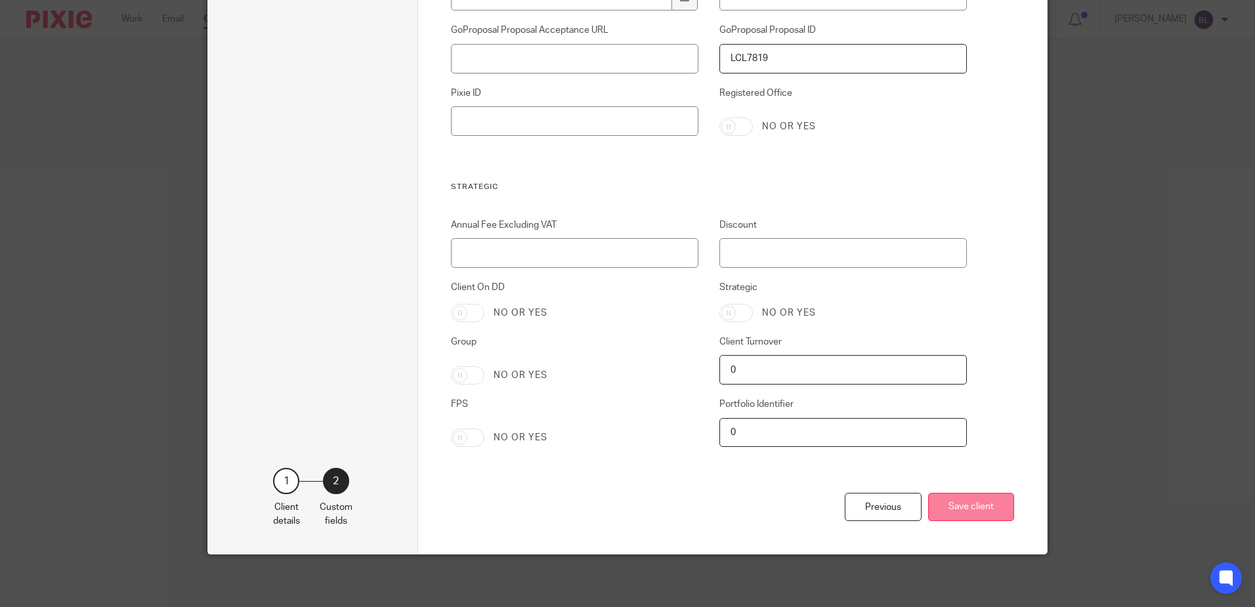
type input "17/09/2025"
click at [952, 508] on button "Save client" at bounding box center [971, 507] width 86 height 28
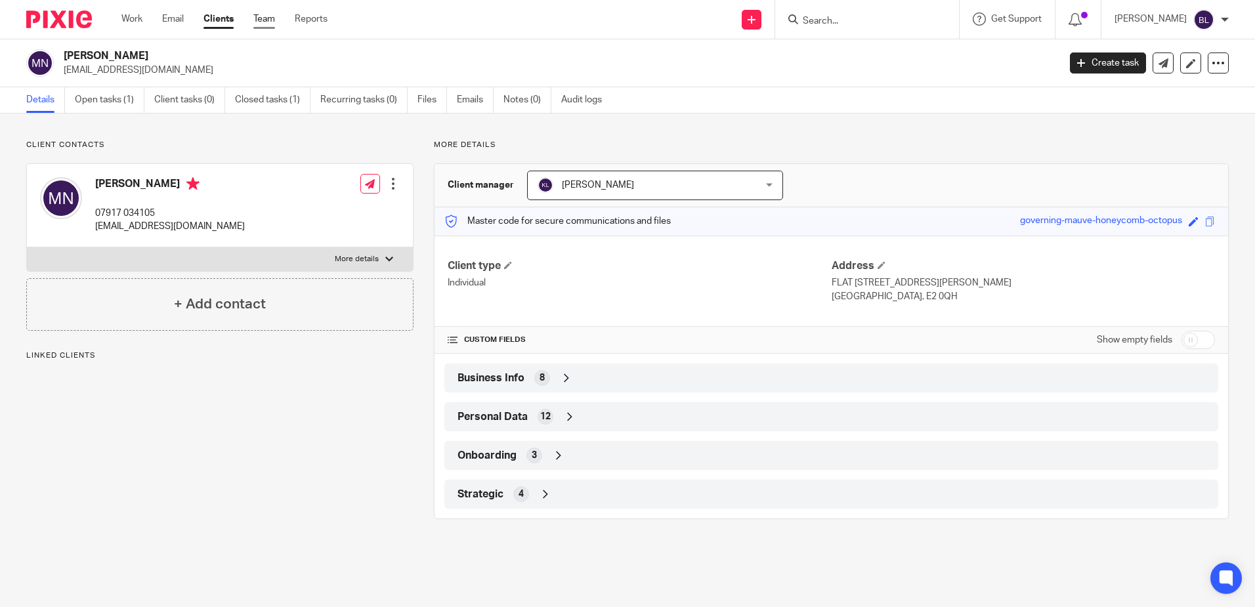
click at [267, 24] on link "Team" at bounding box center [264, 18] width 22 height 13
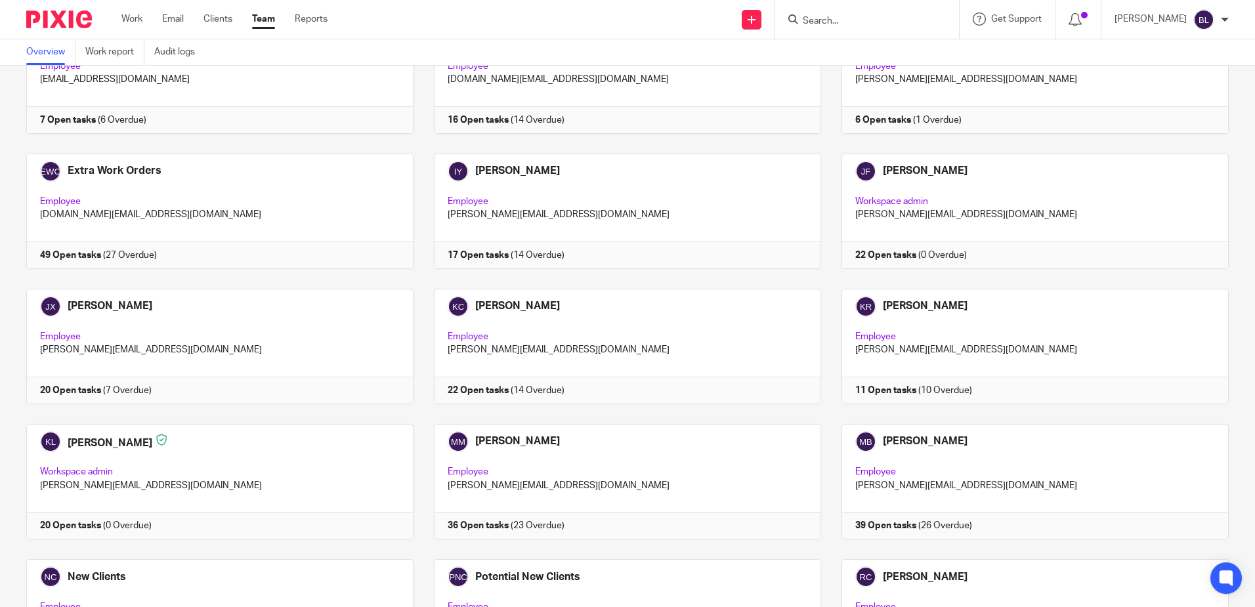
scroll to position [591, 0]
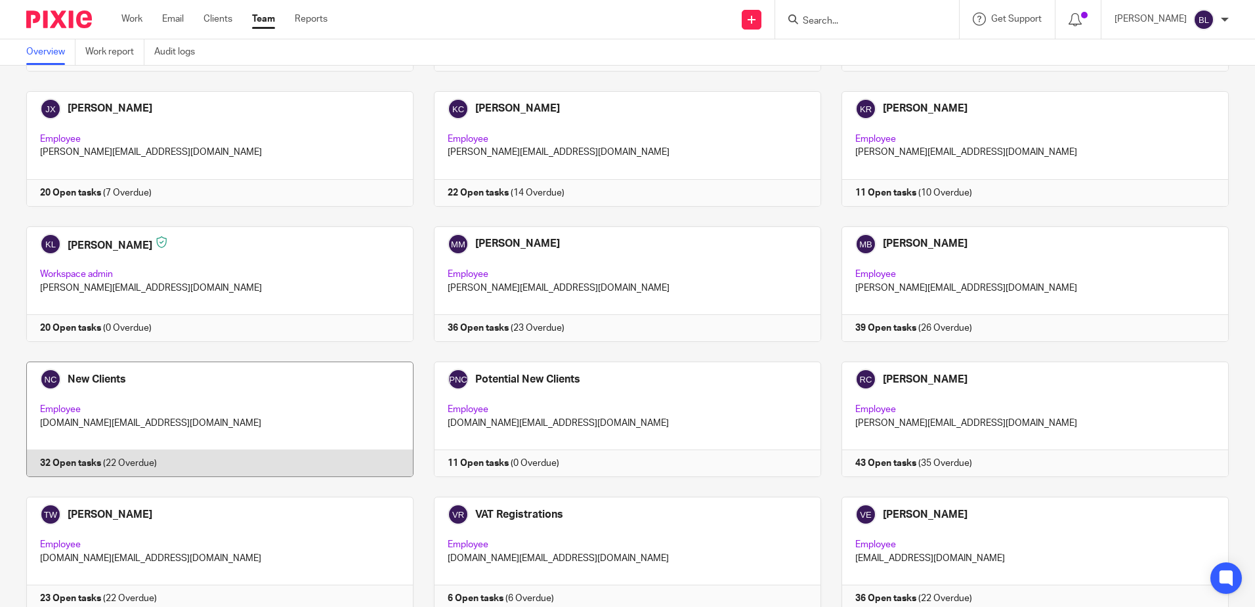
click at [95, 379] on link at bounding box center [210, 420] width 408 height 116
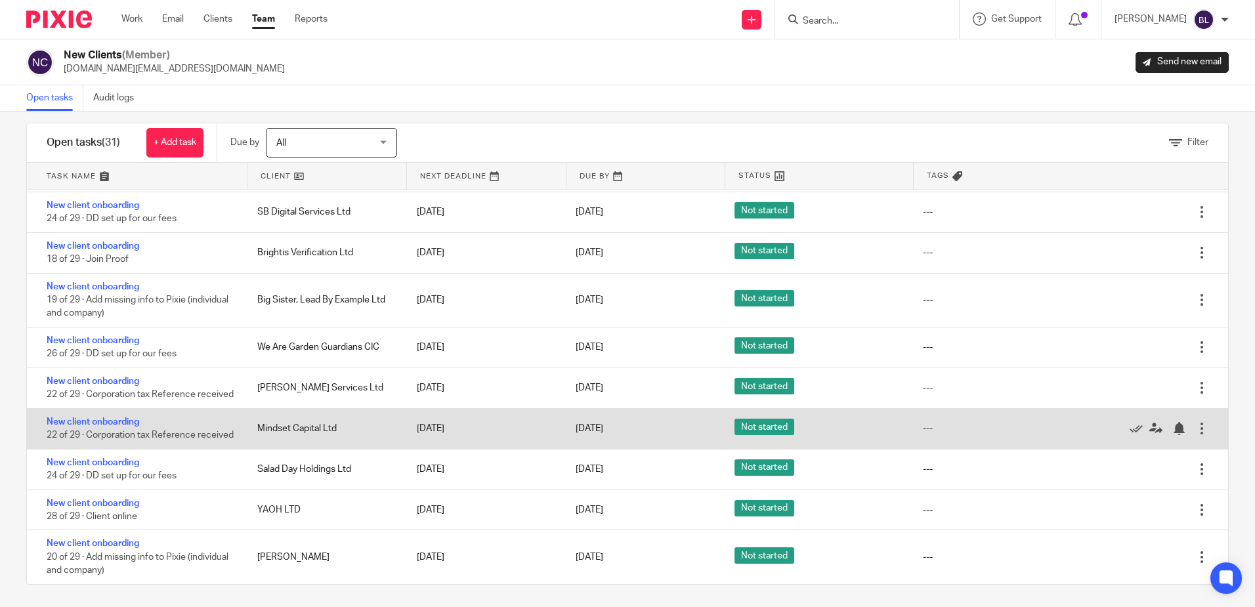
scroll to position [19, 0]
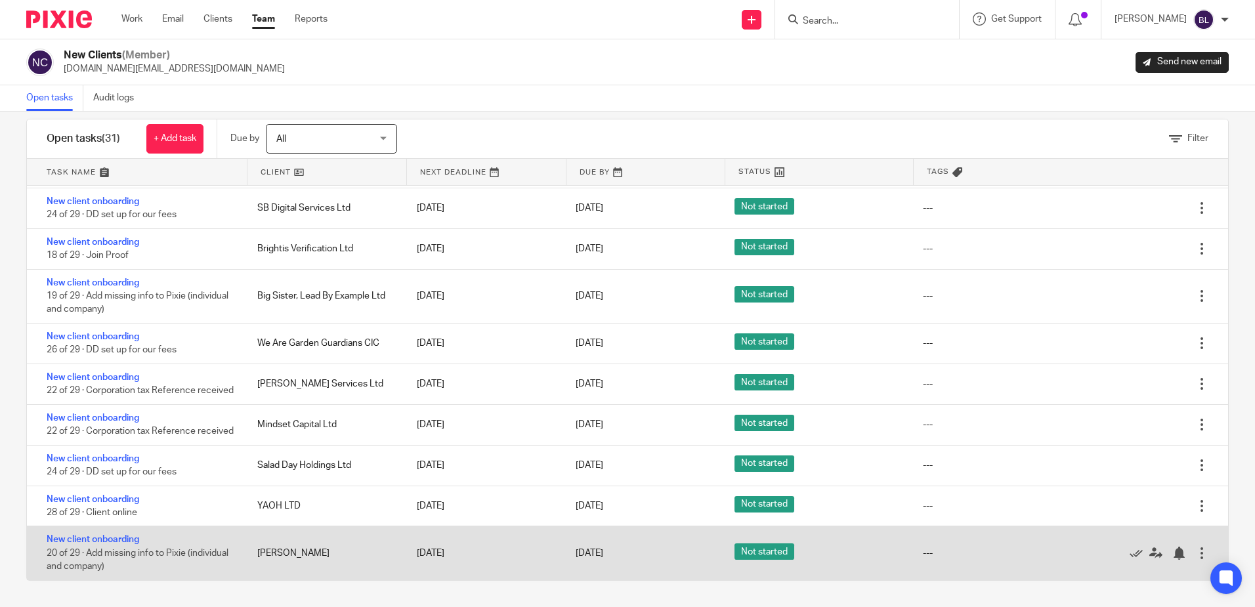
click at [96, 545] on div "New client onboarding 20 of 29 · Add missing info to Pixie (individual and comp…" at bounding box center [135, 552] width 217 height 53
click at [96, 538] on link "New client onboarding" at bounding box center [93, 539] width 93 height 9
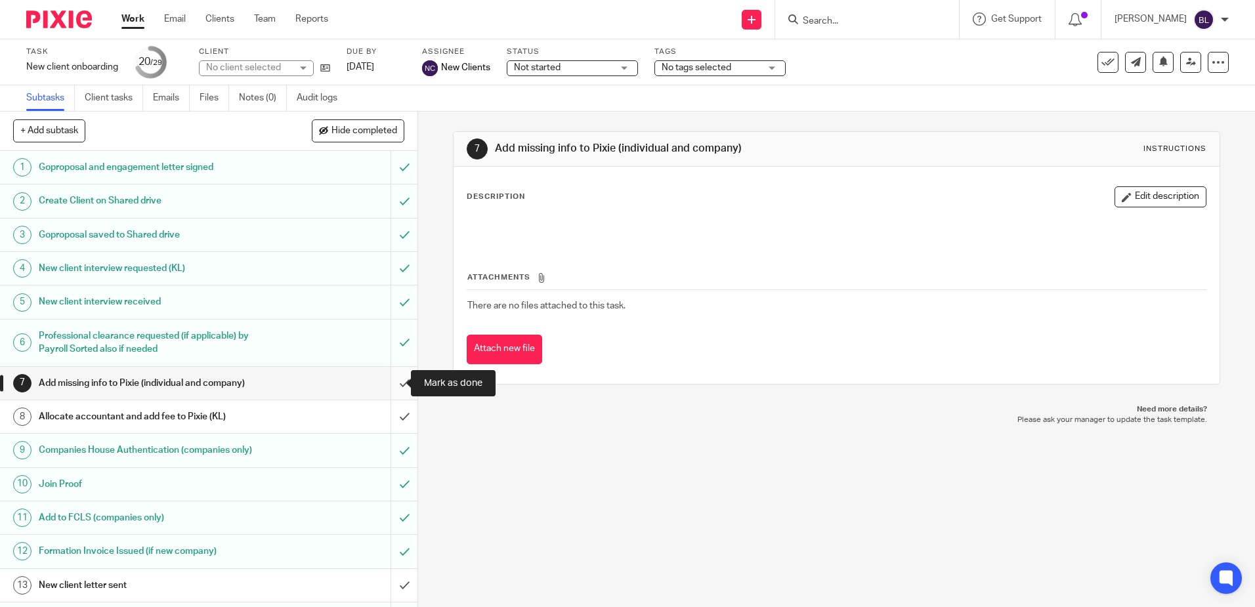
click at [388, 383] on input "submit" at bounding box center [208, 383] width 417 height 33
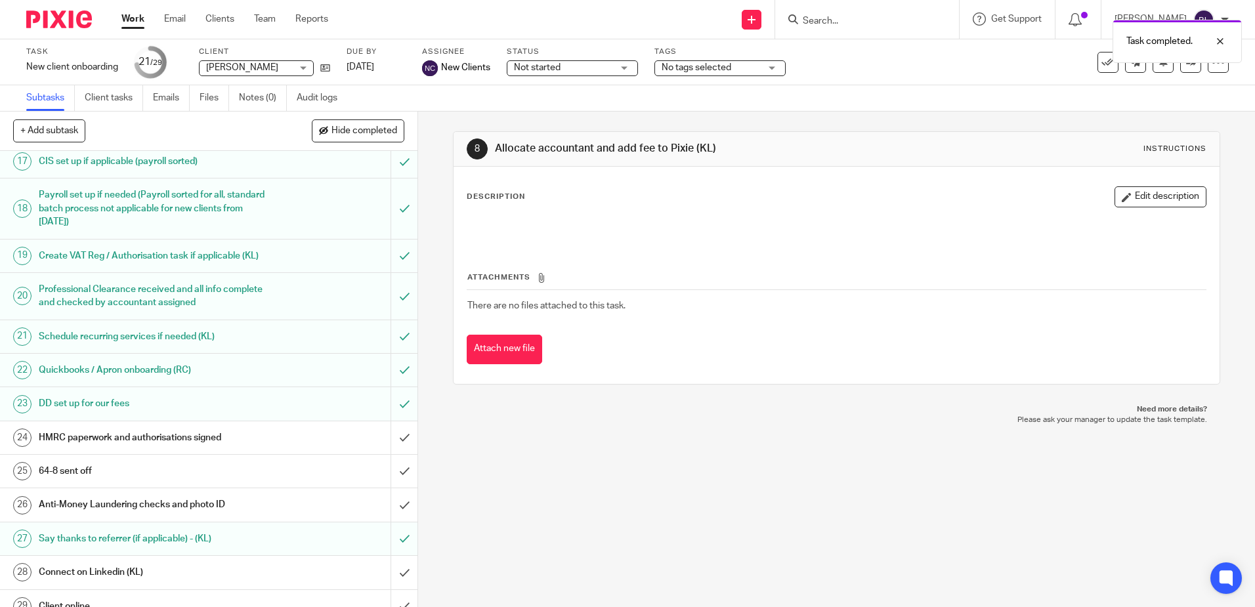
scroll to position [588, 0]
